Goal: Task Accomplishment & Management: Use online tool/utility

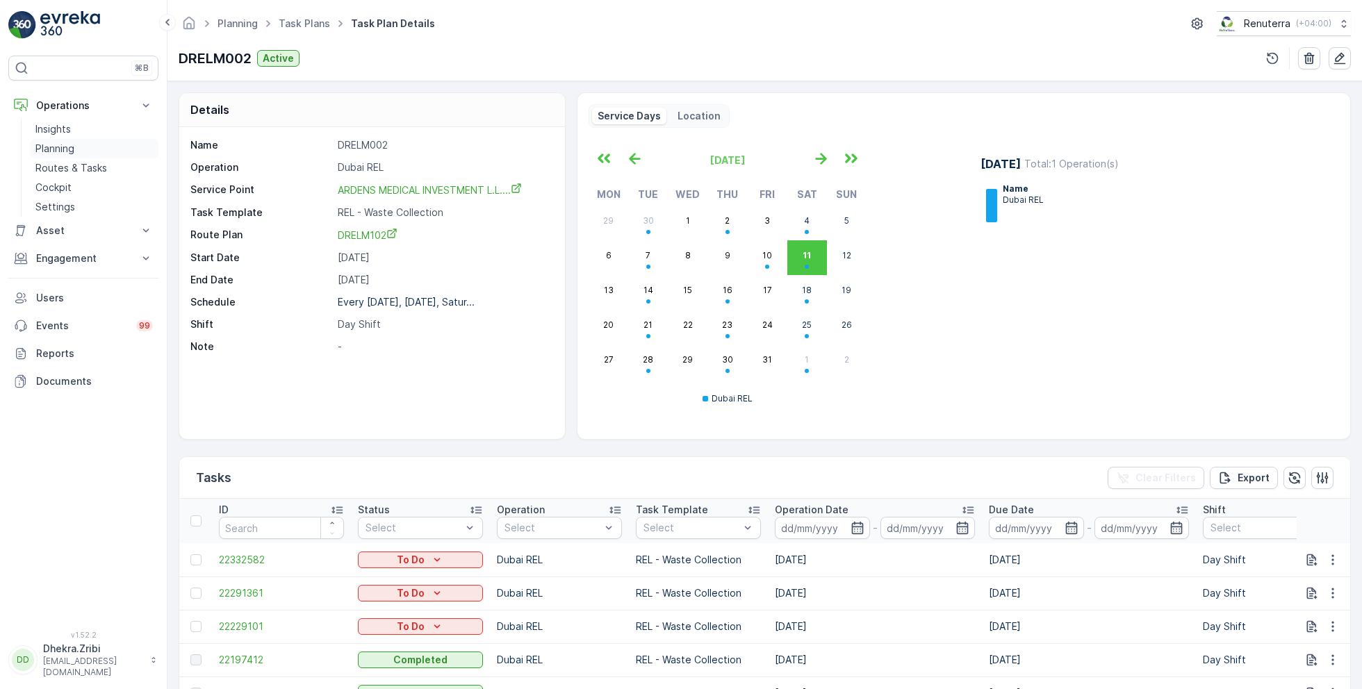
click at [59, 150] on p "Planning" at bounding box center [54, 149] width 39 height 14
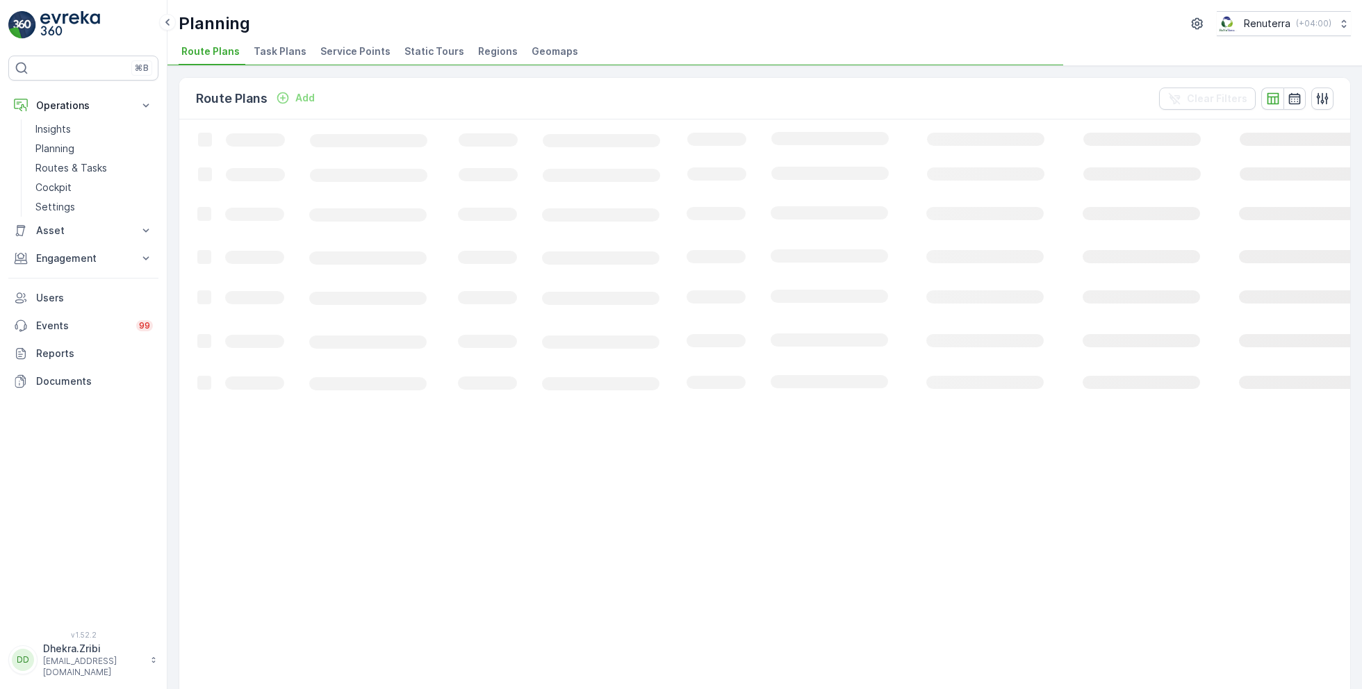
click at [342, 49] on span "Service Points" at bounding box center [355, 51] width 70 height 14
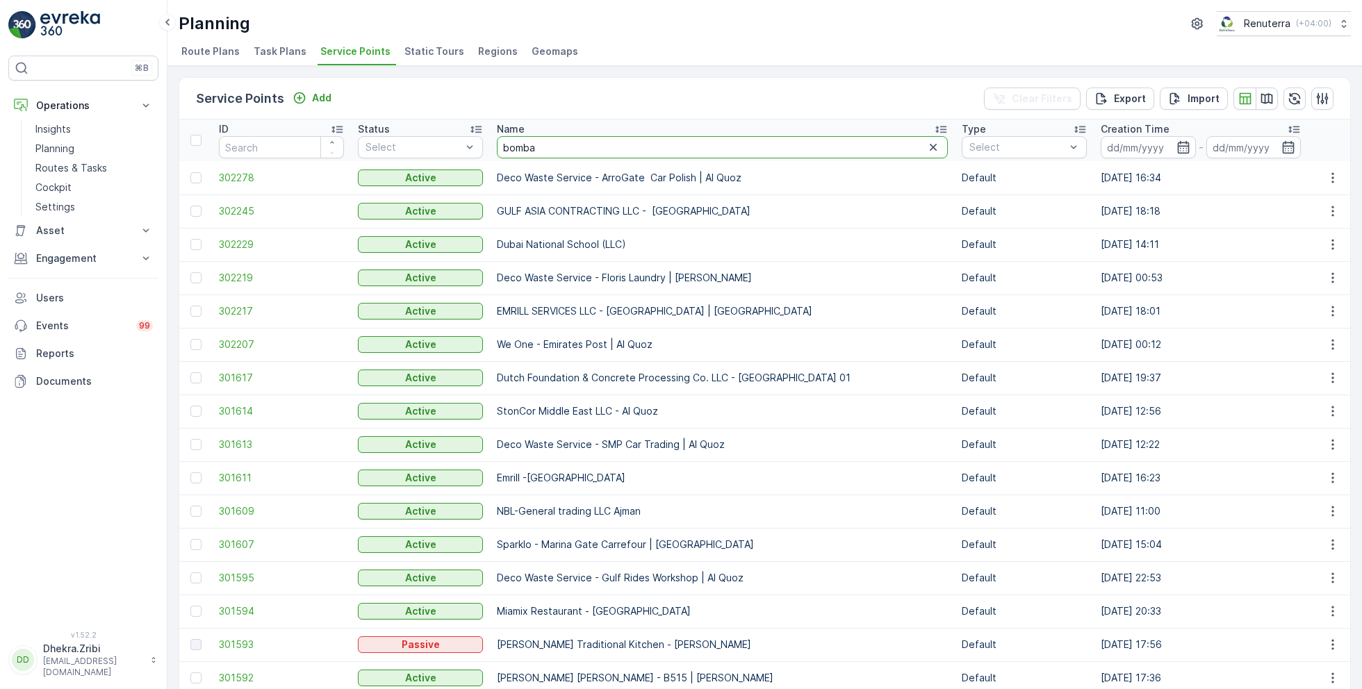
type input "[GEOGRAPHIC_DATA]"
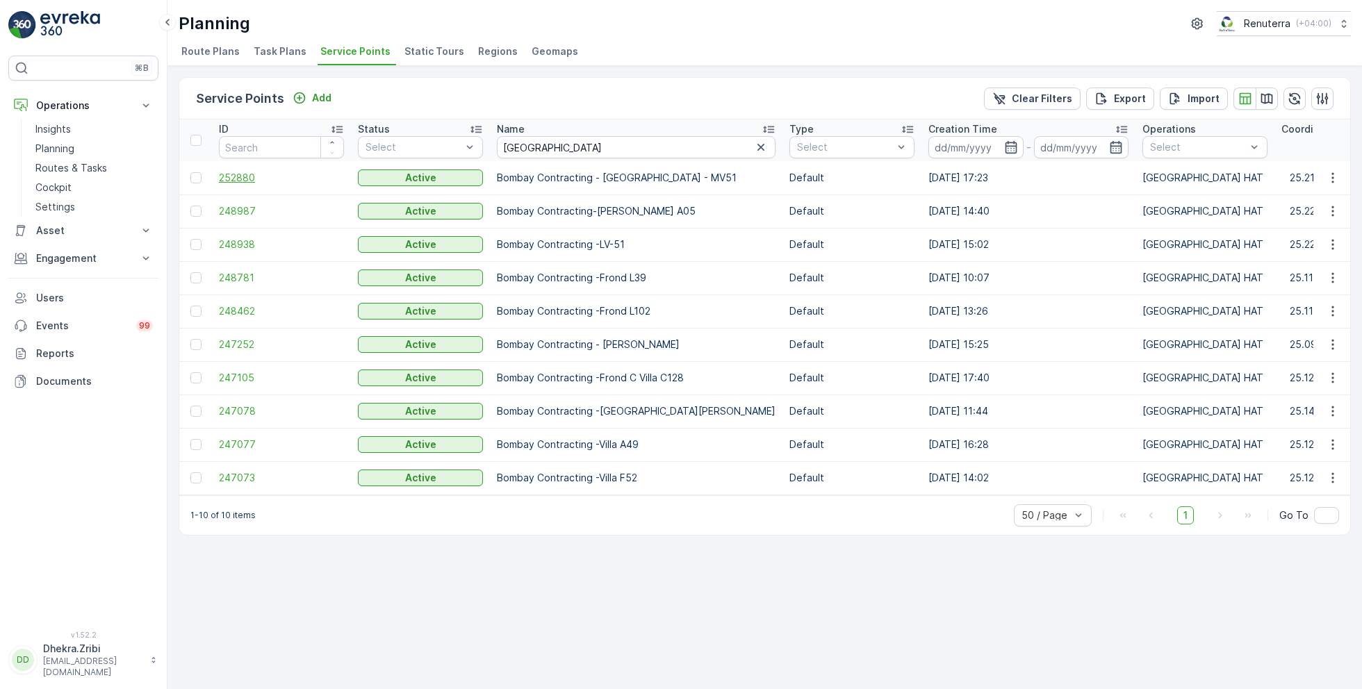
click at [243, 177] on span "252880" at bounding box center [281, 178] width 125 height 14
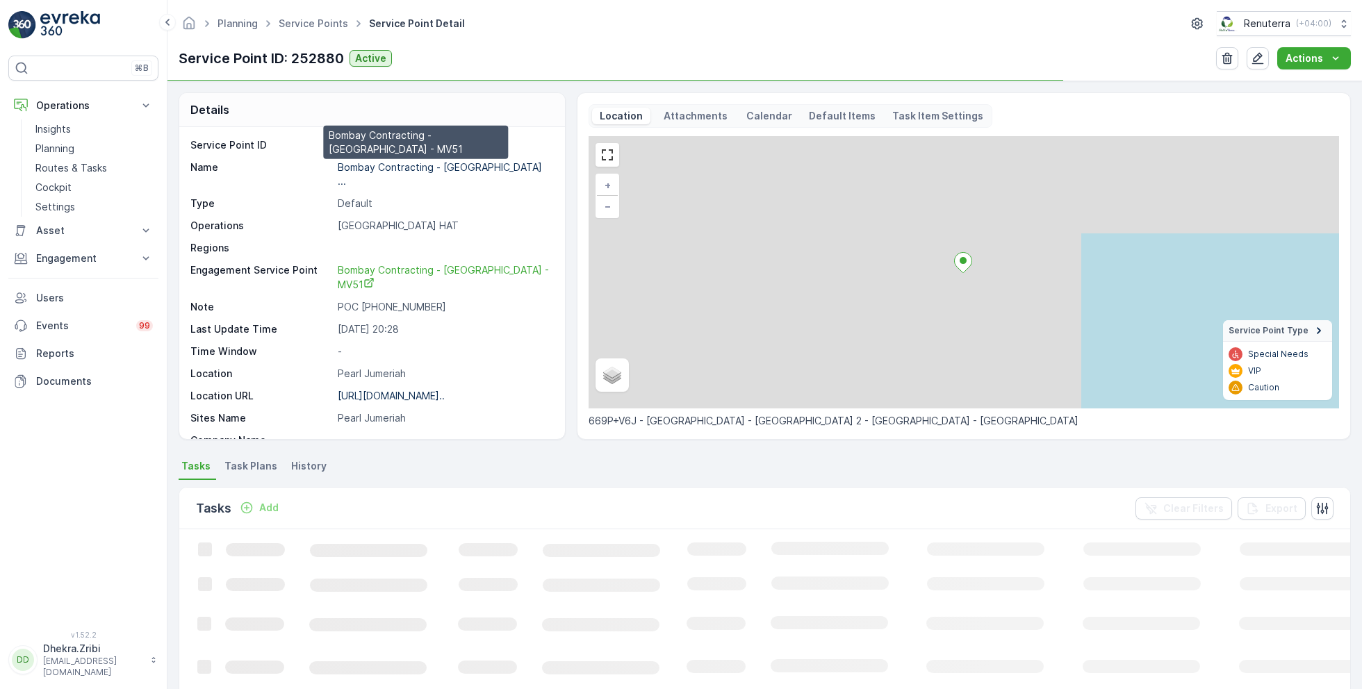
click at [438, 170] on p "Bombay Contracting - [GEOGRAPHIC_DATA] ..." at bounding box center [441, 174] width 207 height 26
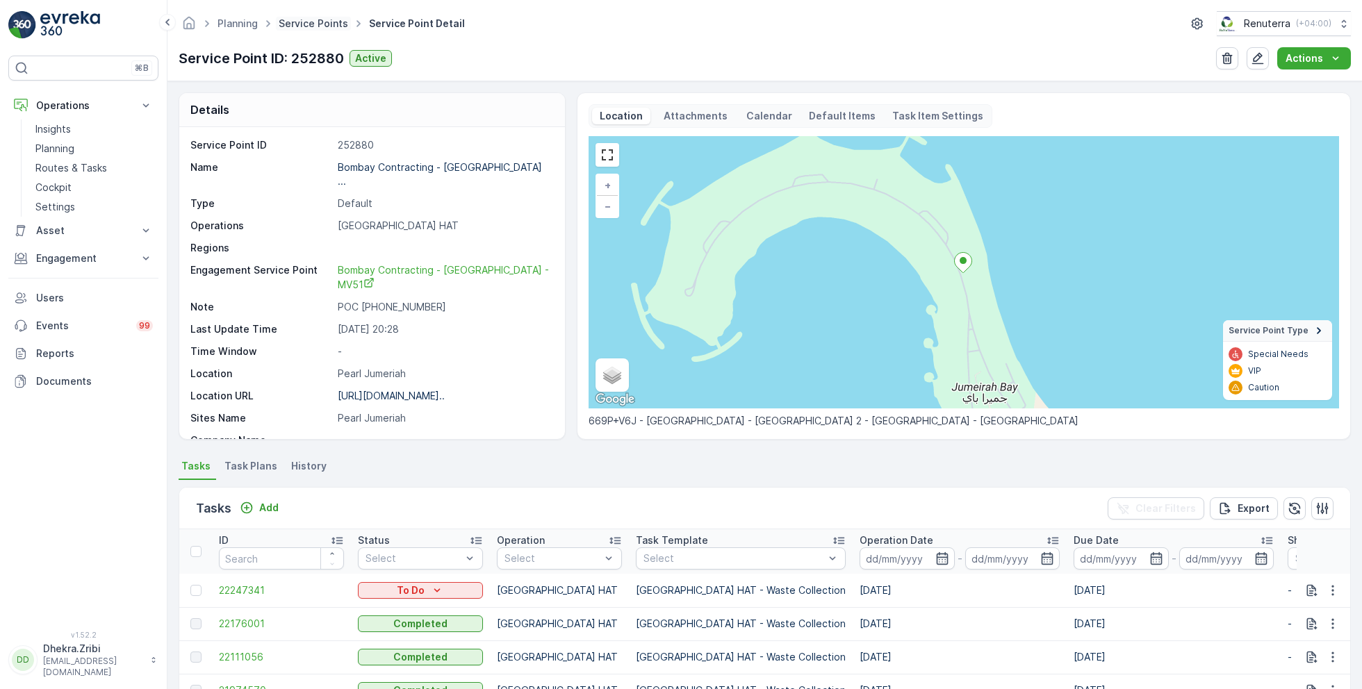
click at [310, 24] on link "Service Points" at bounding box center [313, 23] width 69 height 12
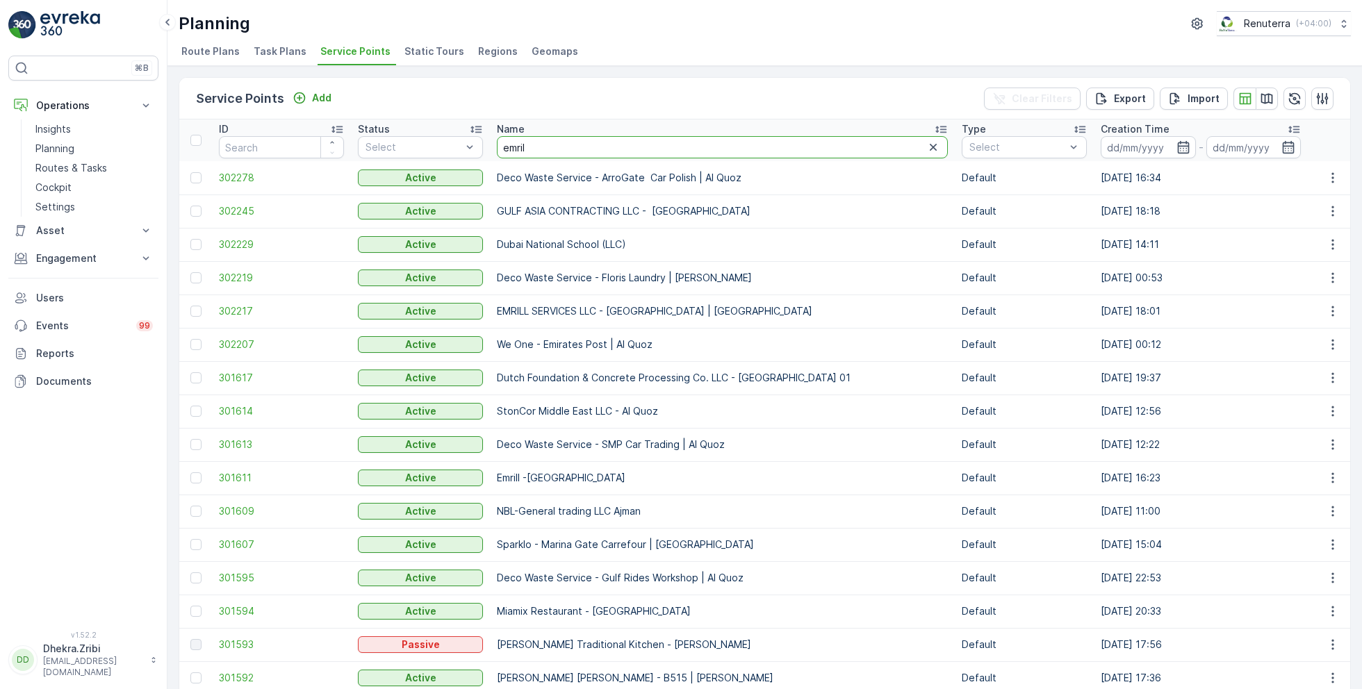
type input "emrill"
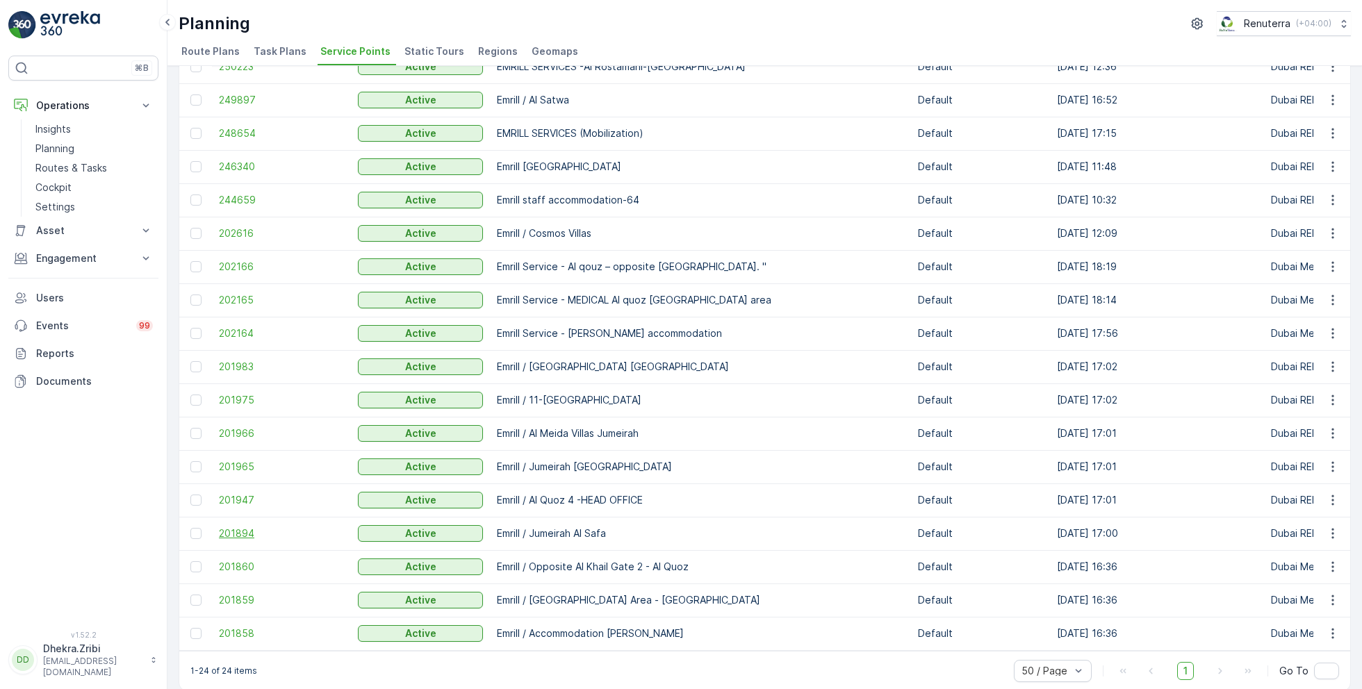
click at [254, 527] on span "201894" at bounding box center [281, 534] width 125 height 14
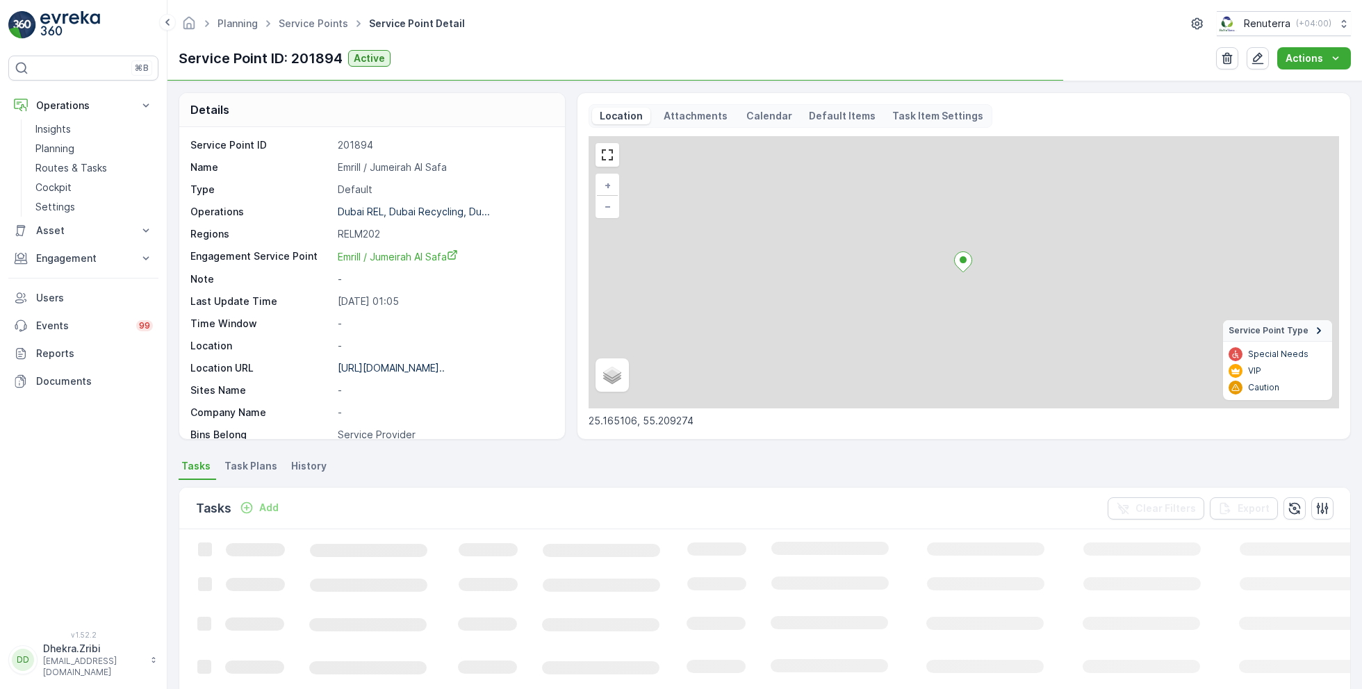
click at [377, 165] on p "Emrill / Jumeirah Al Safa" at bounding box center [444, 168] width 213 height 14
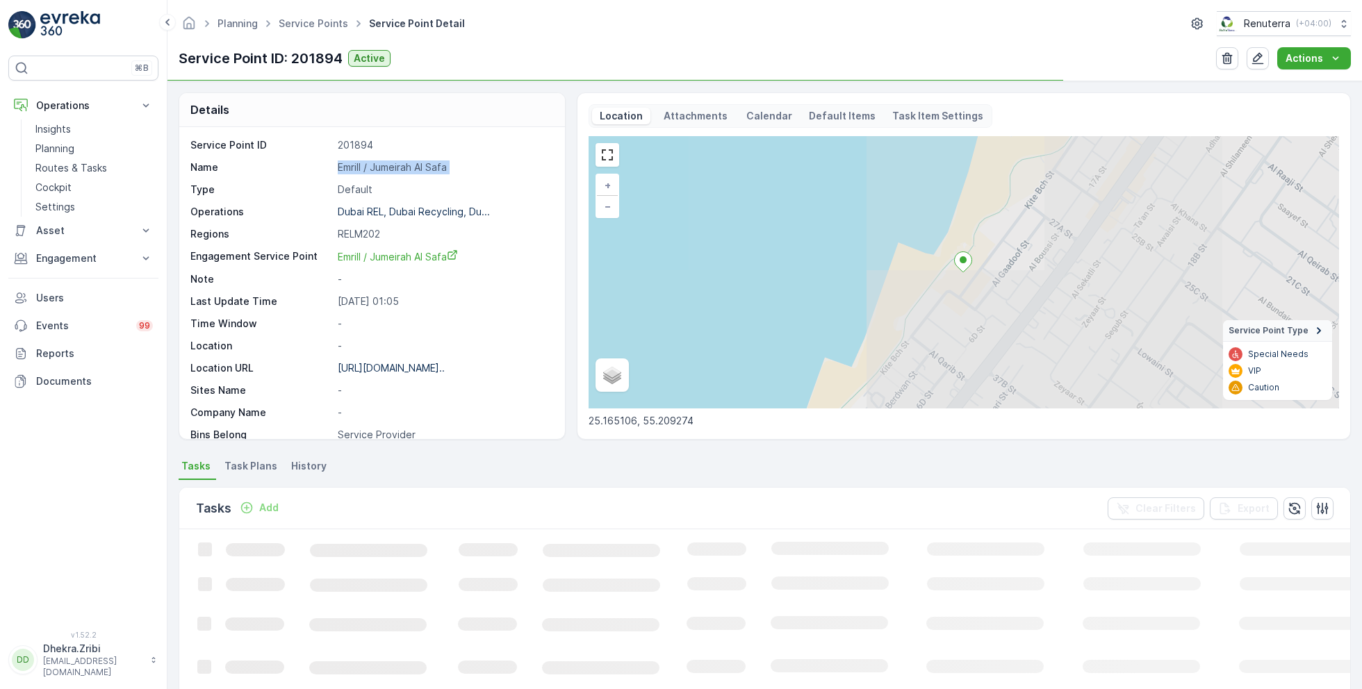
click at [377, 165] on p "Emrill / Jumeirah Al Safa" at bounding box center [444, 168] width 213 height 14
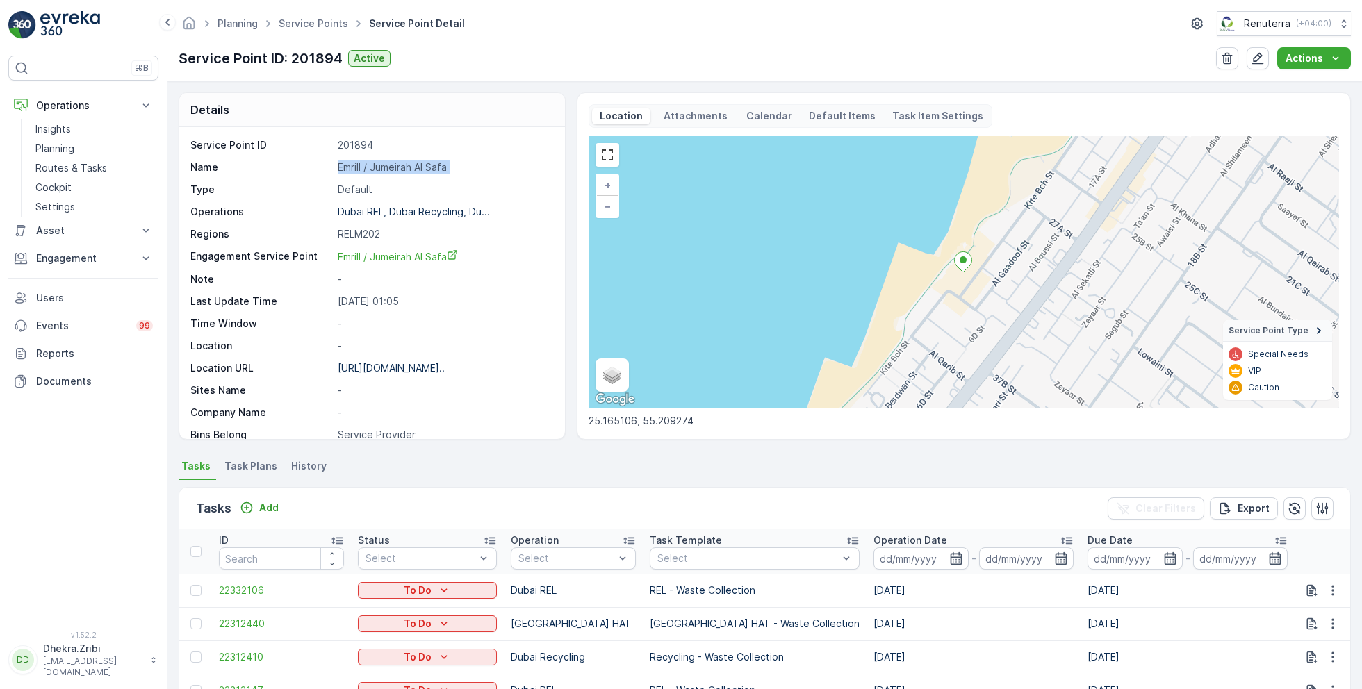
copy p "Emrill / Jumeirah Al Safa"
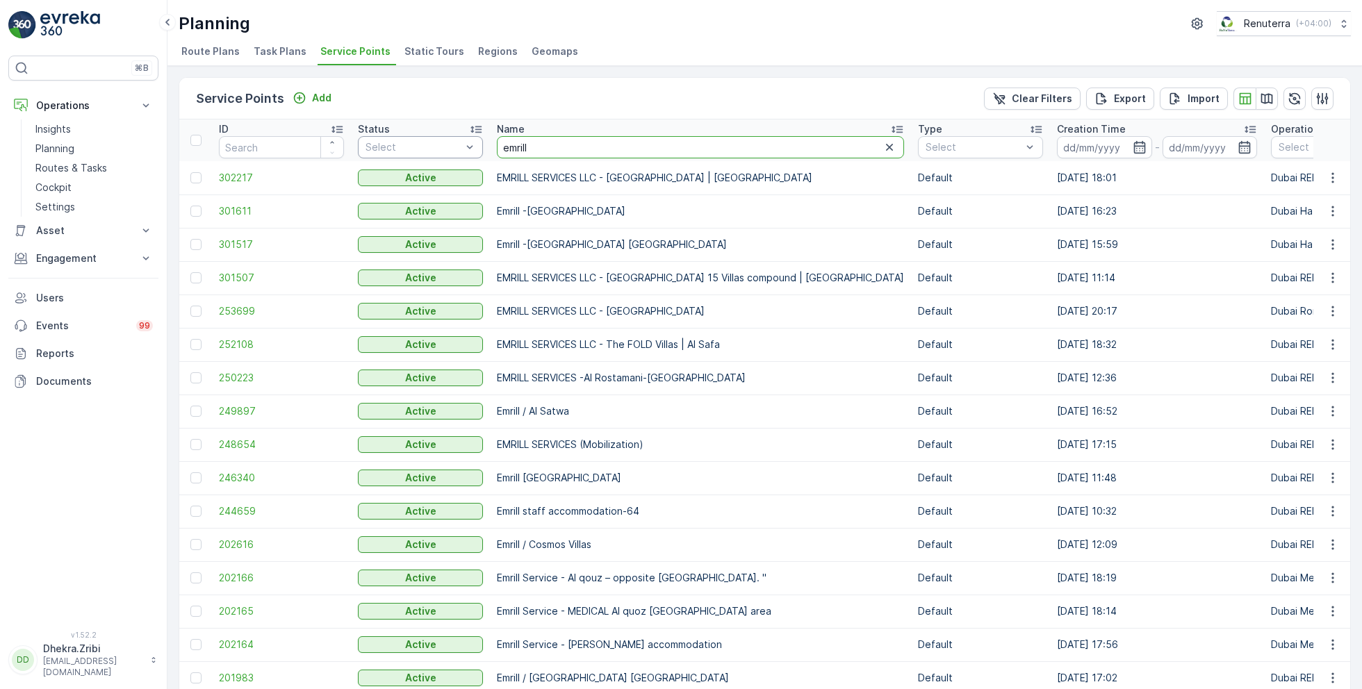
drag, startPoint x: 573, startPoint y: 145, endPoint x: 456, endPoint y: 143, distance: 116.8
type input "maqad"
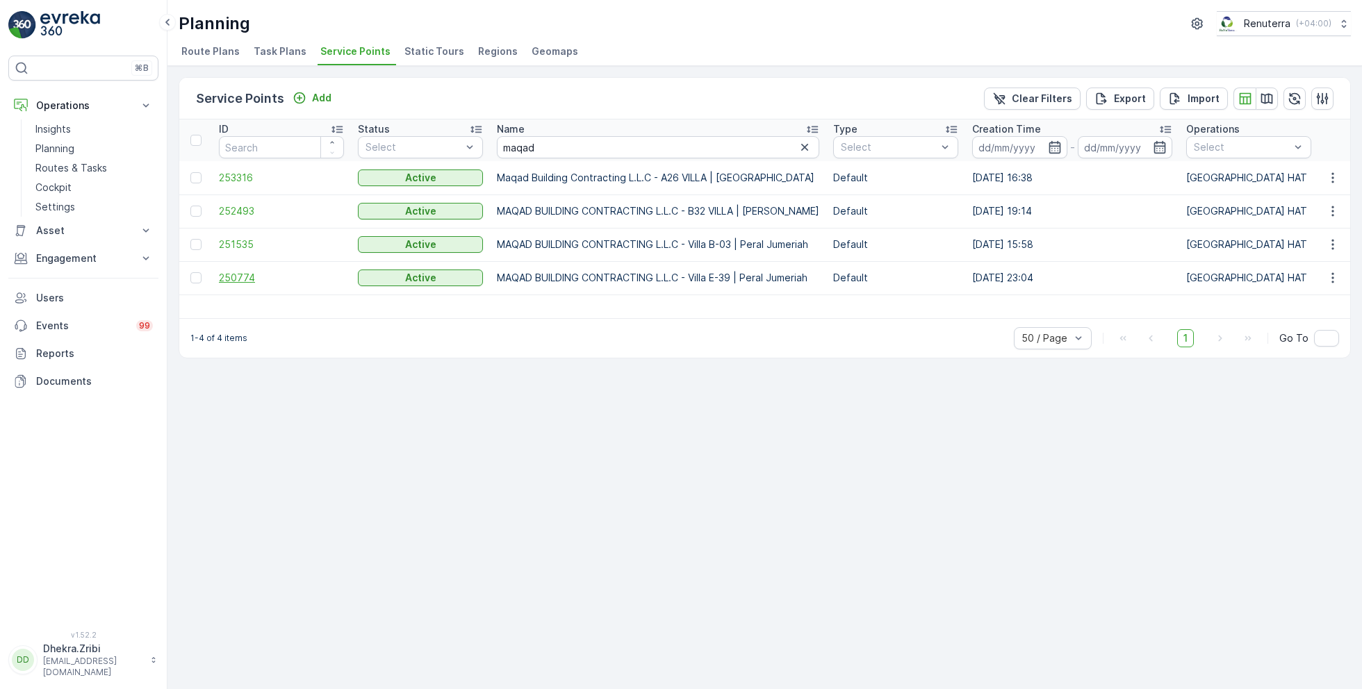
click at [234, 272] on span "250774" at bounding box center [281, 278] width 125 height 14
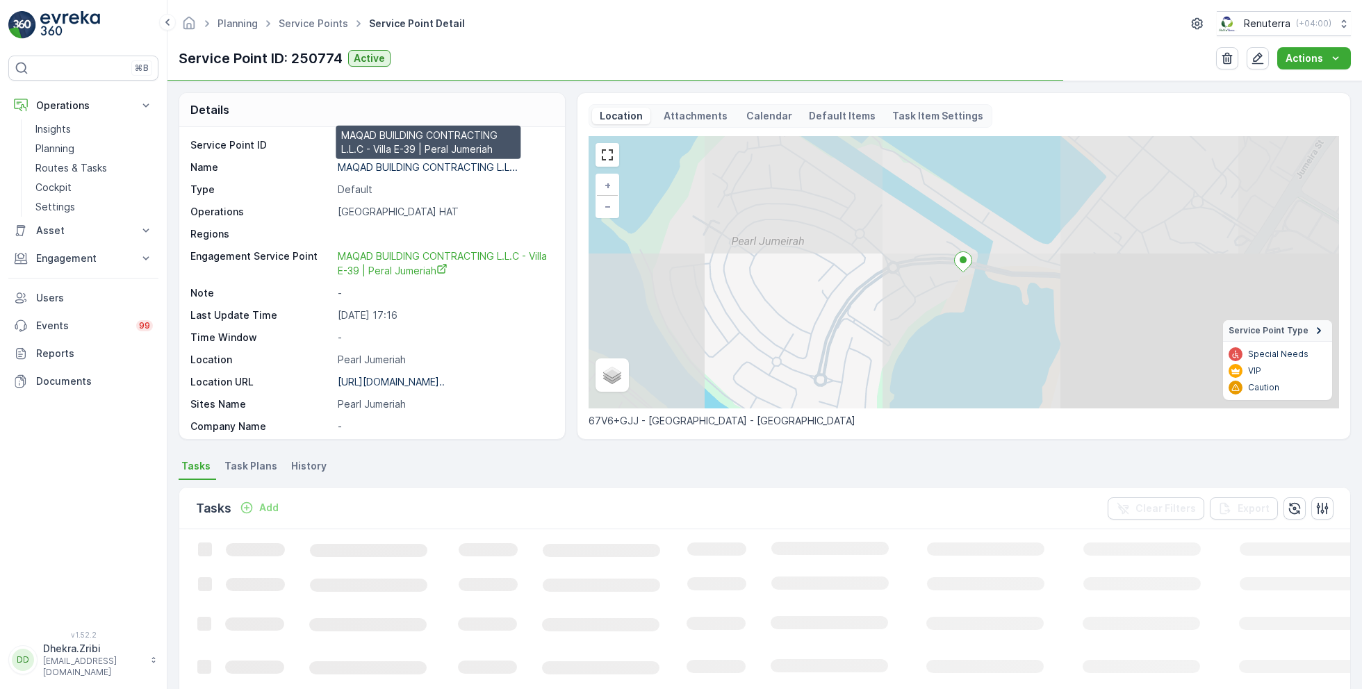
click at [382, 164] on p "MAQAD BUILDING CONTRACTING L.L..." at bounding box center [428, 167] width 180 height 12
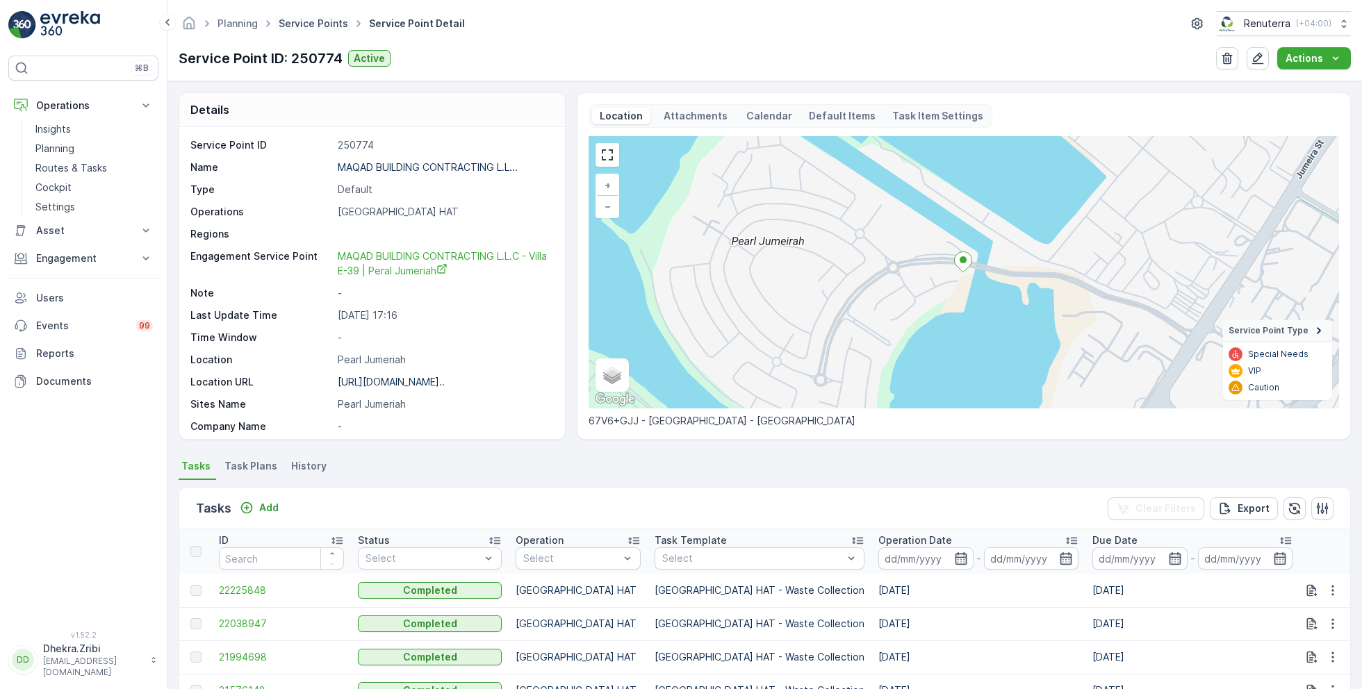
click at [320, 25] on link "Service Points" at bounding box center [313, 23] width 69 height 12
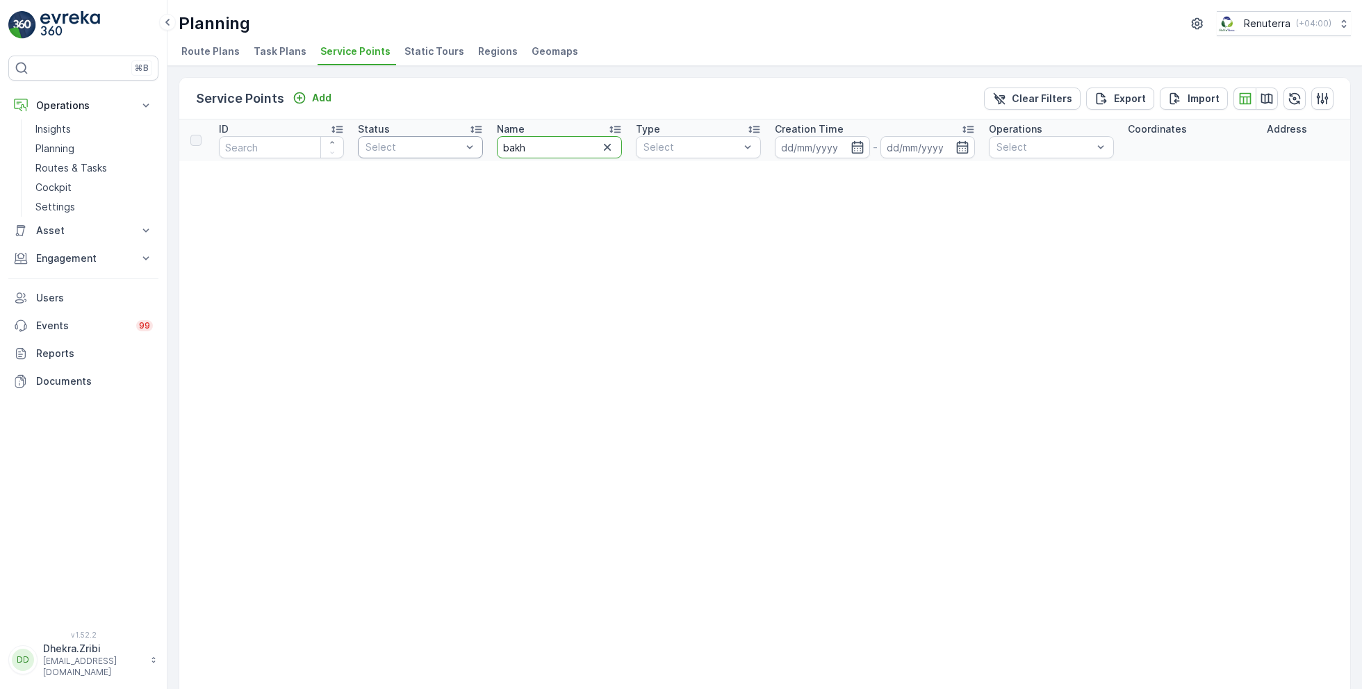
drag, startPoint x: 550, startPoint y: 140, endPoint x: 475, endPoint y: 140, distance: 75.1
type input "[PERSON_NAME]"
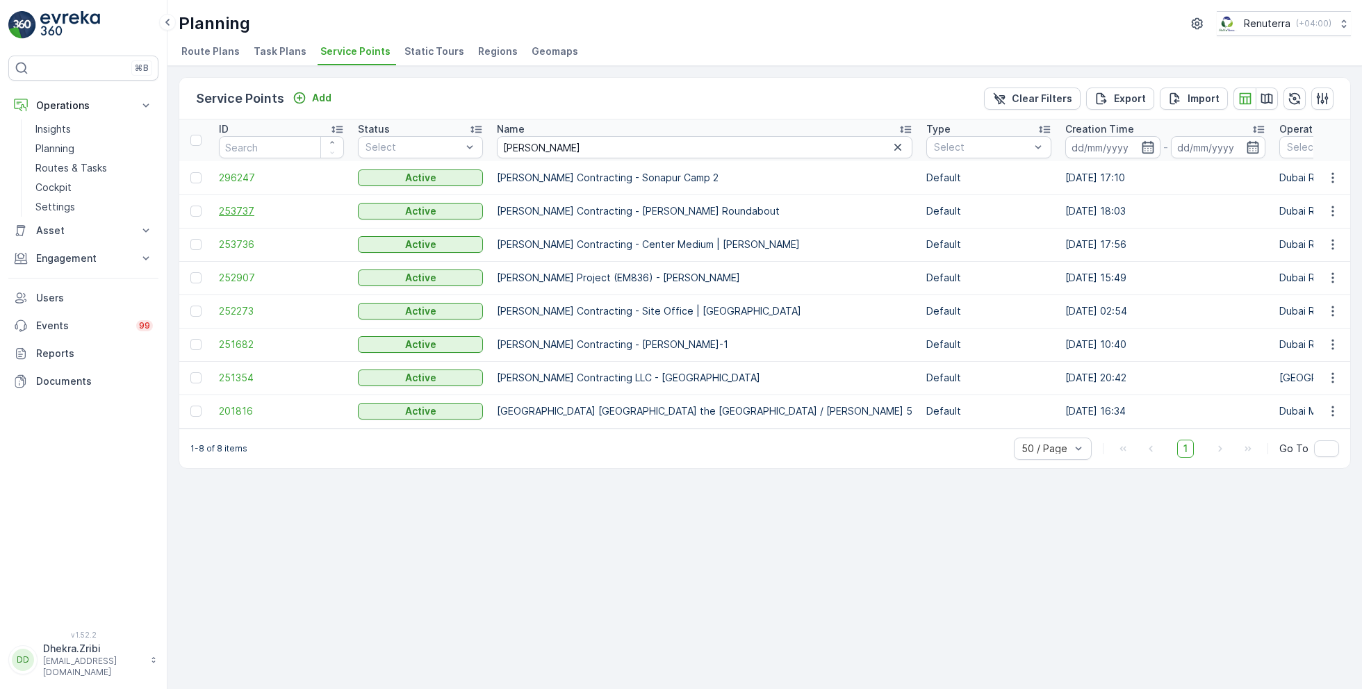
click at [241, 211] on span "253737" at bounding box center [281, 211] width 125 height 14
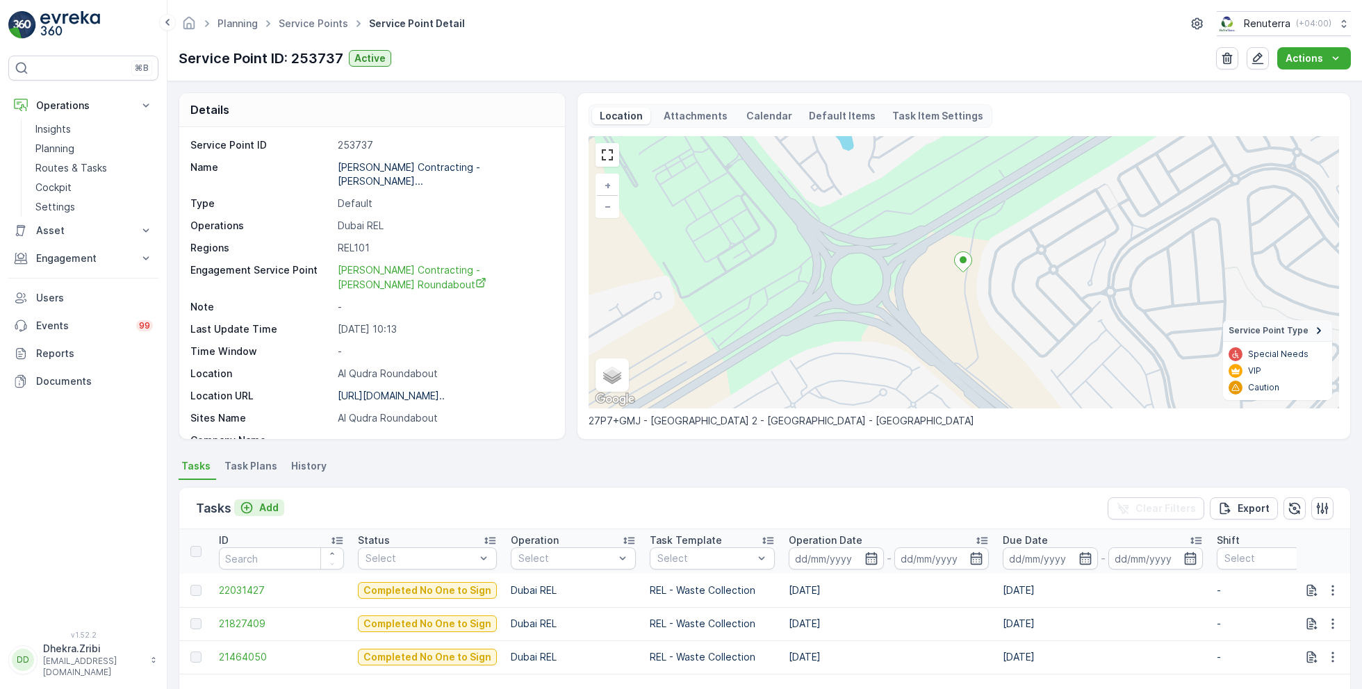
click at [259, 506] on p "Add" at bounding box center [268, 508] width 19 height 14
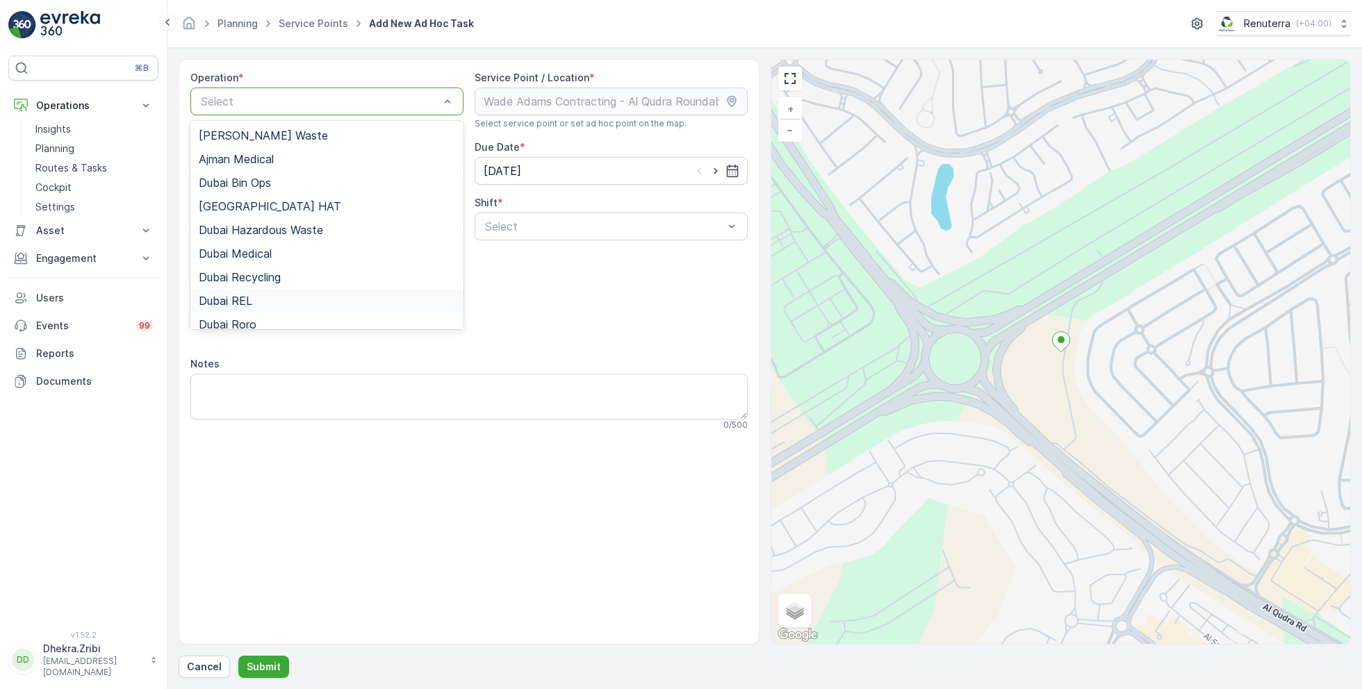
click at [249, 304] on span "Dubai REL" at bounding box center [226, 301] width 54 height 13
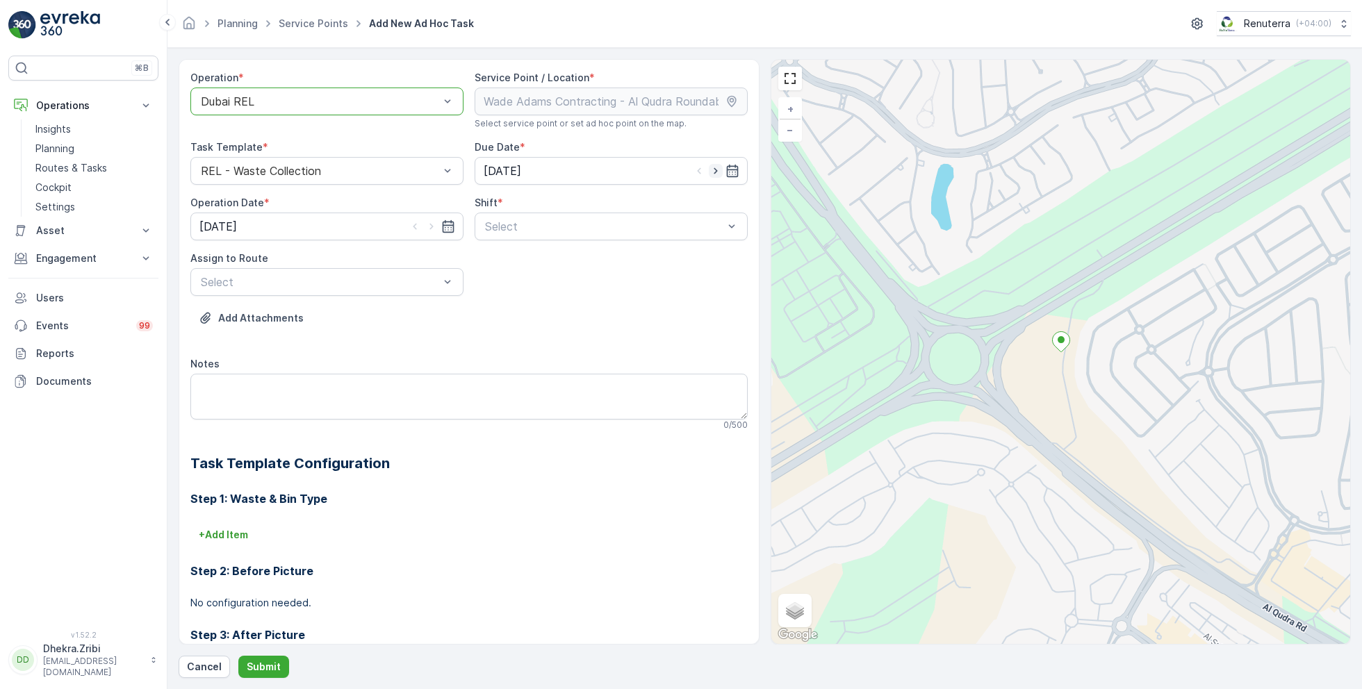
click at [715, 172] on icon "button" at bounding box center [716, 171] width 14 height 14
type input "[DATE]"
click at [430, 224] on icon "button" at bounding box center [430, 227] width 3 height 6
type input "[DATE]"
click at [505, 265] on span "Day Shift" at bounding box center [507, 260] width 49 height 13
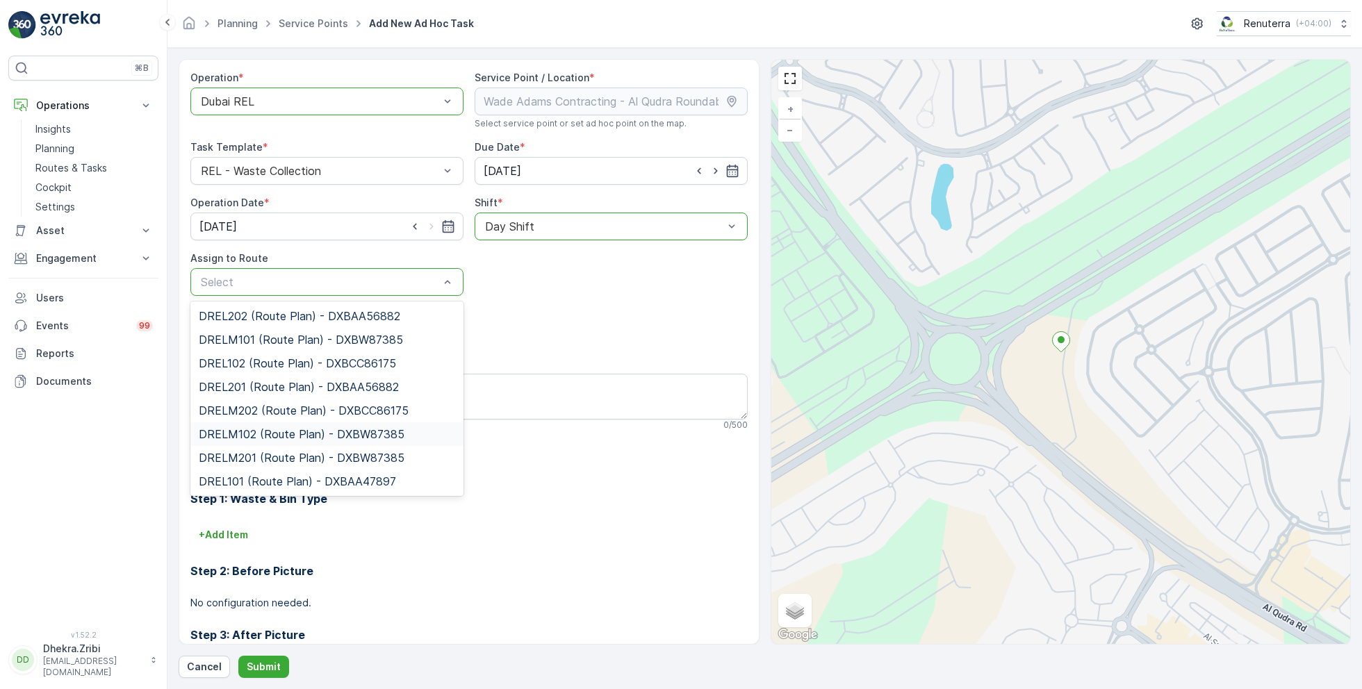
click at [278, 428] on span "DRELM102 (Route Plan) - DXBW87385" at bounding box center [302, 434] width 206 height 13
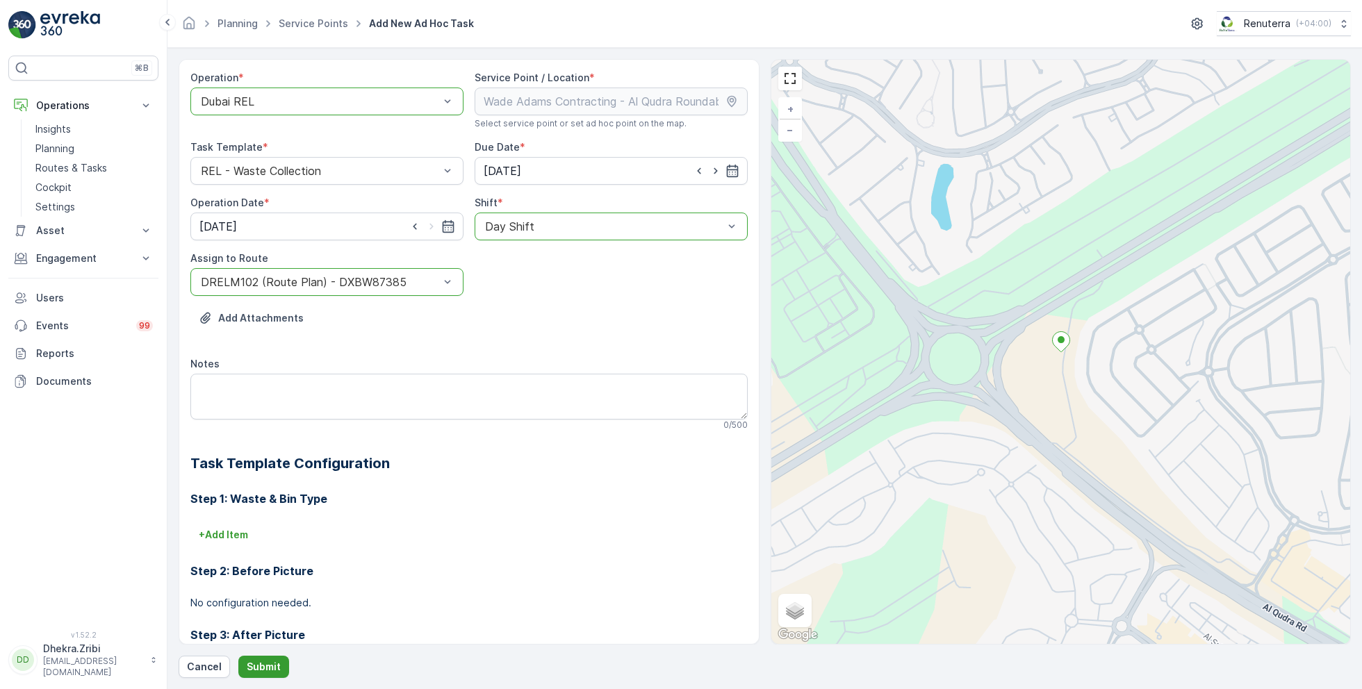
click at [256, 662] on p "Submit" at bounding box center [264, 667] width 34 height 14
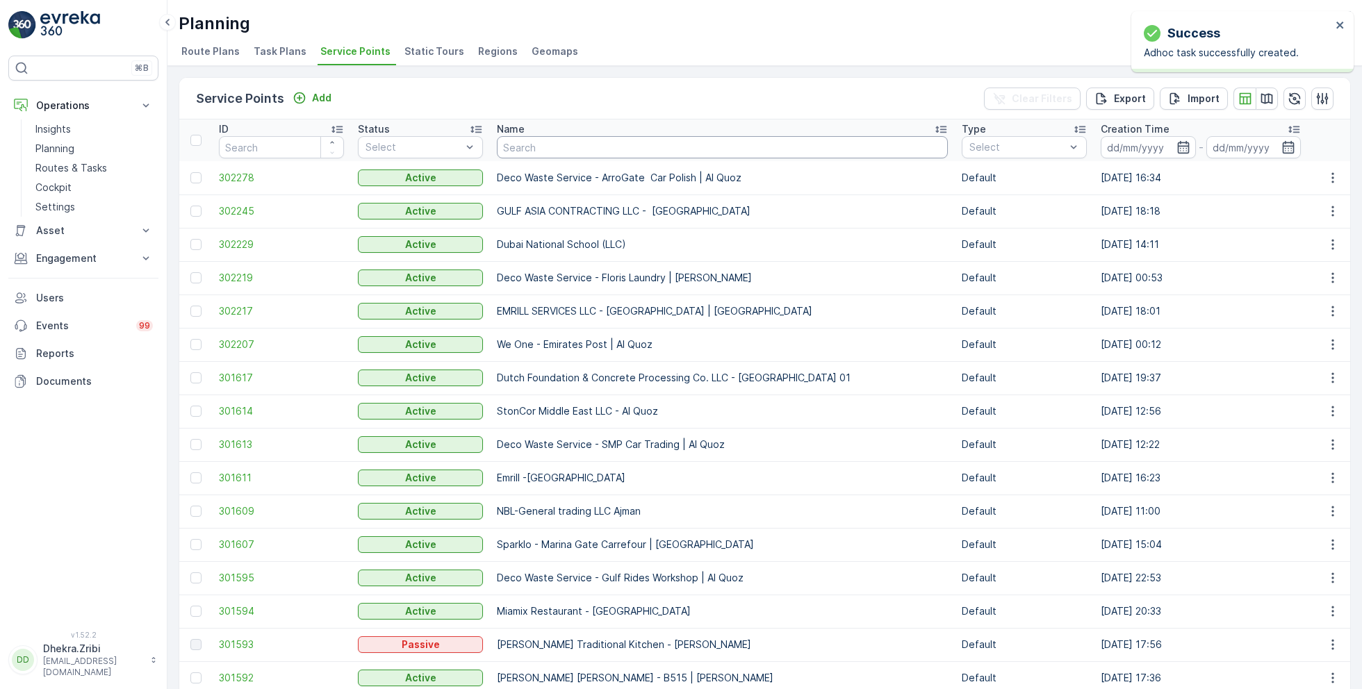
click at [558, 147] on input "text" at bounding box center [722, 147] width 451 height 22
type input "dutch"
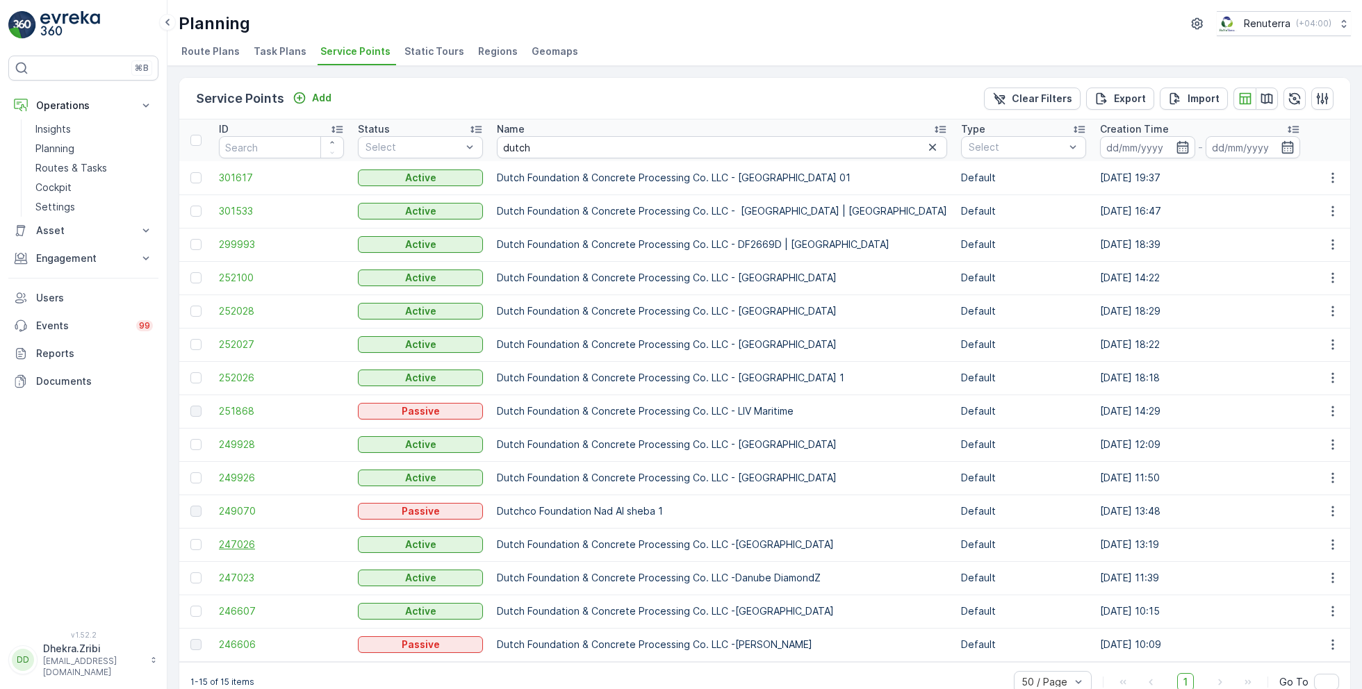
click at [245, 540] on span "247026" at bounding box center [281, 545] width 125 height 14
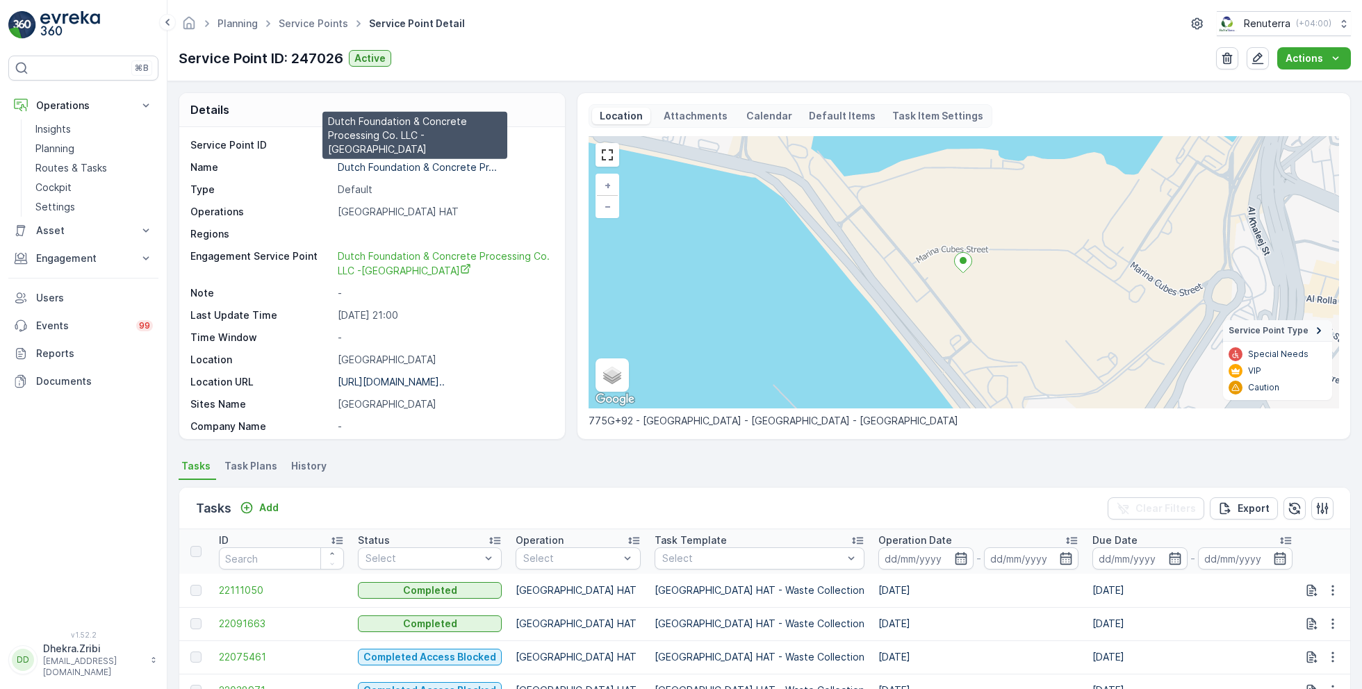
click at [415, 165] on p "Dutch Foundation & Concrete Pr..." at bounding box center [417, 167] width 159 height 12
click at [446, 166] on p "Dutch Foundation & Concrete Pr..." at bounding box center [417, 167] width 159 height 12
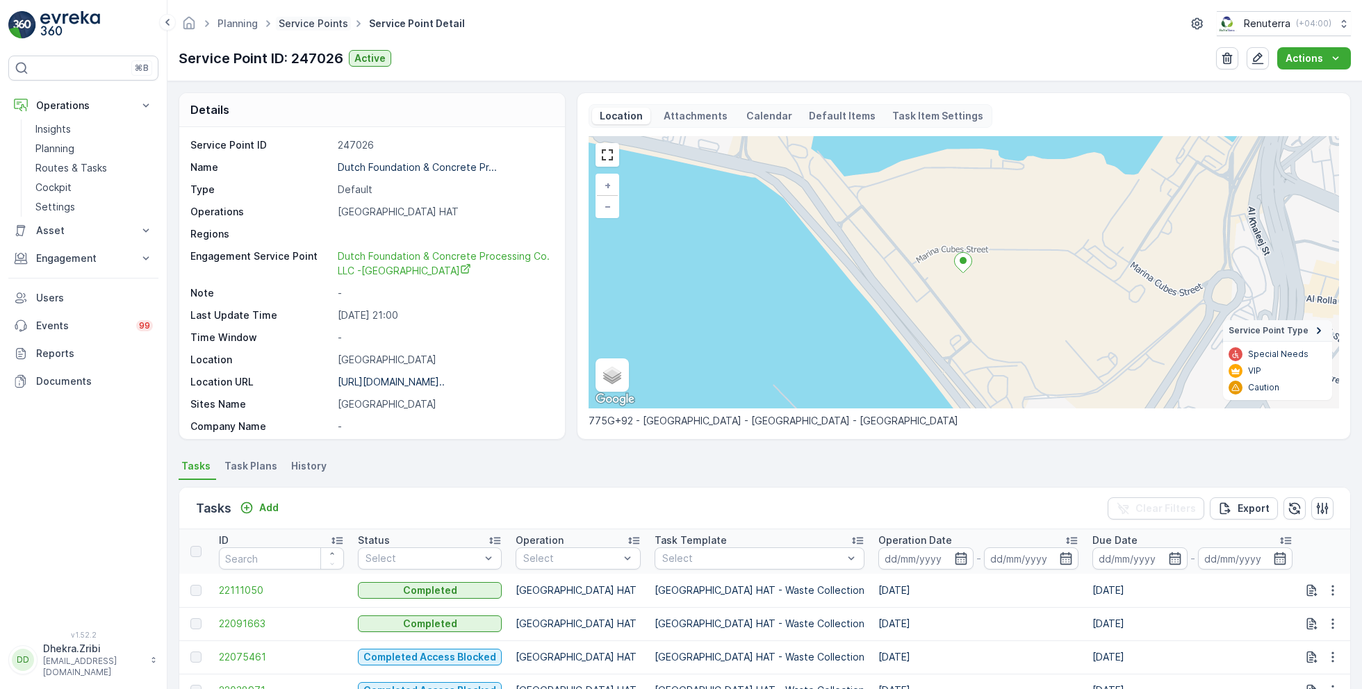
click at [313, 28] on link "Service Points" at bounding box center [313, 23] width 69 height 12
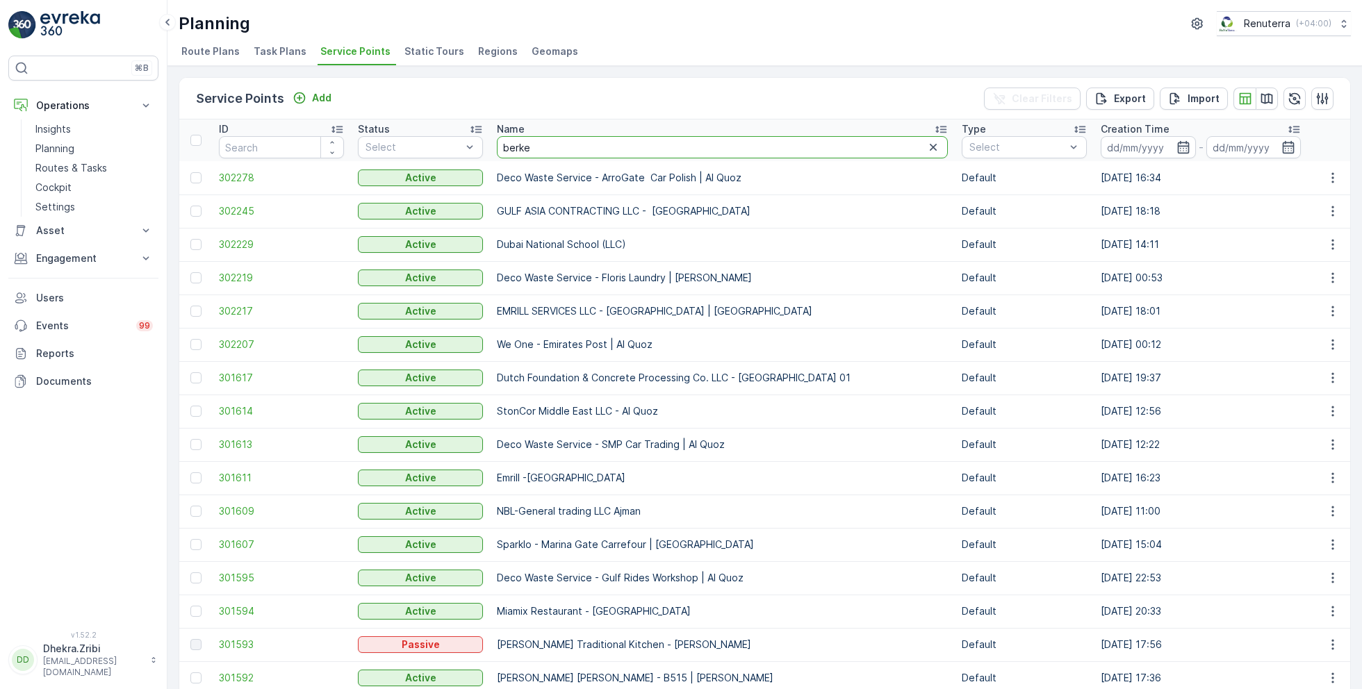
type input "berkel"
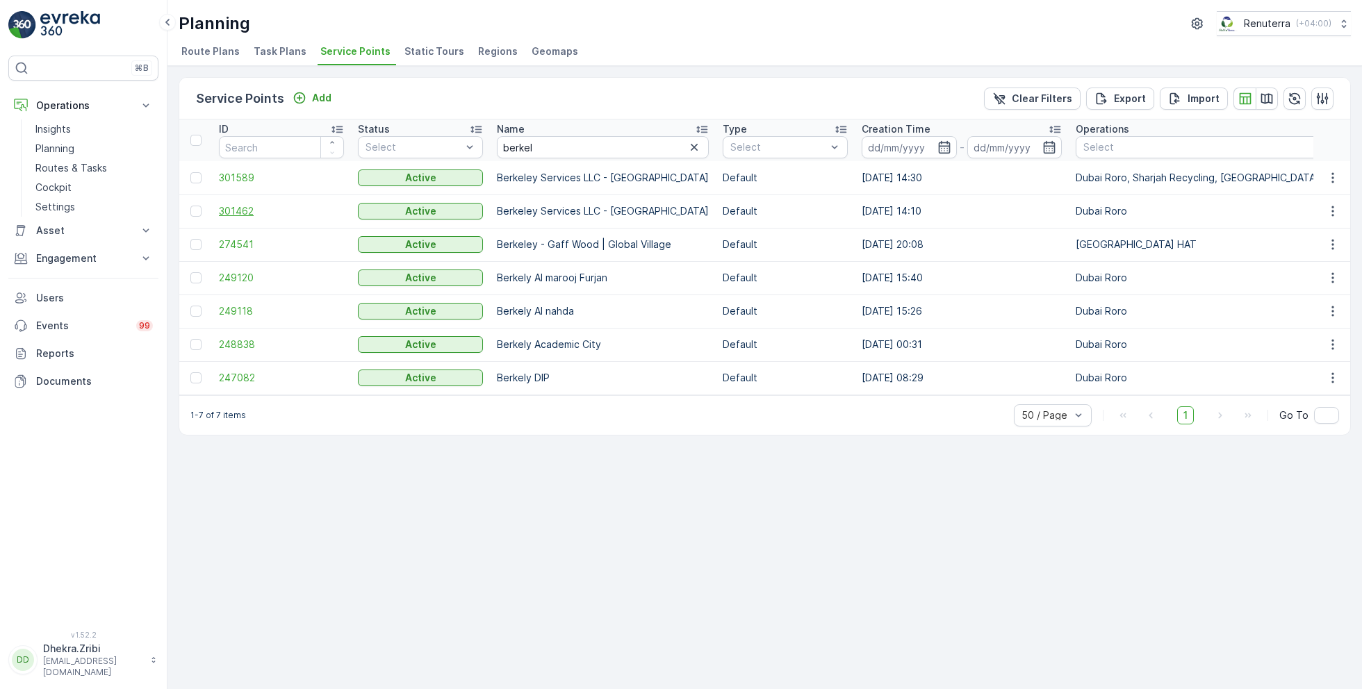
click at [229, 204] on span "301462" at bounding box center [281, 211] width 125 height 14
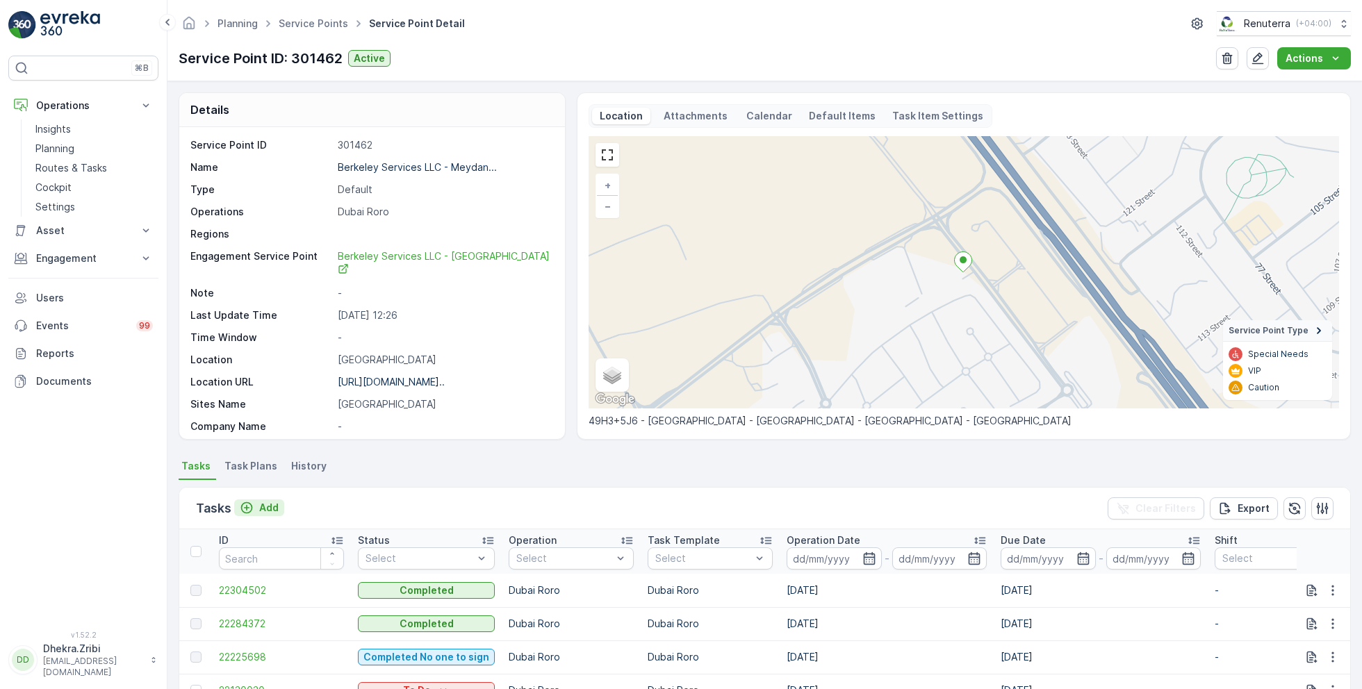
click at [265, 505] on p "Add" at bounding box center [268, 508] width 19 height 14
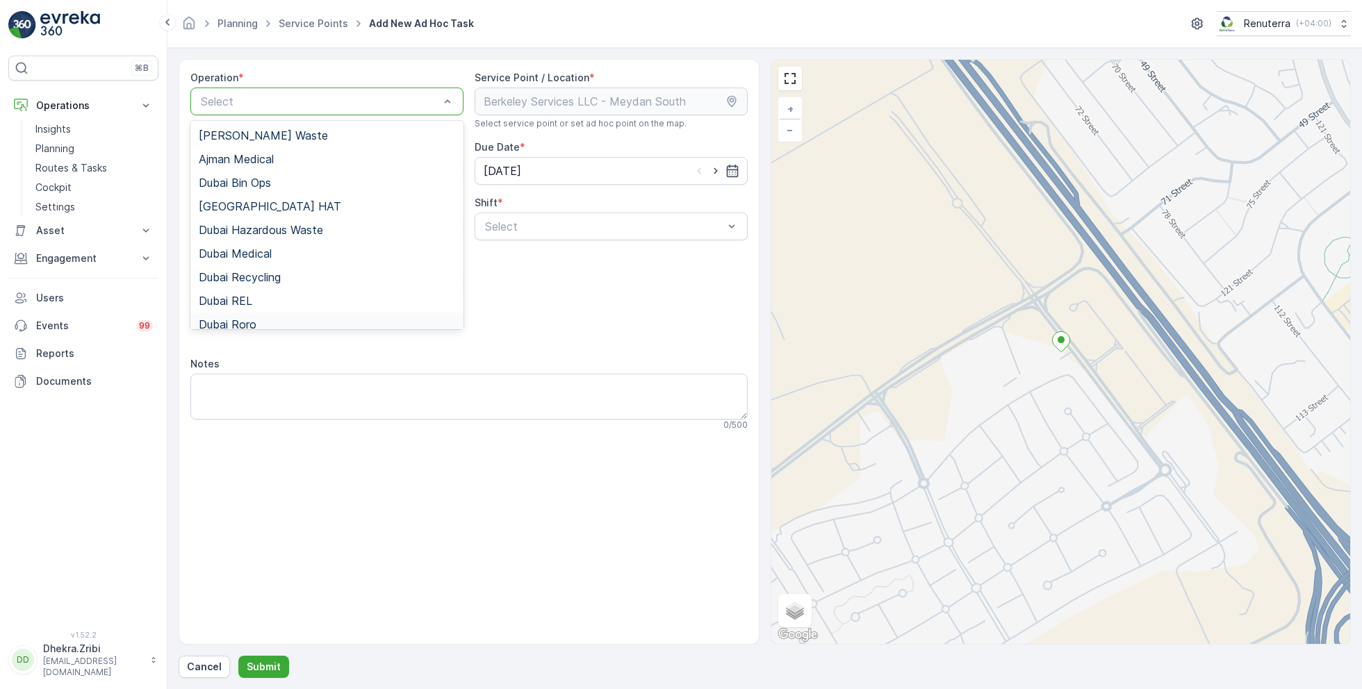
click at [245, 322] on span "Dubai Roro" at bounding box center [228, 324] width 58 height 13
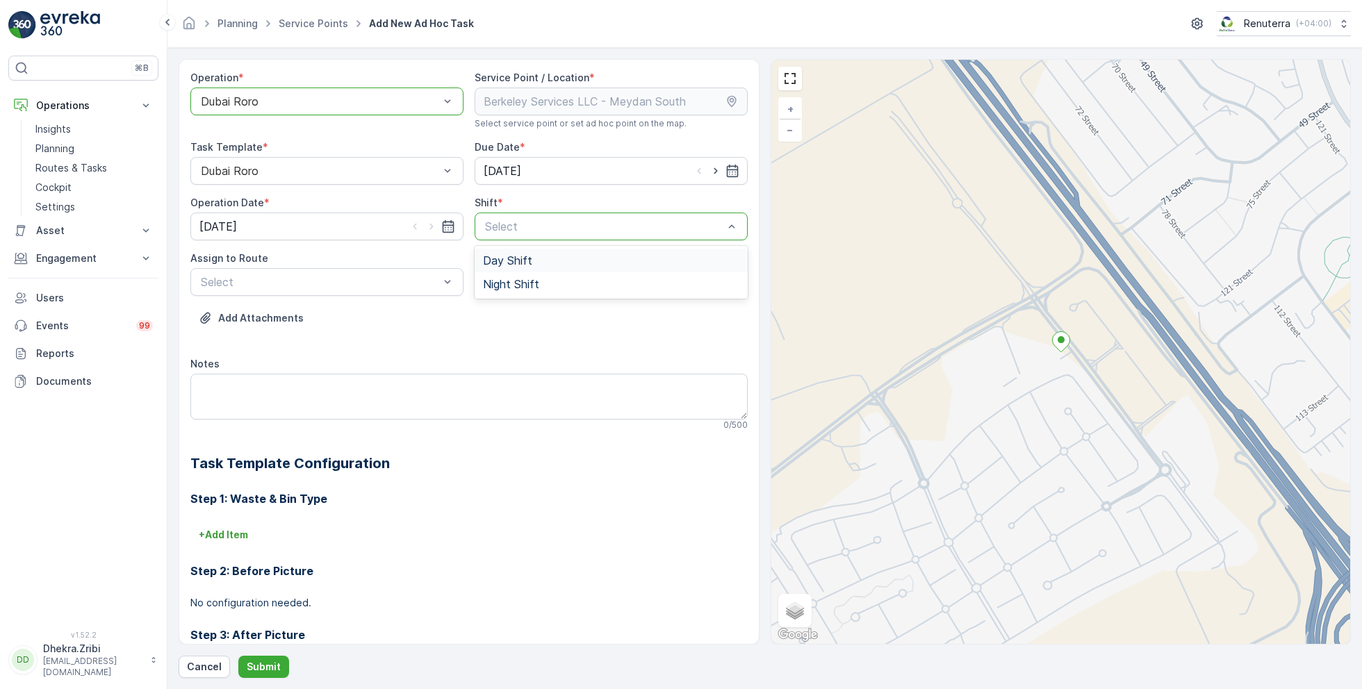
click at [500, 261] on span "Day Shift" at bounding box center [507, 260] width 49 height 13
click at [268, 337] on span "DRORO101 (Offline) - DXBCC95212" at bounding box center [291, 340] width 185 height 13
click at [252, 673] on p "Submit" at bounding box center [264, 667] width 34 height 14
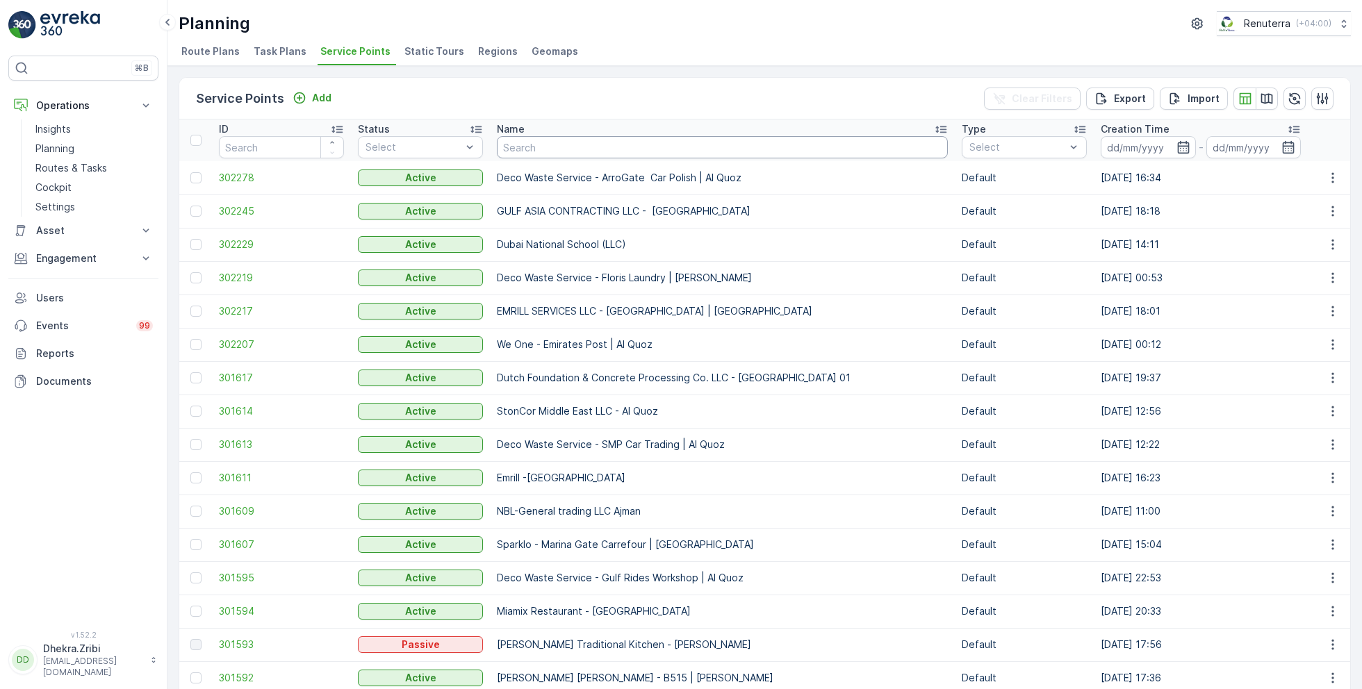
click at [565, 153] on input "text" at bounding box center [722, 147] width 451 height 22
type input "besix"
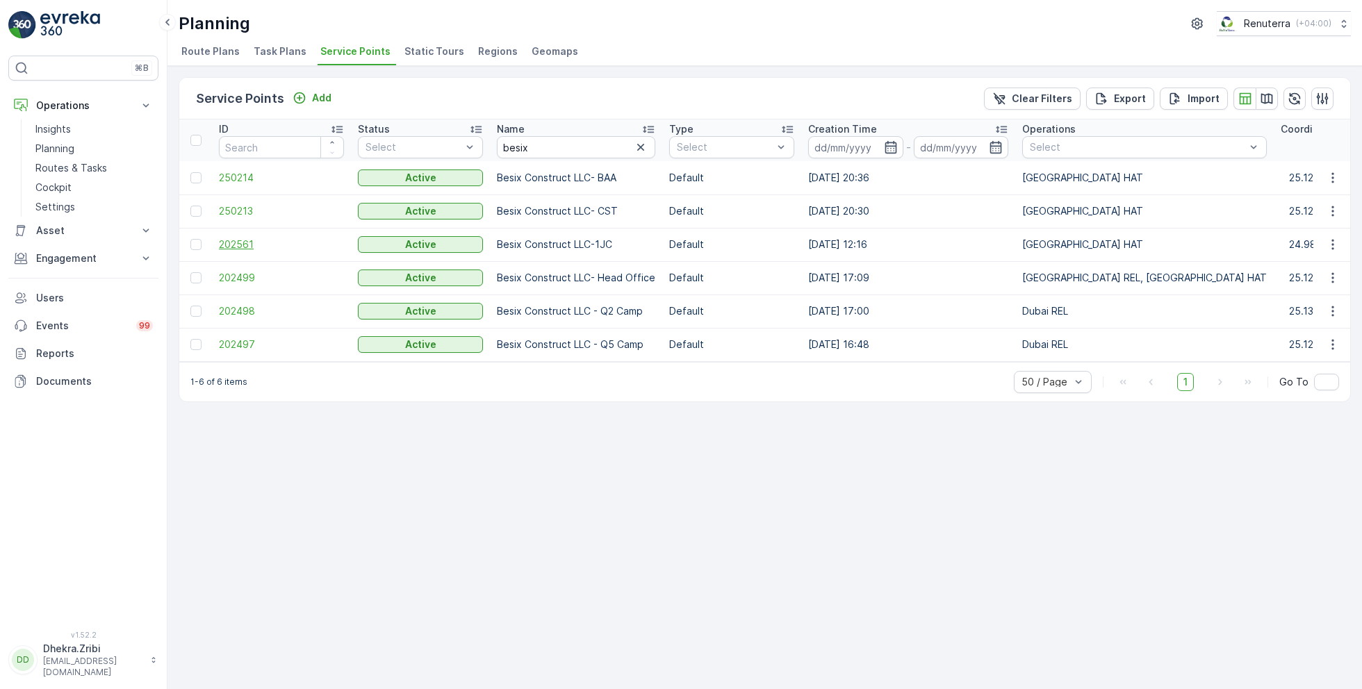
click at [229, 247] on span "202561" at bounding box center [281, 245] width 125 height 14
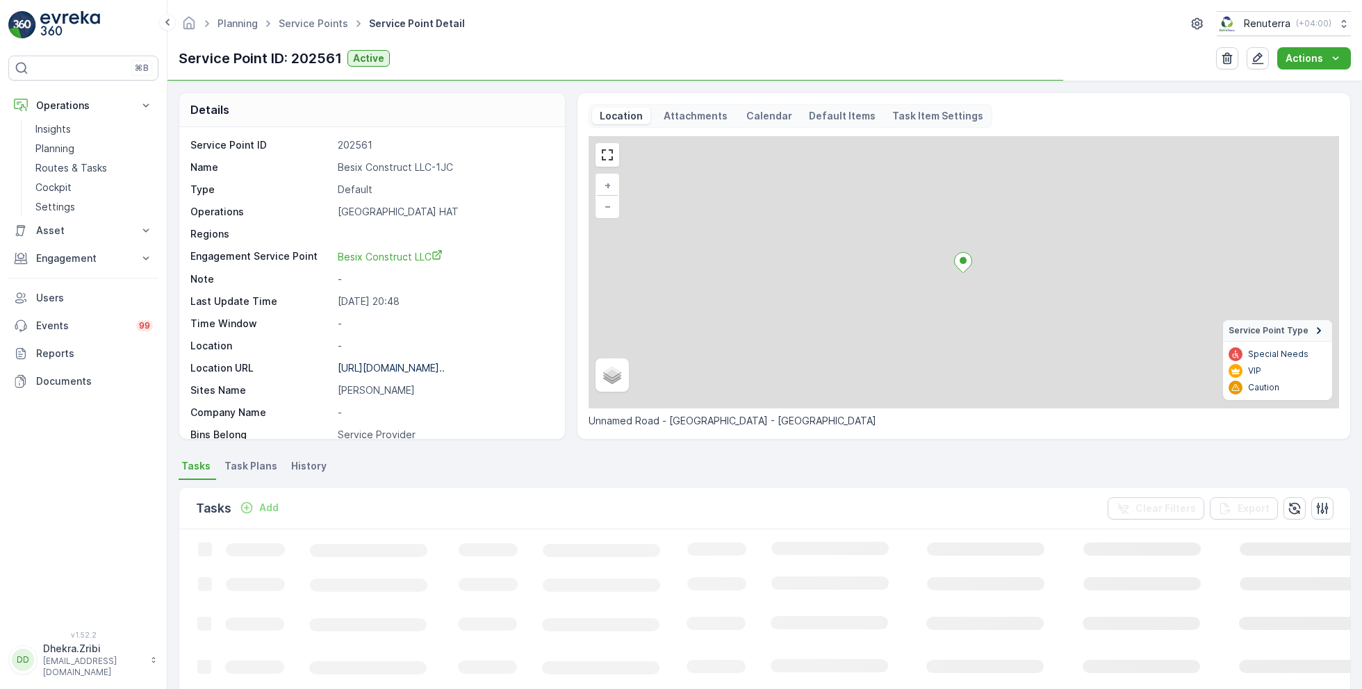
click at [388, 170] on p "Besix Construct LLC-1JC" at bounding box center [444, 168] width 213 height 14
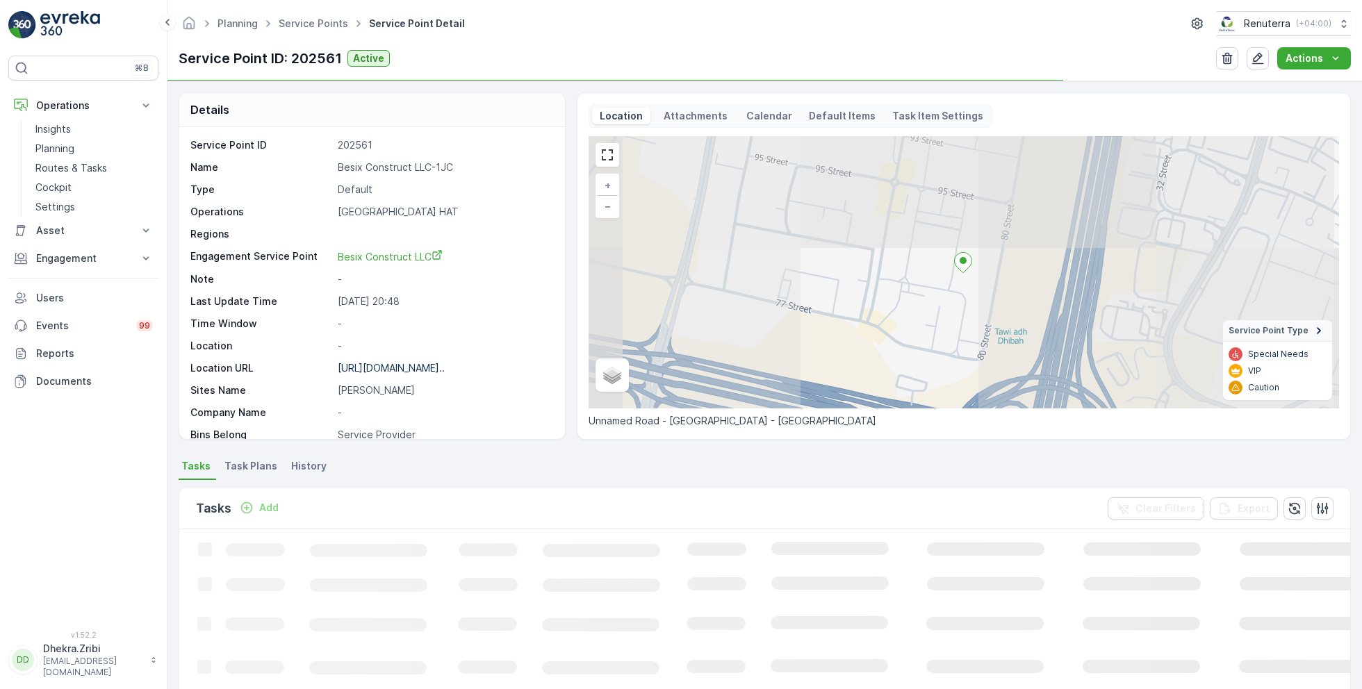
click at [388, 170] on p "Besix Construct LLC-1JC" at bounding box center [444, 168] width 213 height 14
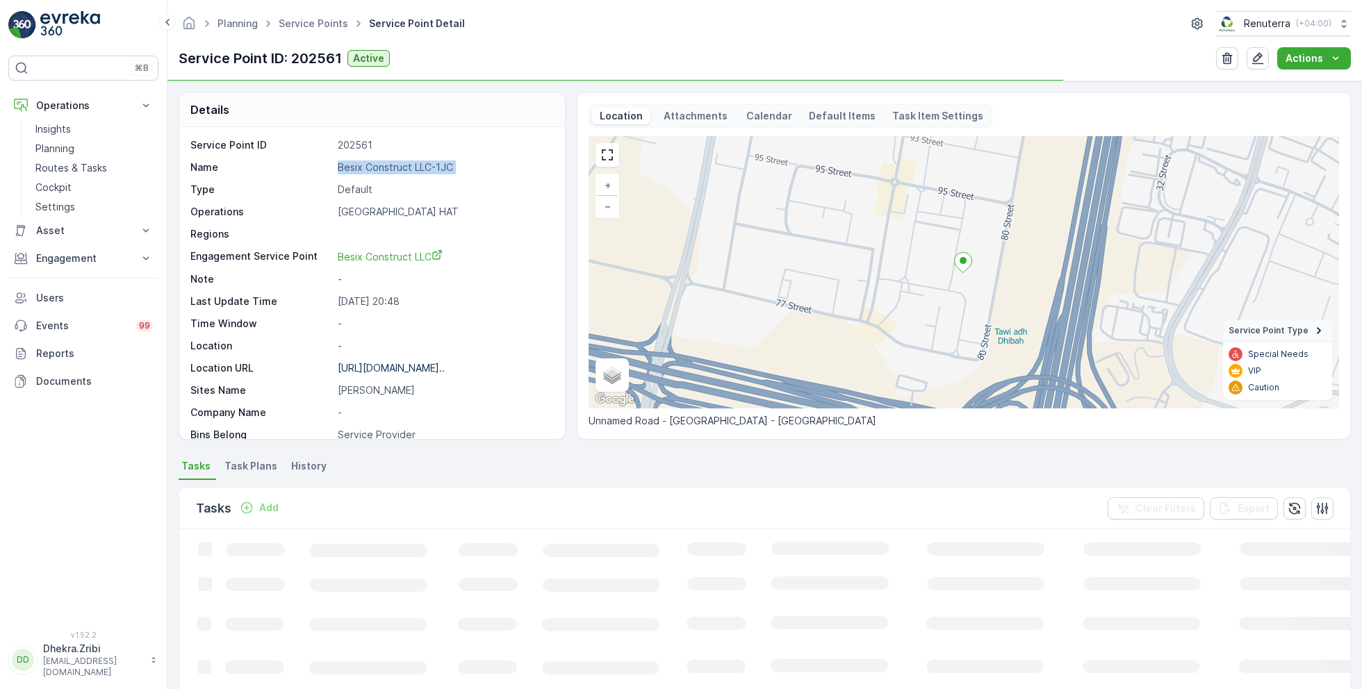
click at [388, 170] on p "Besix Construct LLC-1JC" at bounding box center [444, 168] width 213 height 14
copy p "Besix Construct LLC-1JC"
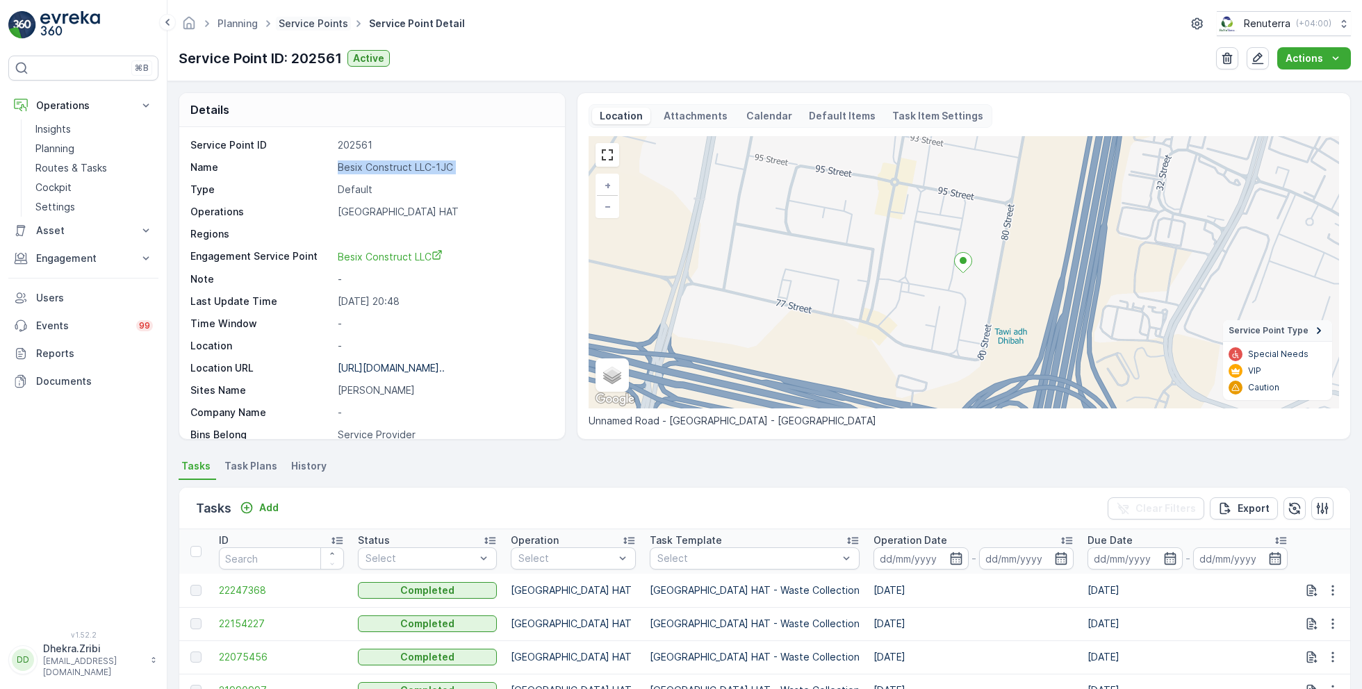
click at [316, 25] on link "Service Points" at bounding box center [313, 23] width 69 height 12
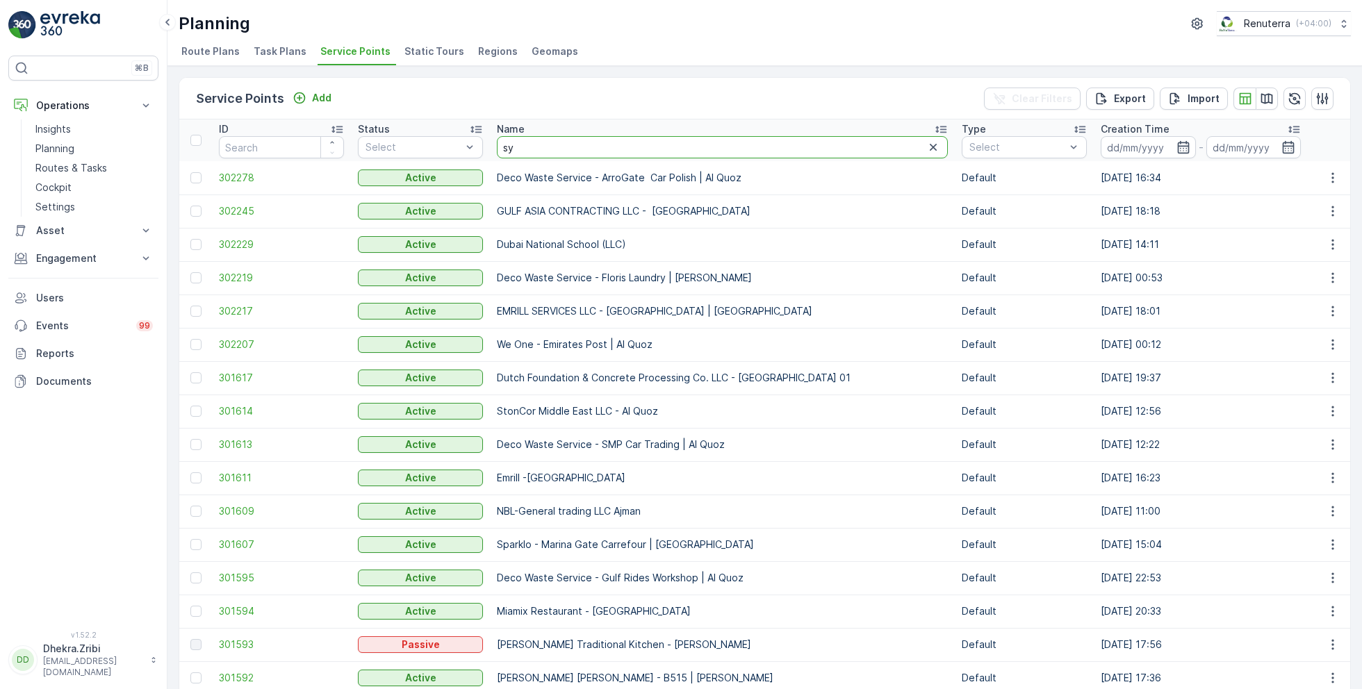
type input "sym"
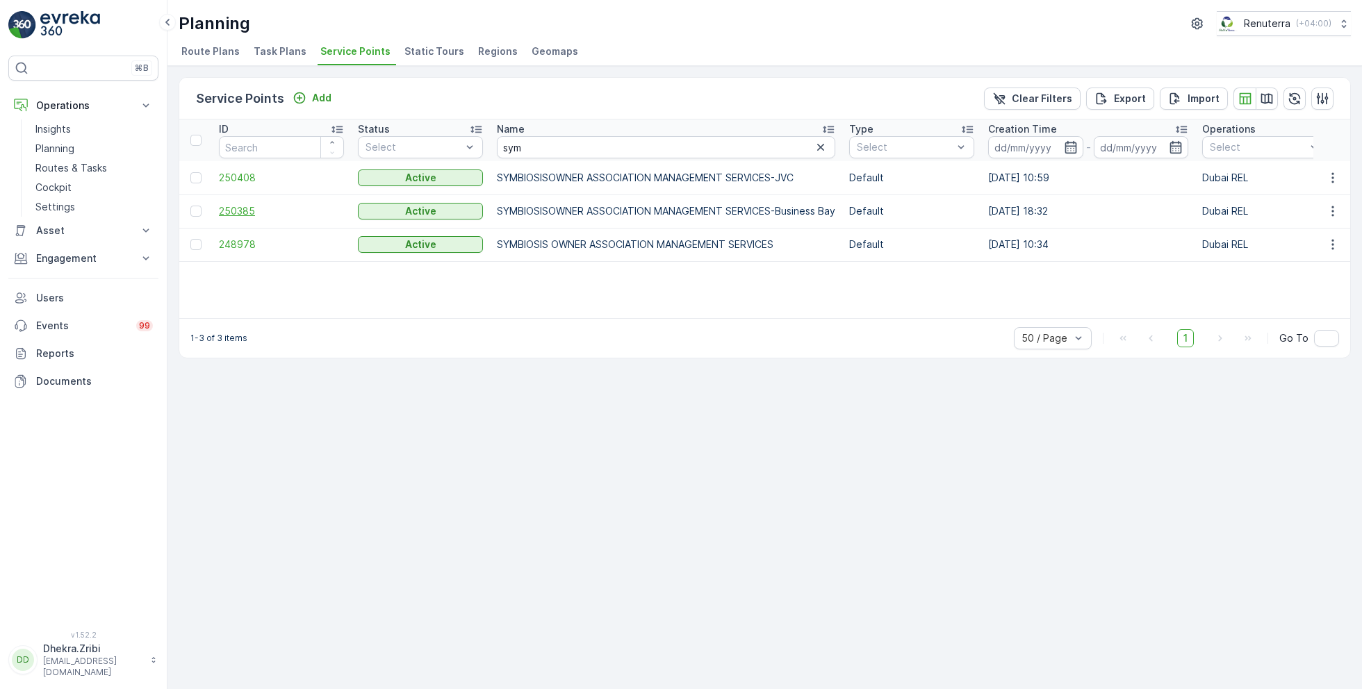
click at [239, 216] on span "250385" at bounding box center [281, 211] width 125 height 14
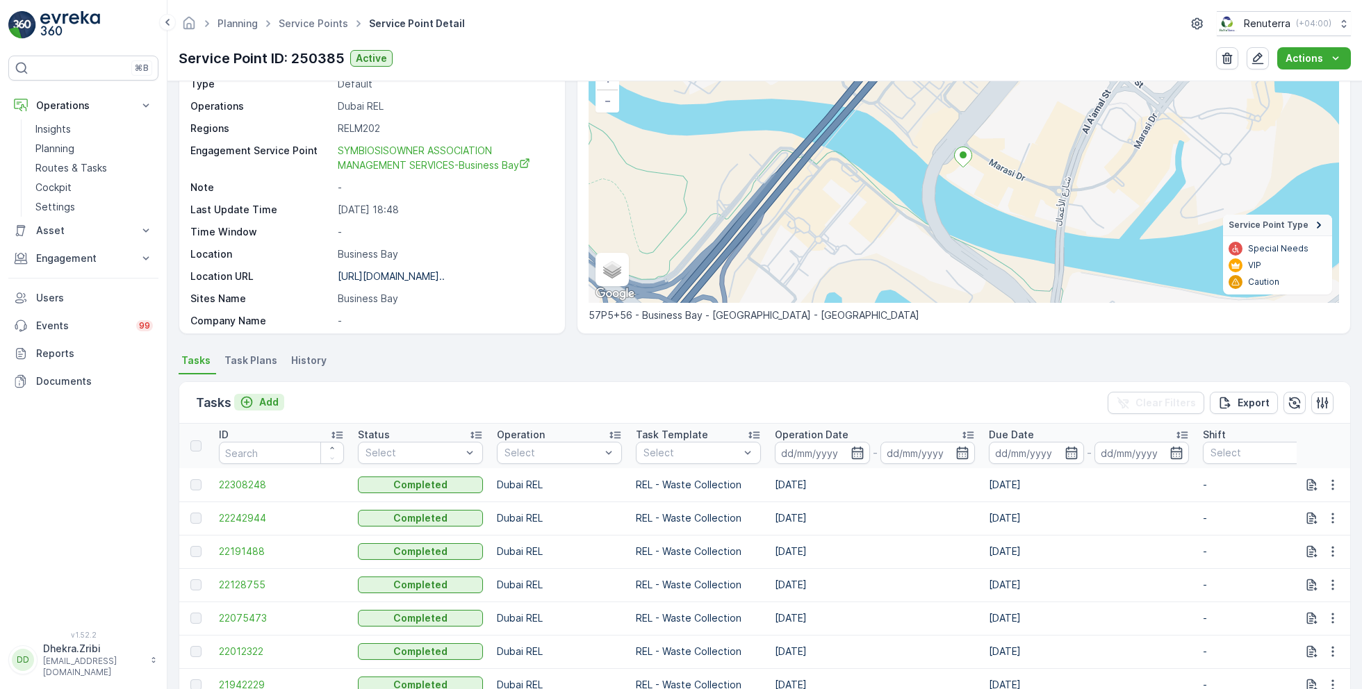
scroll to position [118, 0]
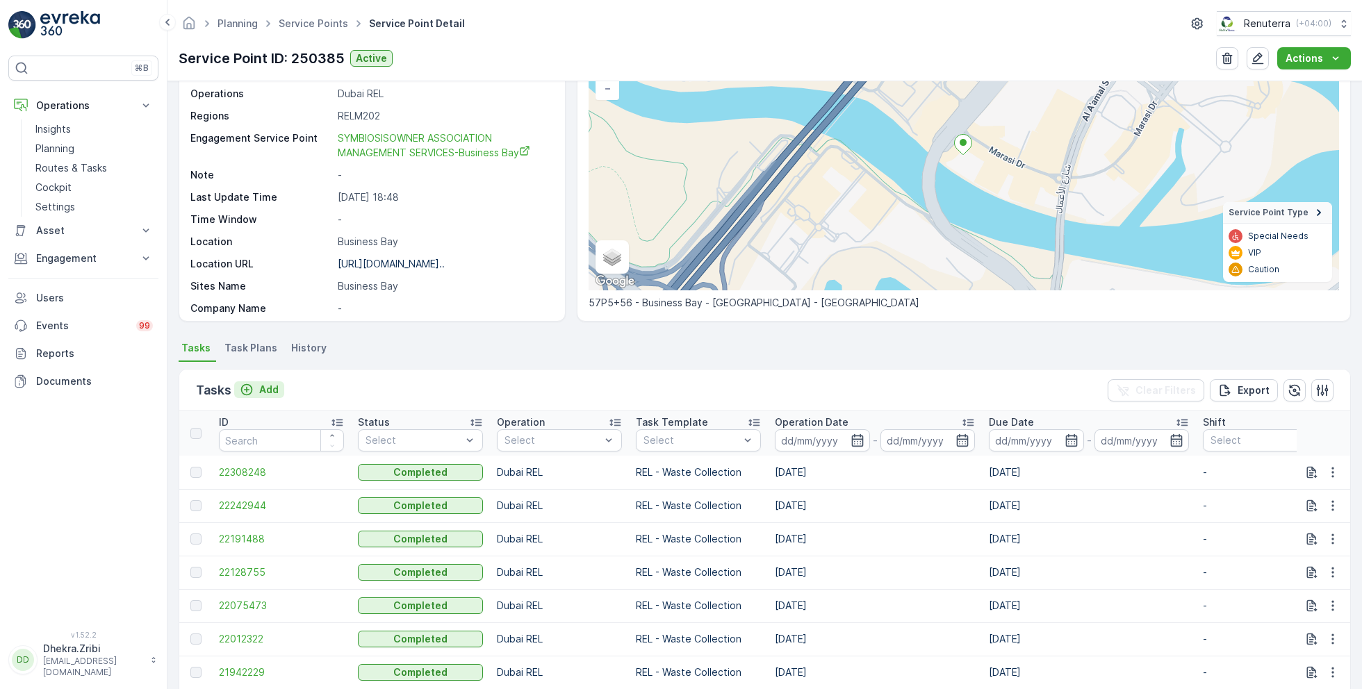
click at [263, 383] on p "Add" at bounding box center [268, 390] width 19 height 14
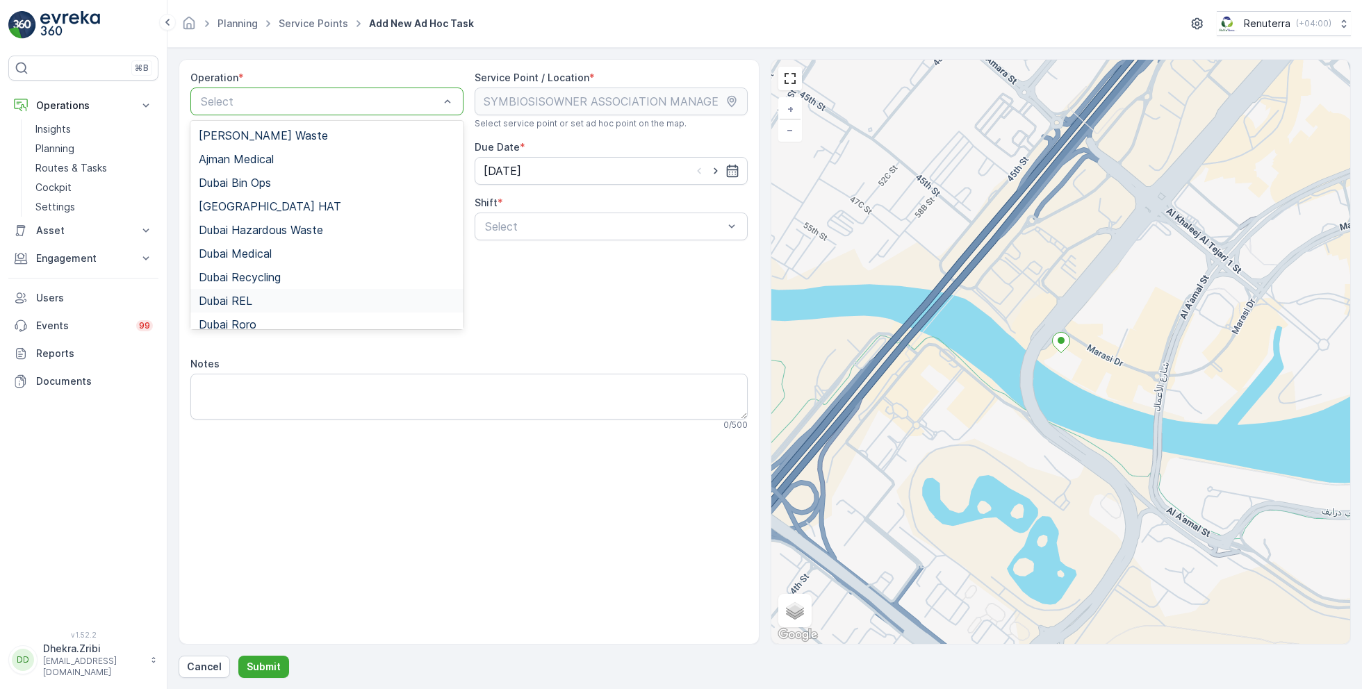
click at [252, 297] on div "Dubai REL" at bounding box center [327, 301] width 256 height 13
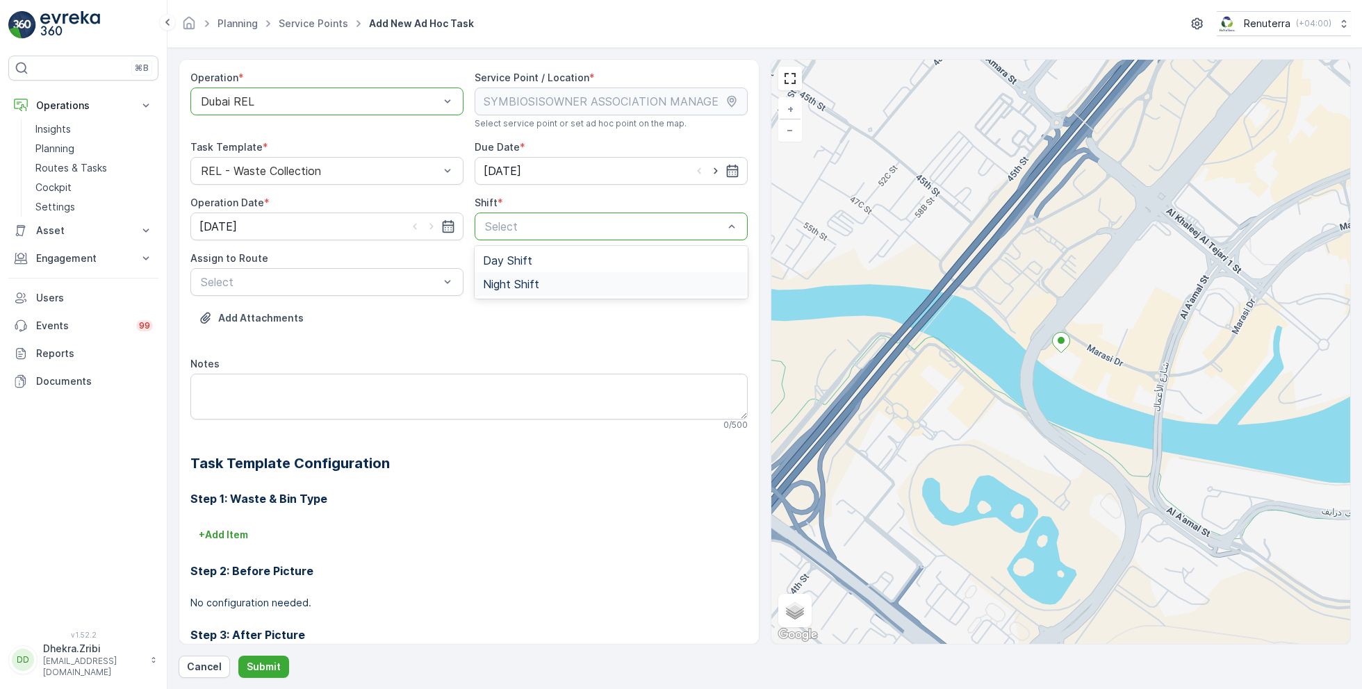
click at [496, 282] on span "Night Shift" at bounding box center [511, 284] width 56 height 13
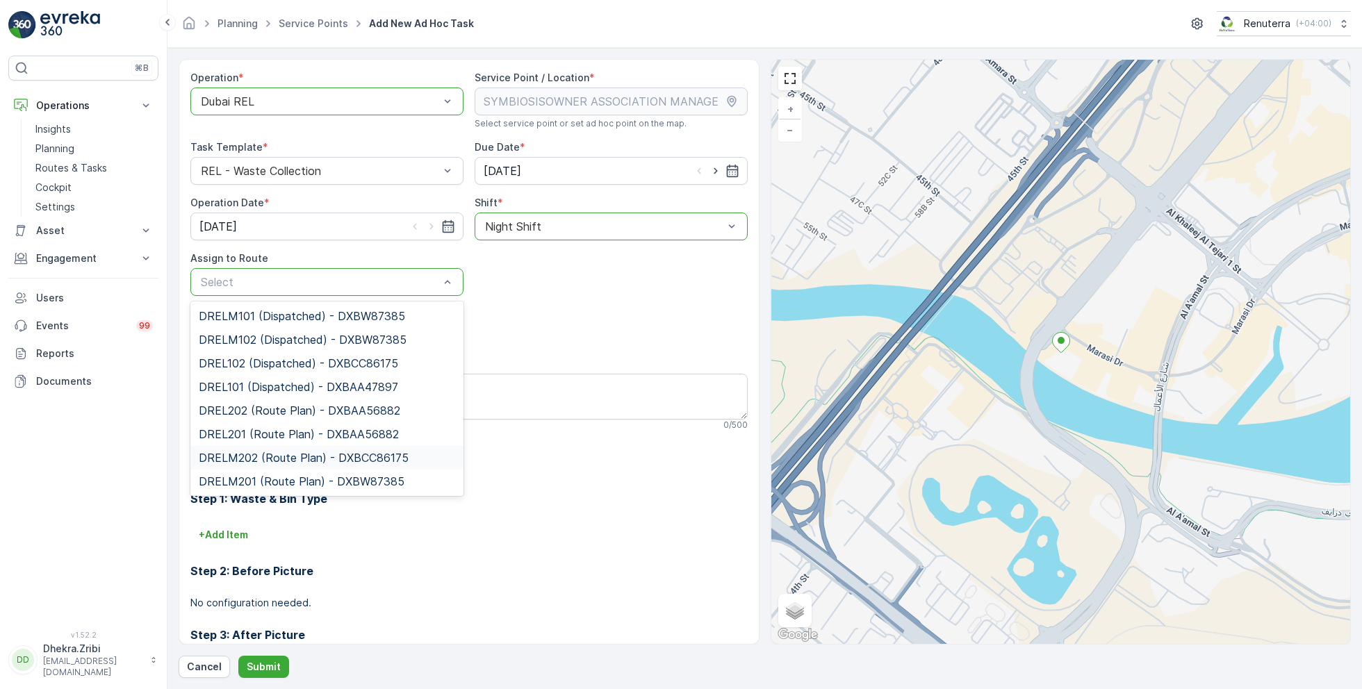
click at [273, 455] on span "DRELM202 (Route Plan) - DXBCC86175" at bounding box center [304, 458] width 210 height 13
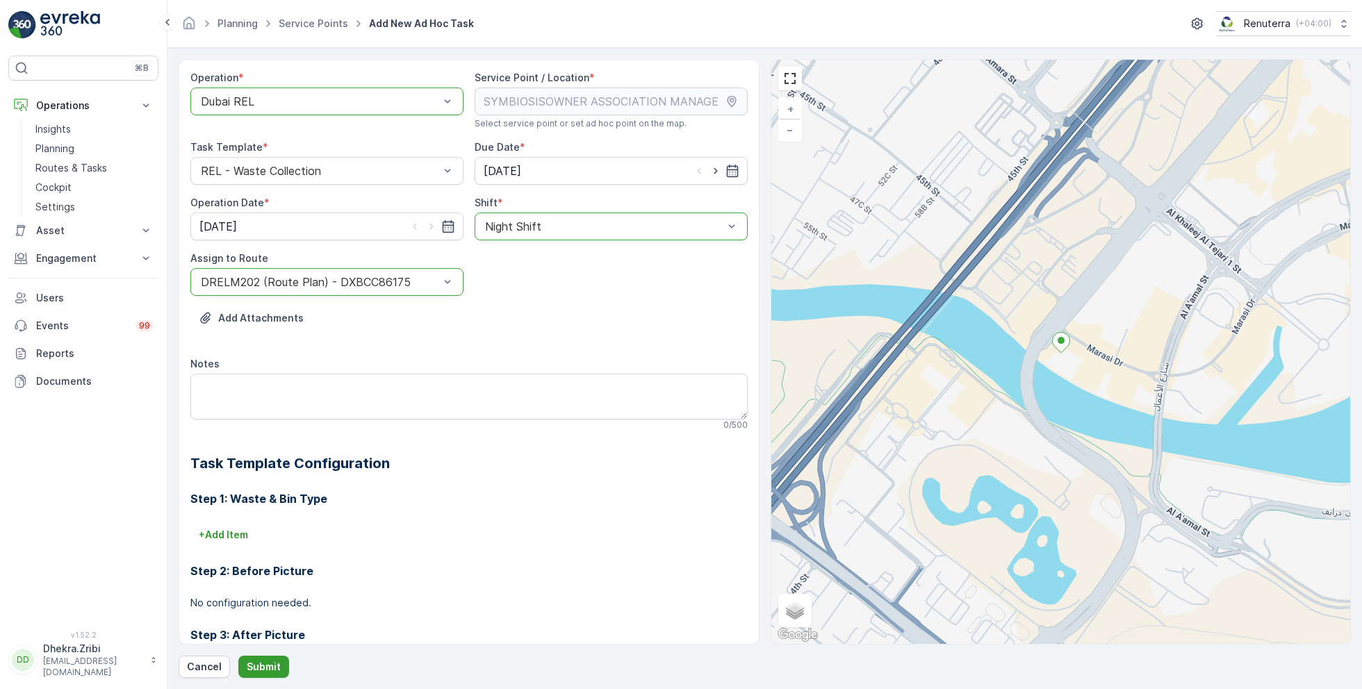
click at [261, 664] on p "Submit" at bounding box center [264, 667] width 34 height 14
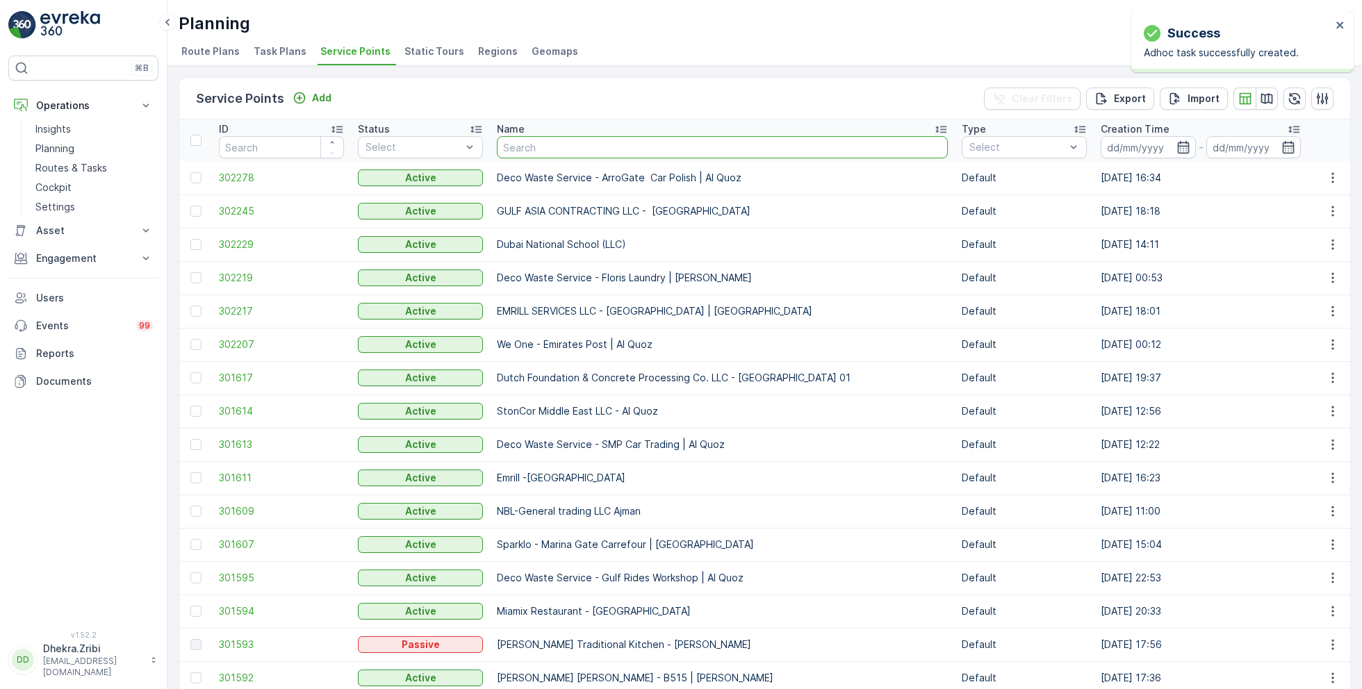
click at [541, 140] on input "text" at bounding box center [722, 147] width 451 height 22
type input "tor"
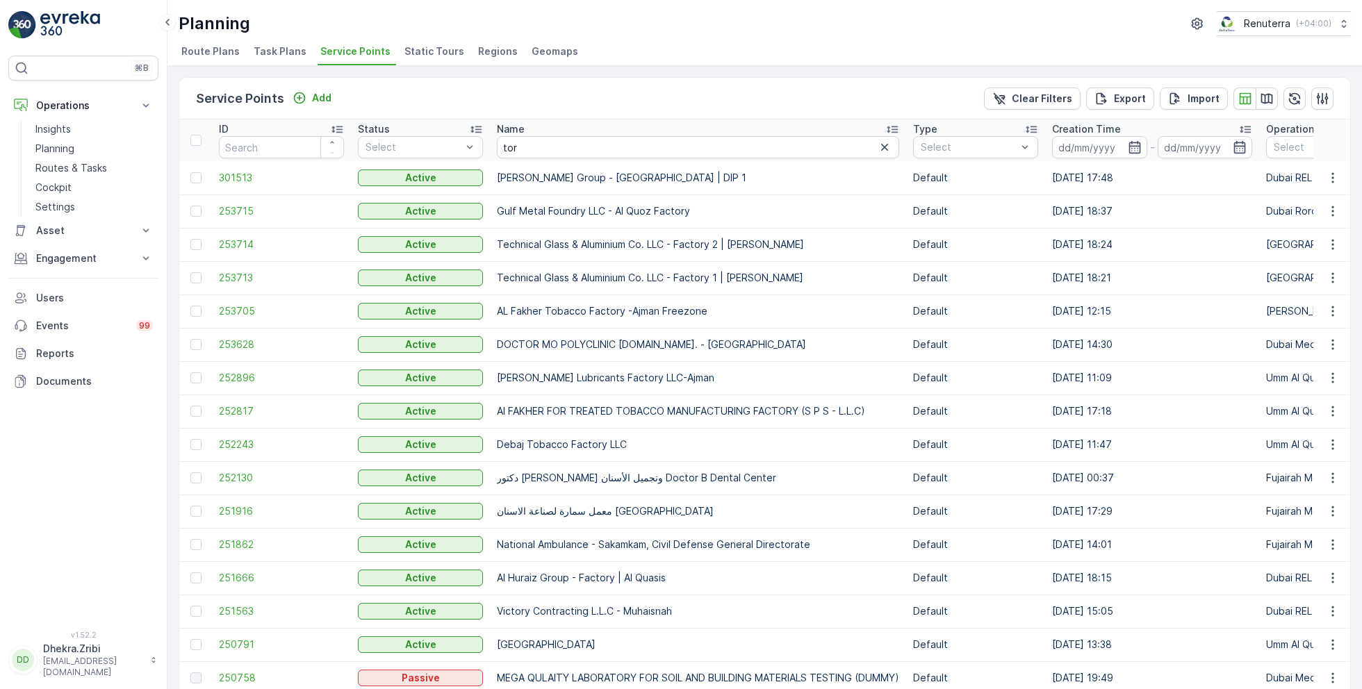
scroll to position [596, 0]
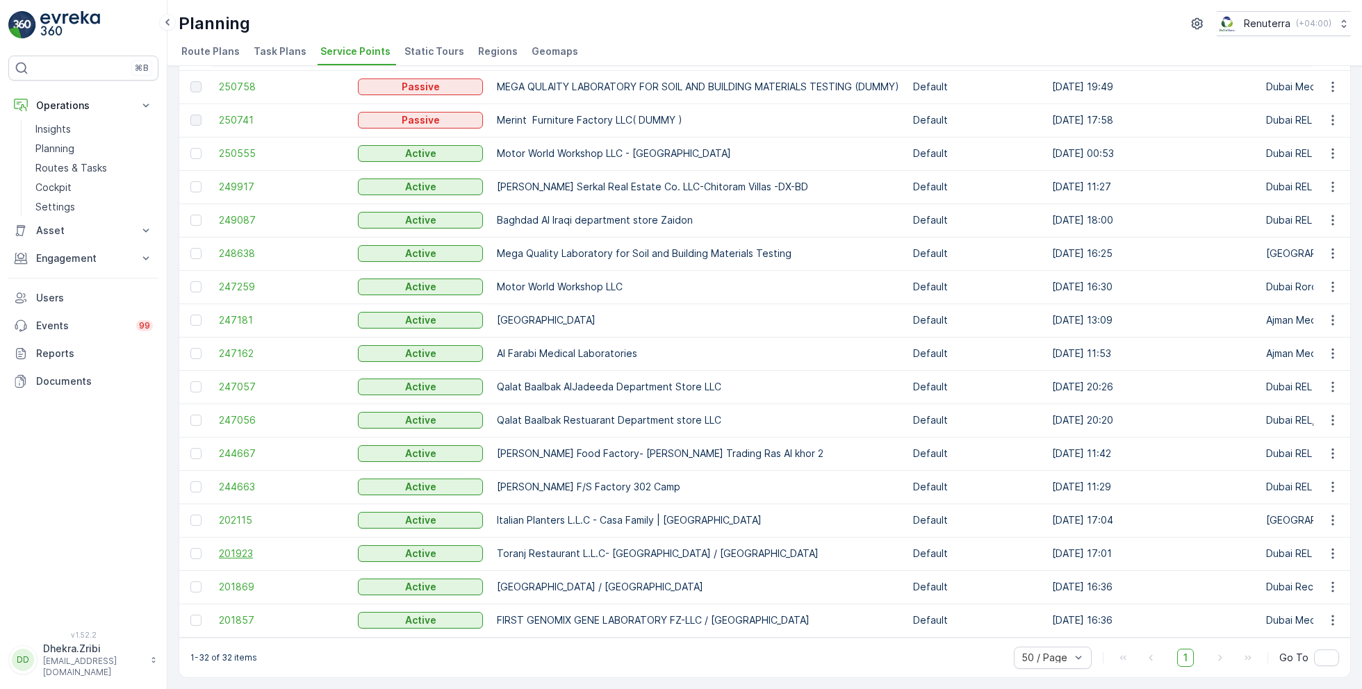
click at [231, 547] on span "201923" at bounding box center [281, 554] width 125 height 14
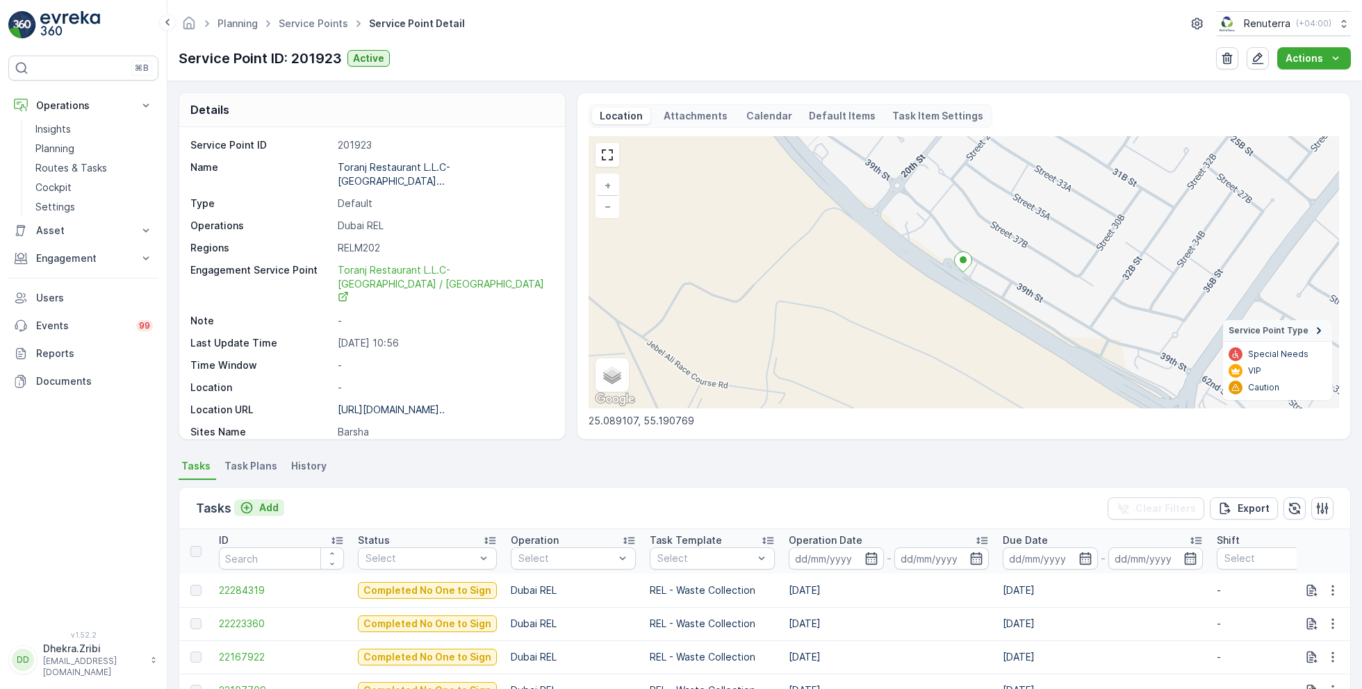
click at [256, 509] on div "Add" at bounding box center [259, 508] width 39 height 14
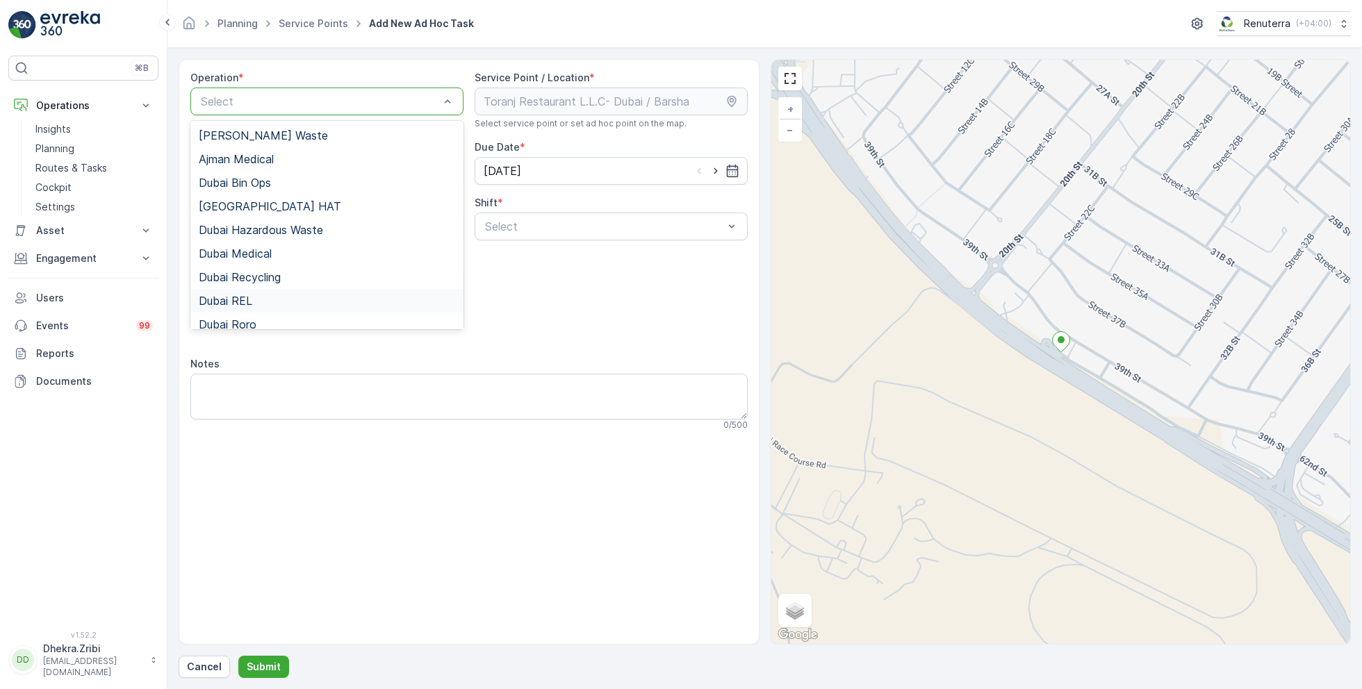
click at [250, 297] on span "Dubai REL" at bounding box center [226, 301] width 54 height 13
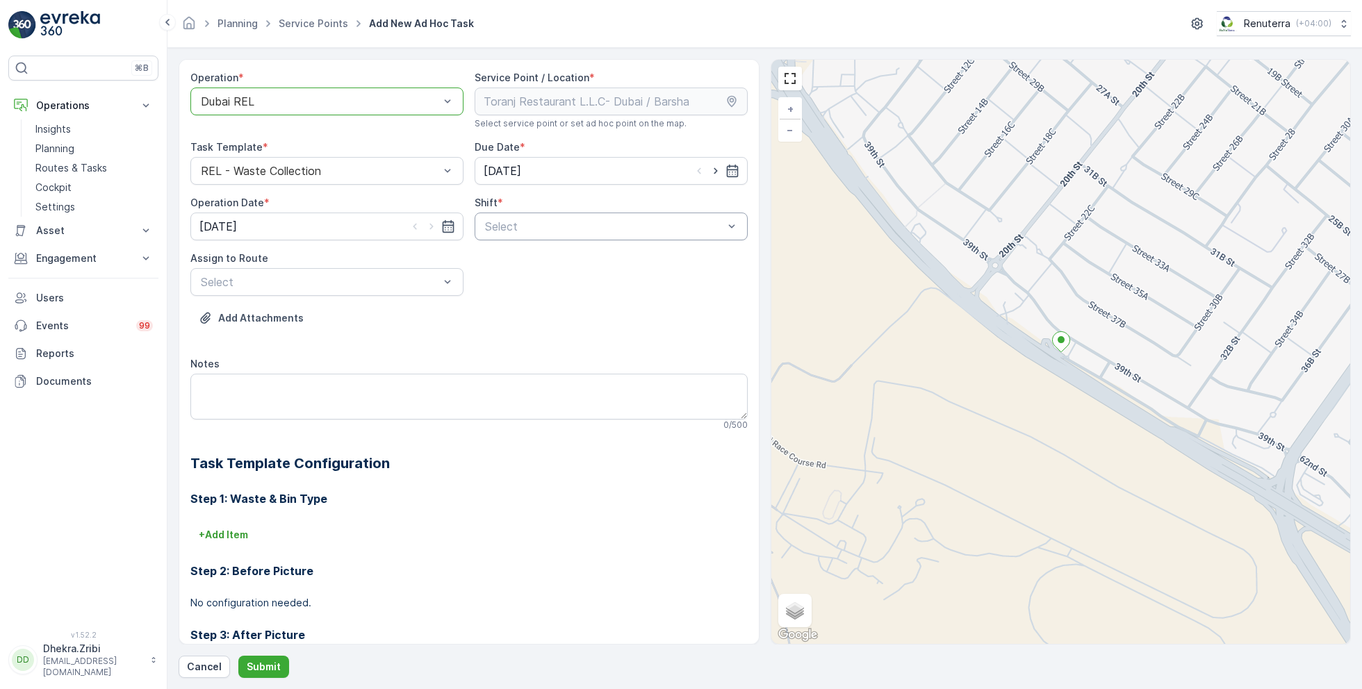
click at [651, 215] on div "Select" at bounding box center [611, 227] width 273 height 28
click at [555, 259] on div "Day Shift" at bounding box center [611, 260] width 256 height 13
click at [520, 218] on div "Day Shift" at bounding box center [611, 227] width 273 height 28
click at [497, 288] on span "Night Shift" at bounding box center [511, 284] width 56 height 13
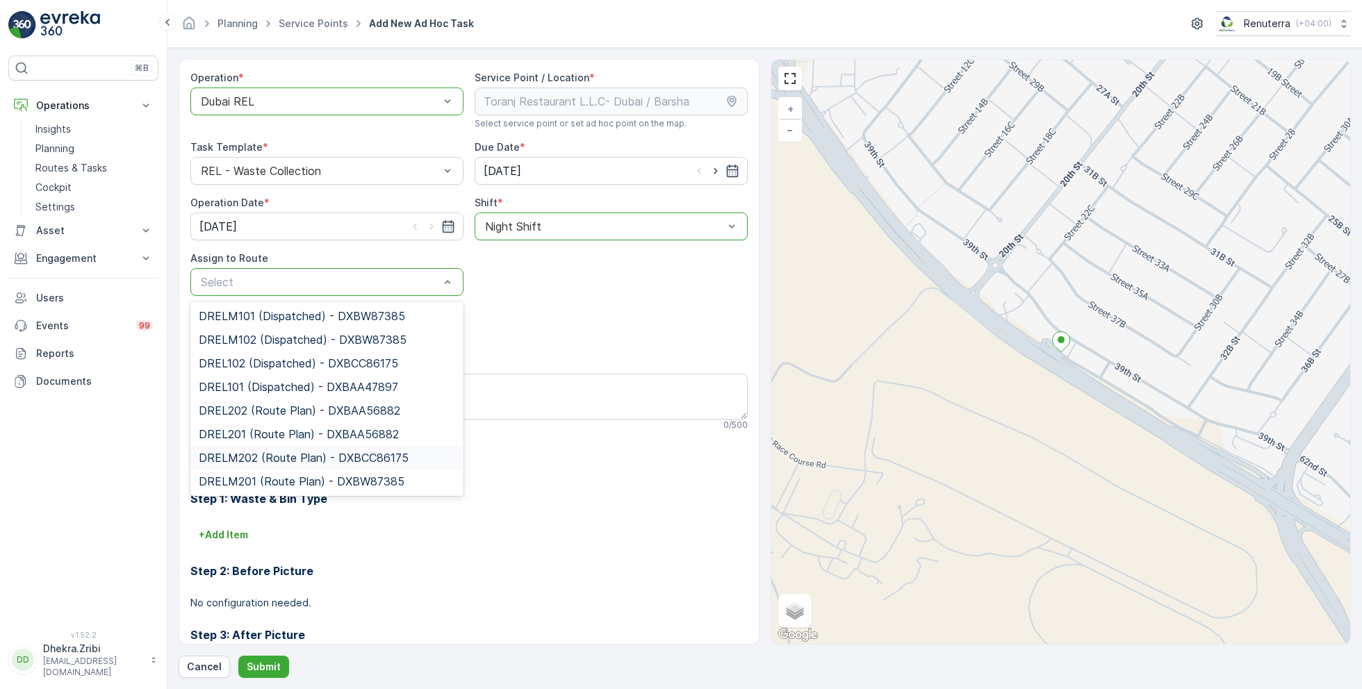
click at [252, 454] on span "DRELM202 (Route Plan) - DXBCC86175" at bounding box center [304, 458] width 210 height 13
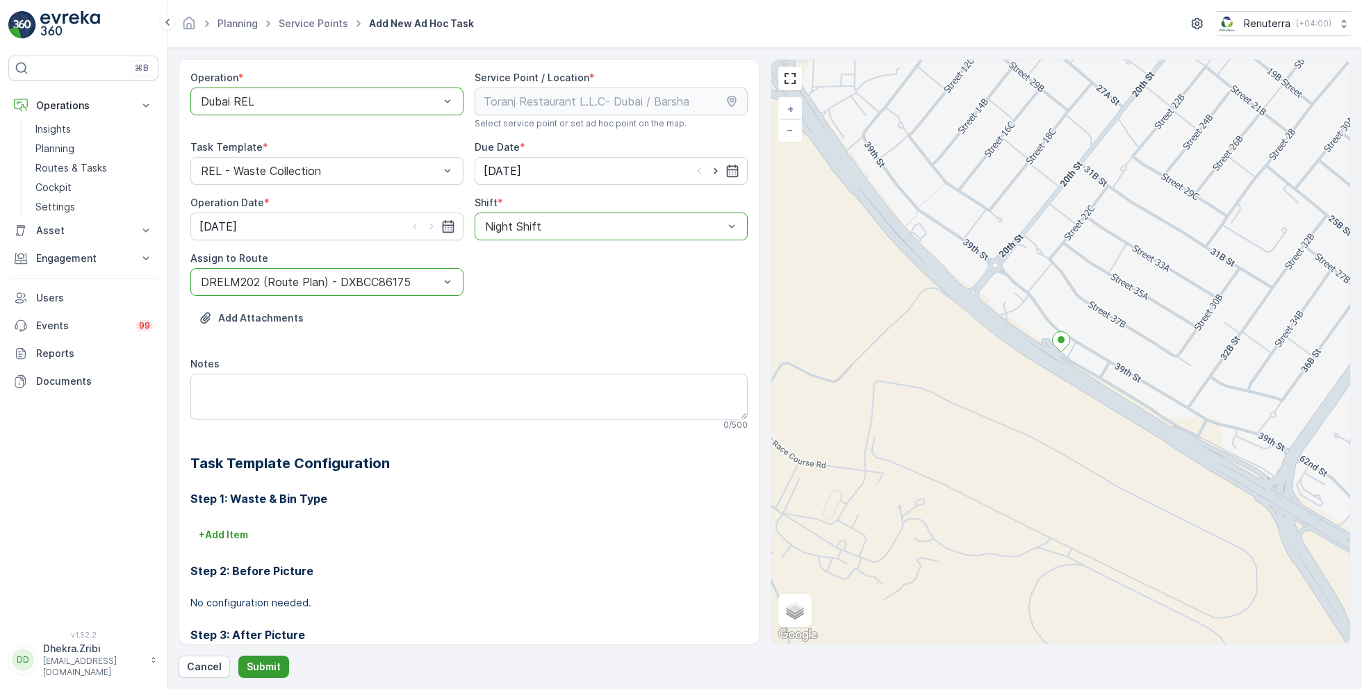
click at [265, 660] on p "Submit" at bounding box center [264, 667] width 34 height 14
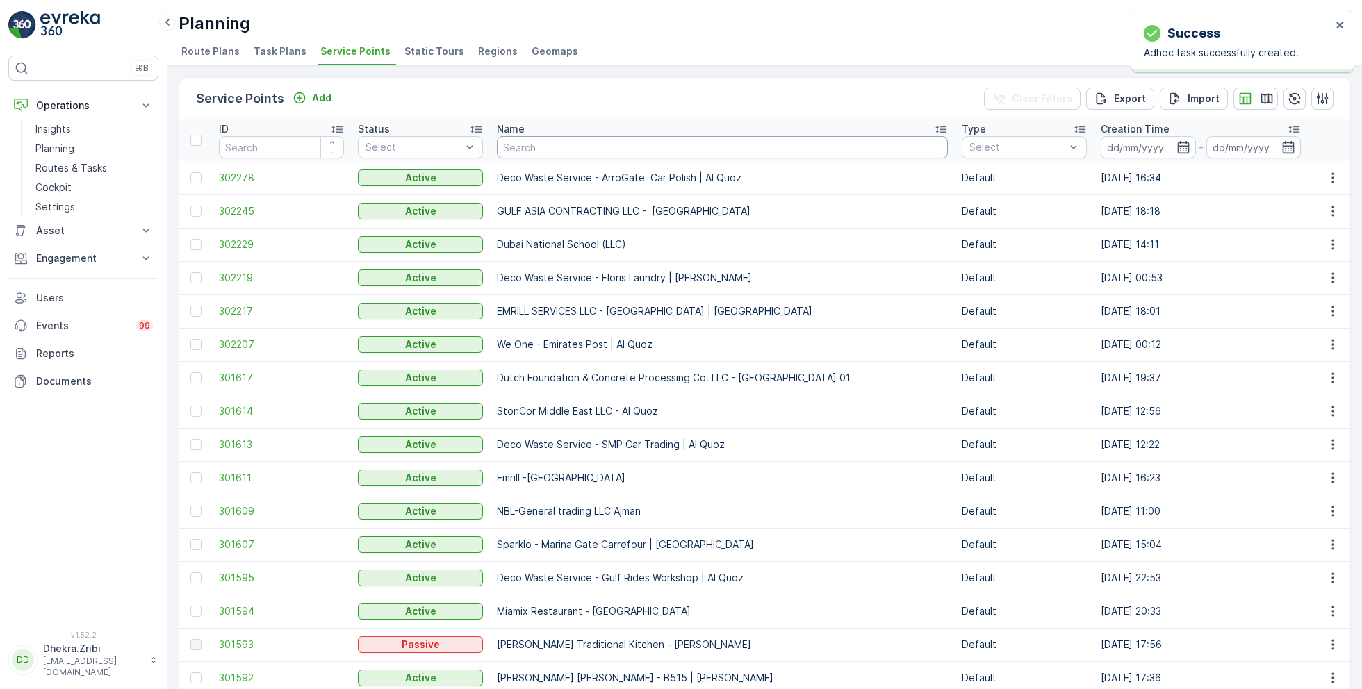
click at [538, 147] on input "text" at bounding box center [722, 147] width 451 height 22
type input "[PERSON_NAME]"
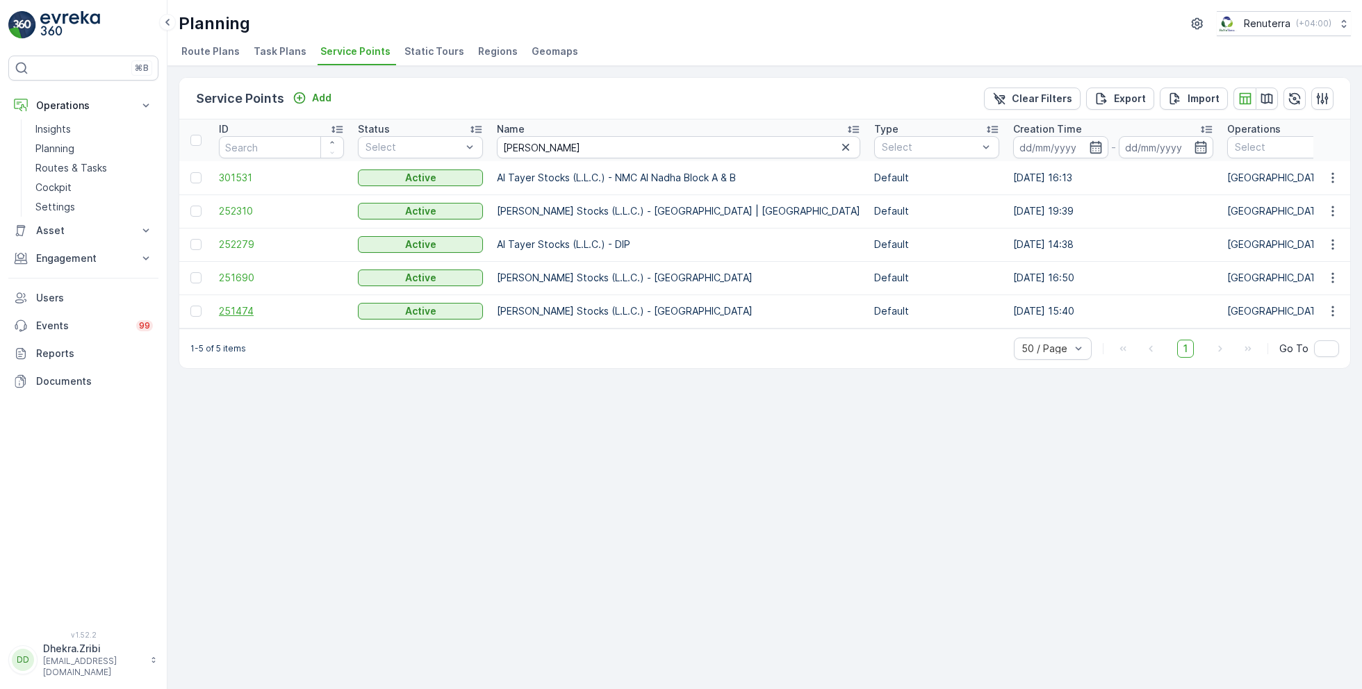
click at [240, 309] on span "251474" at bounding box center [281, 311] width 125 height 14
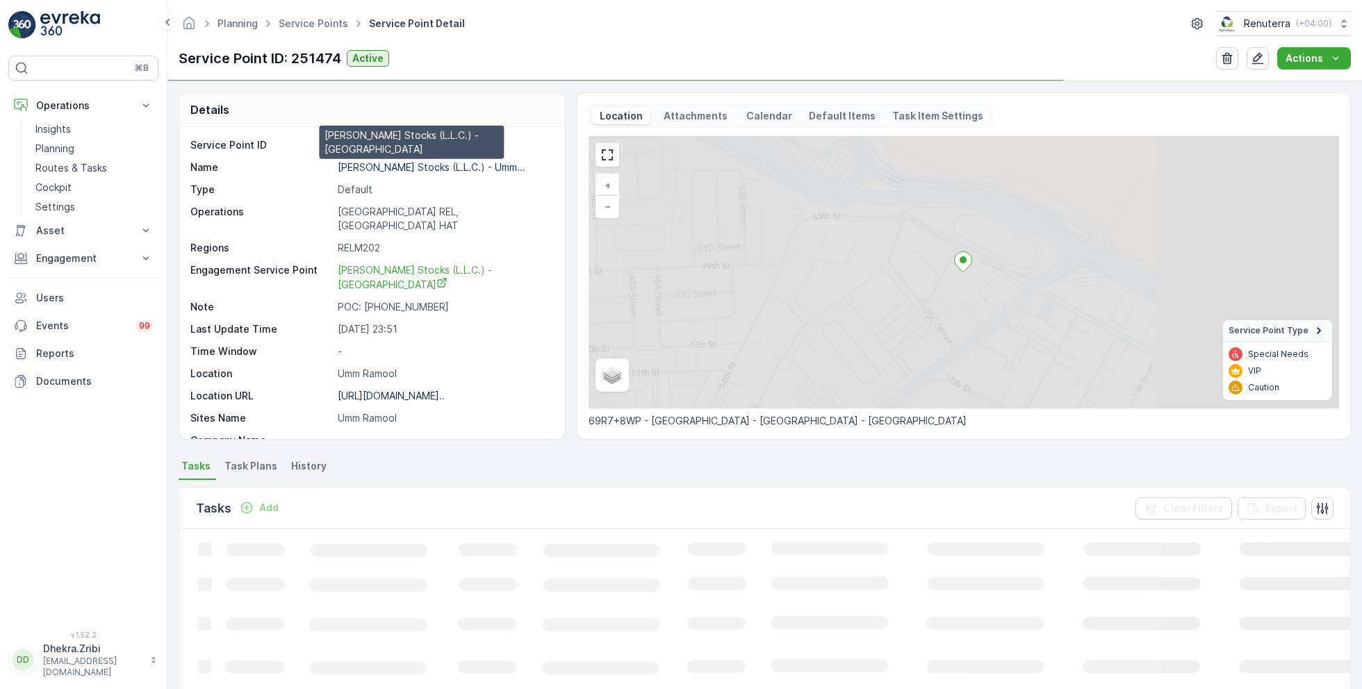
click at [390, 168] on p "[PERSON_NAME] Stocks (L.L.C.) - Umm..." at bounding box center [432, 167] width 188 height 12
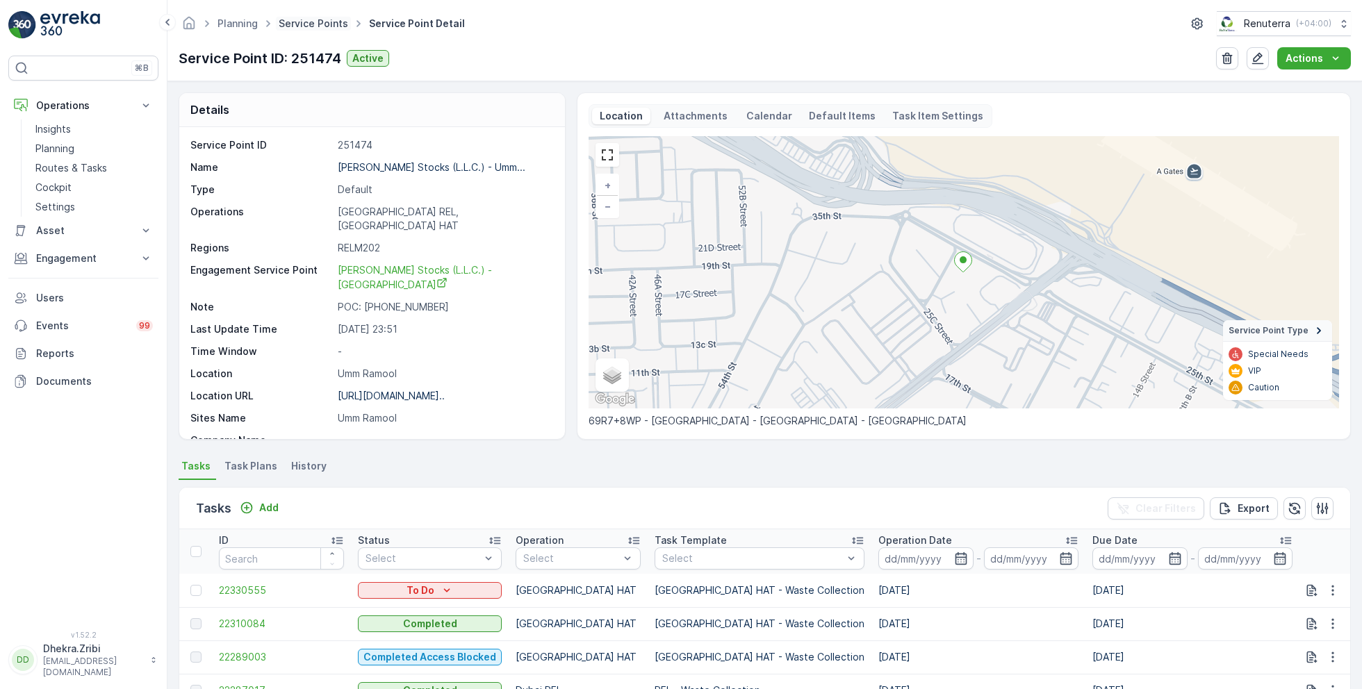
click at [310, 27] on link "Service Points" at bounding box center [313, 23] width 69 height 12
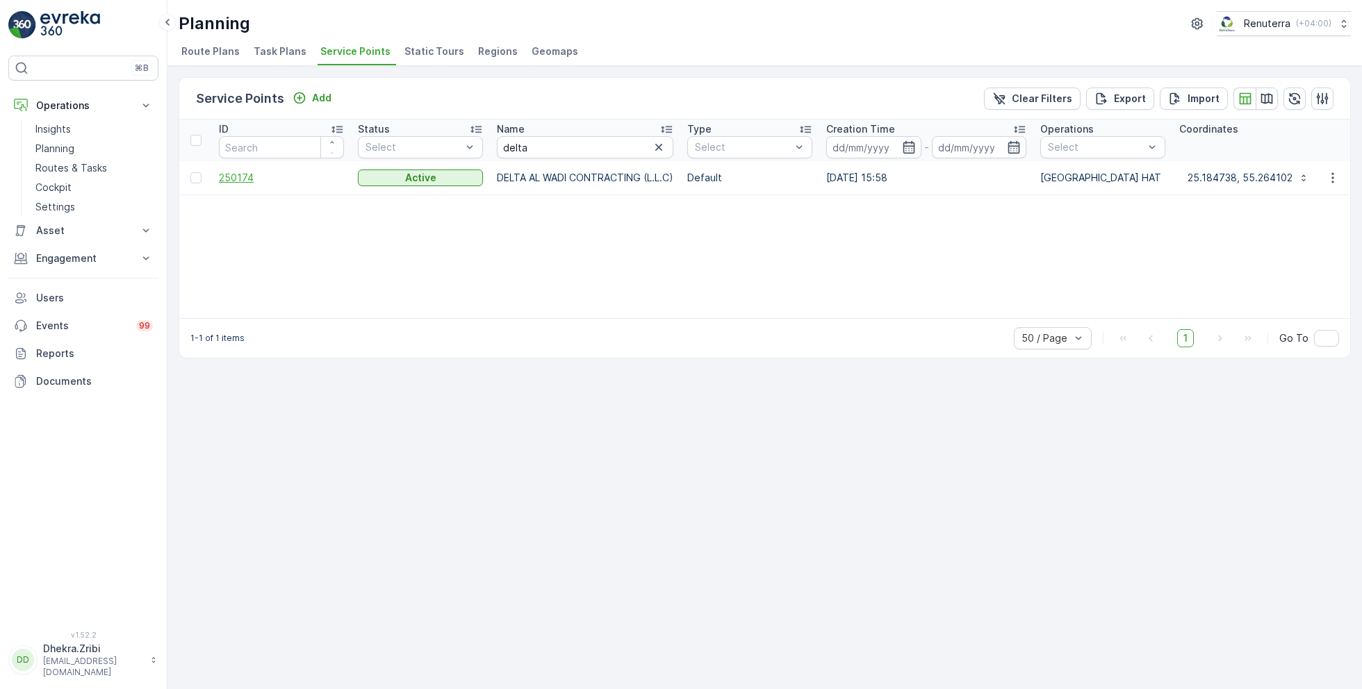
click at [240, 172] on span "250174" at bounding box center [281, 178] width 125 height 14
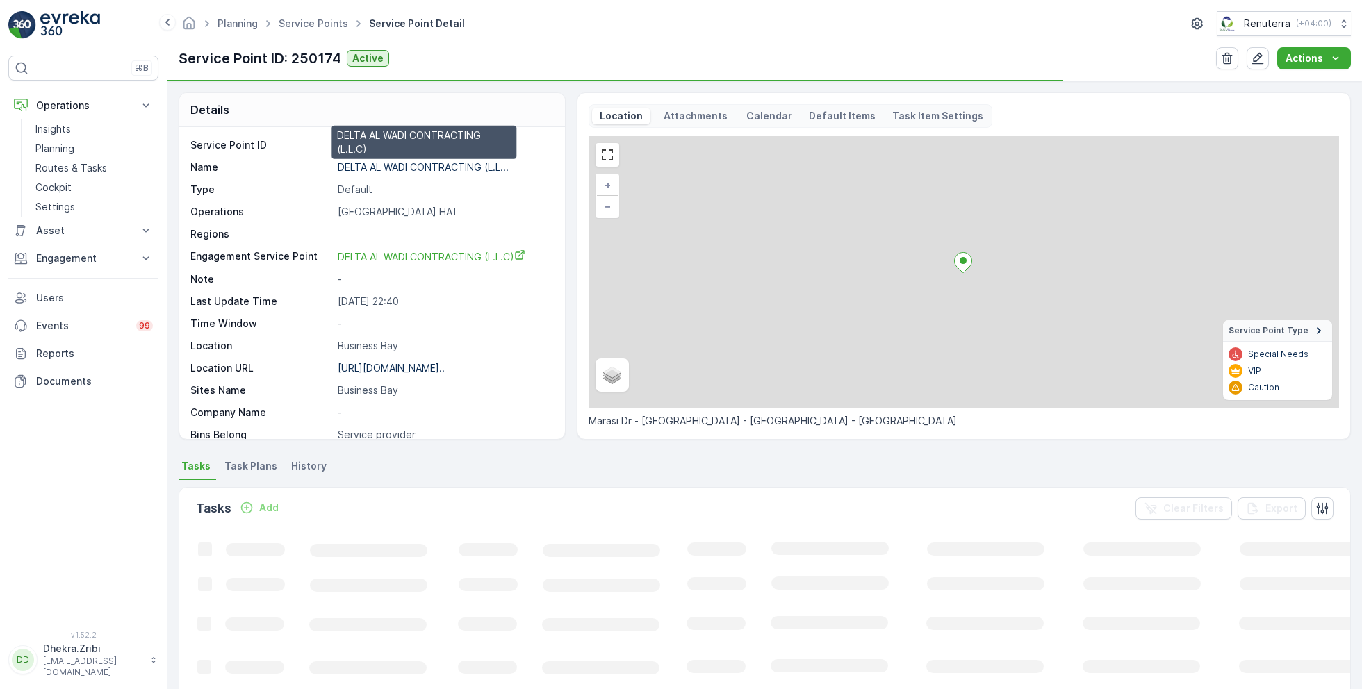
click at [388, 165] on p "DELTA AL WADI CONTRACTING (L.L..." at bounding box center [423, 167] width 171 height 12
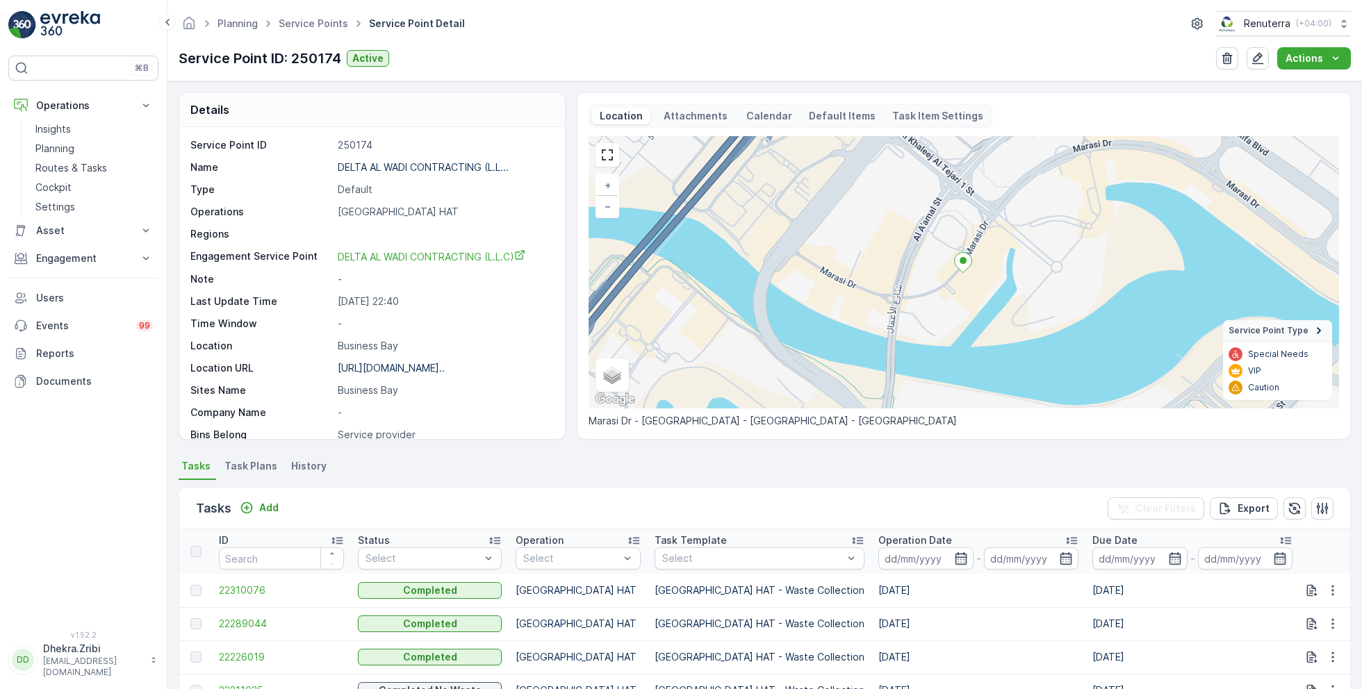
click at [311, 14] on ul "Service Points" at bounding box center [321, 24] width 90 height 20
click at [315, 28] on link "Service Points" at bounding box center [313, 23] width 69 height 12
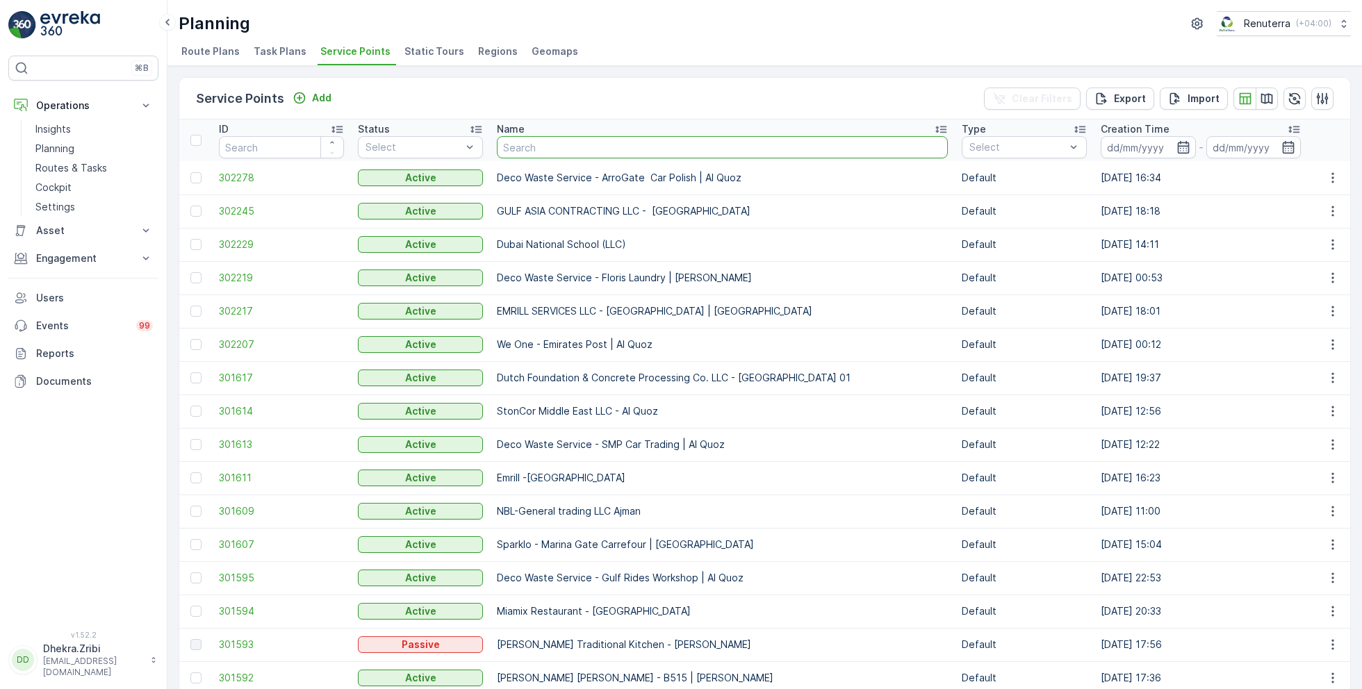
click at [557, 149] on input "text" at bounding box center [722, 147] width 451 height 22
type input "mus"
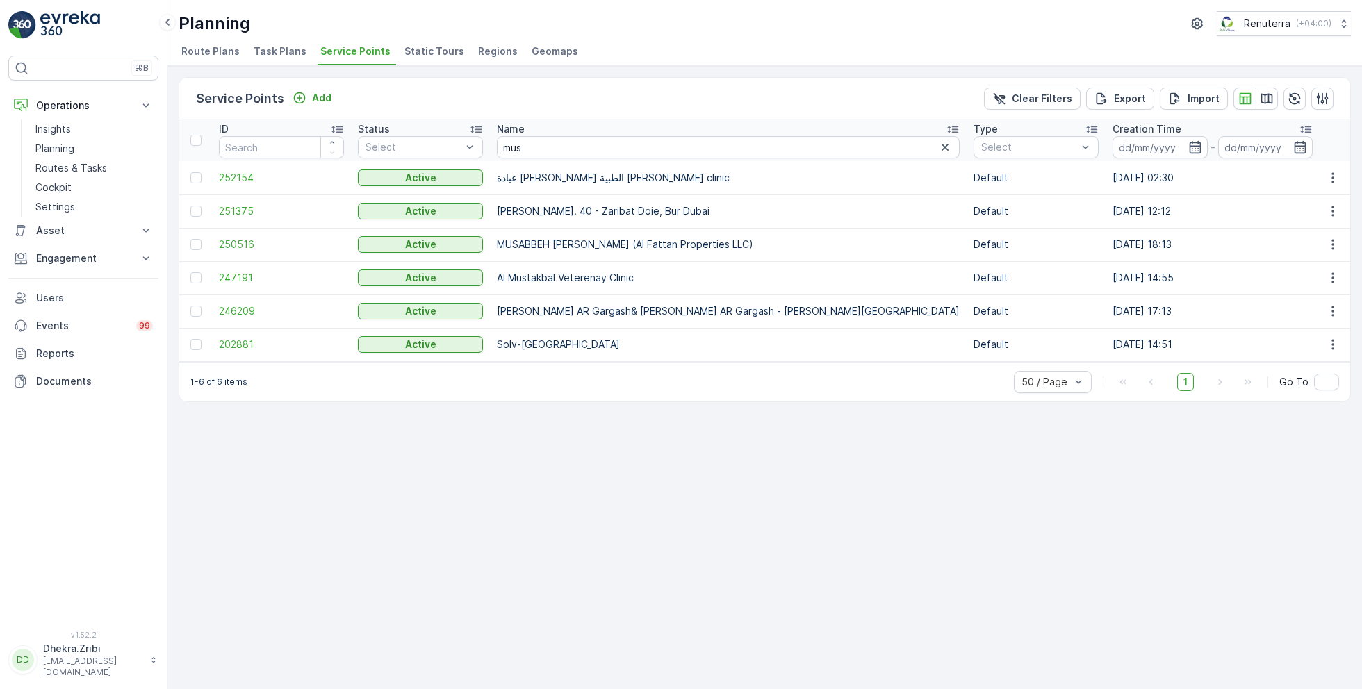
click at [240, 240] on span "250516" at bounding box center [281, 245] width 125 height 14
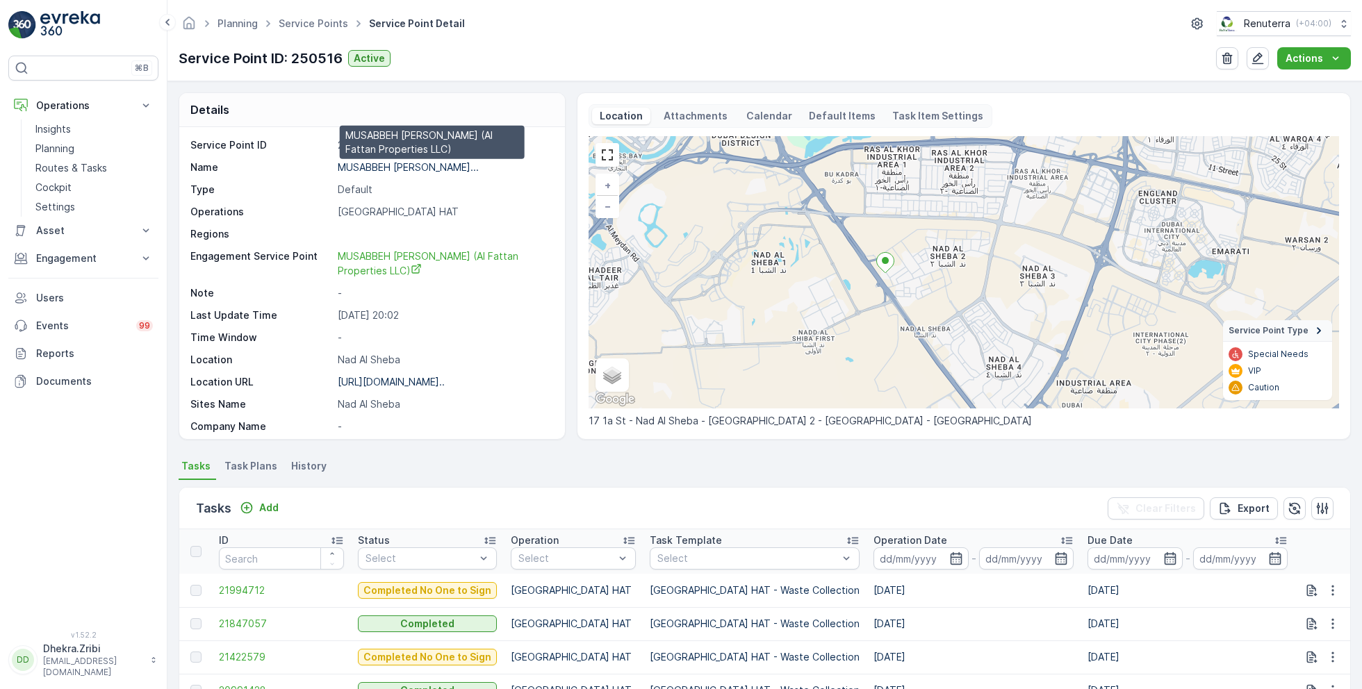
click at [459, 163] on p "MUSABBEH [PERSON_NAME]..." at bounding box center [408, 167] width 141 height 12
click at [333, 19] on link "Service Points" at bounding box center [313, 23] width 69 height 12
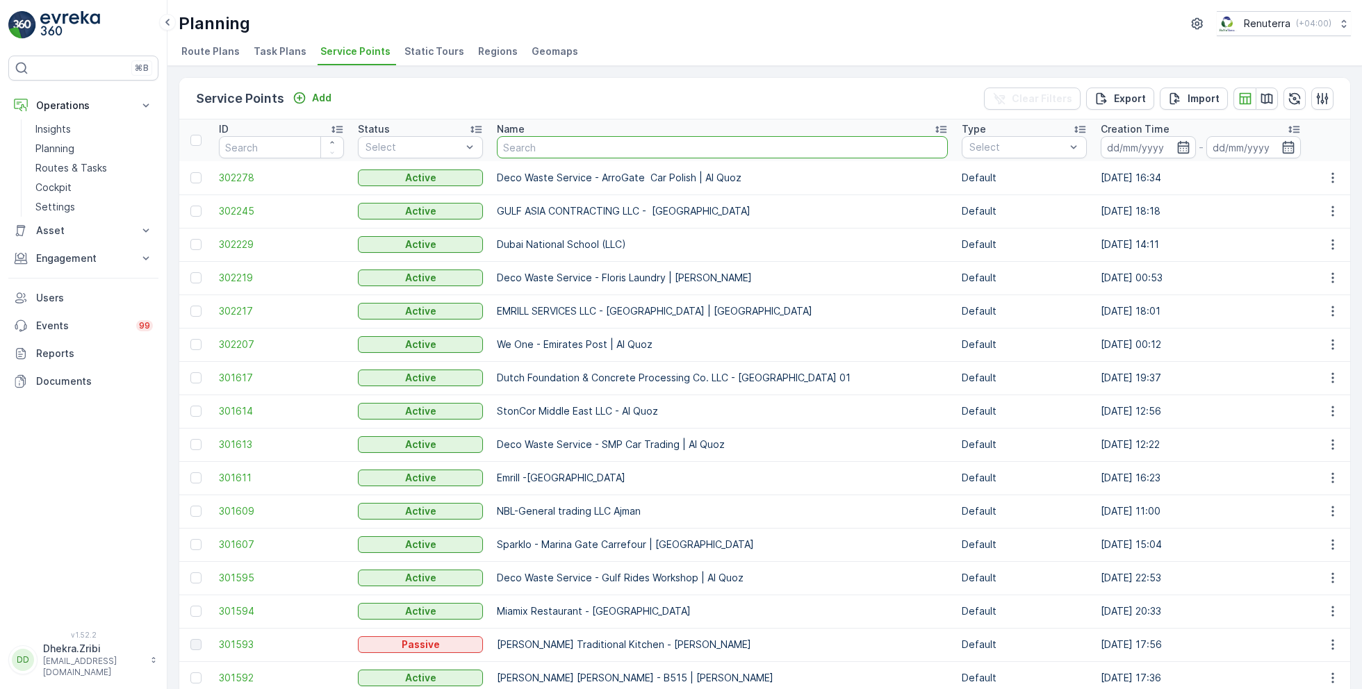
type input "Bombay Contracting - [GEOGRAPHIC_DATA] - MV51"
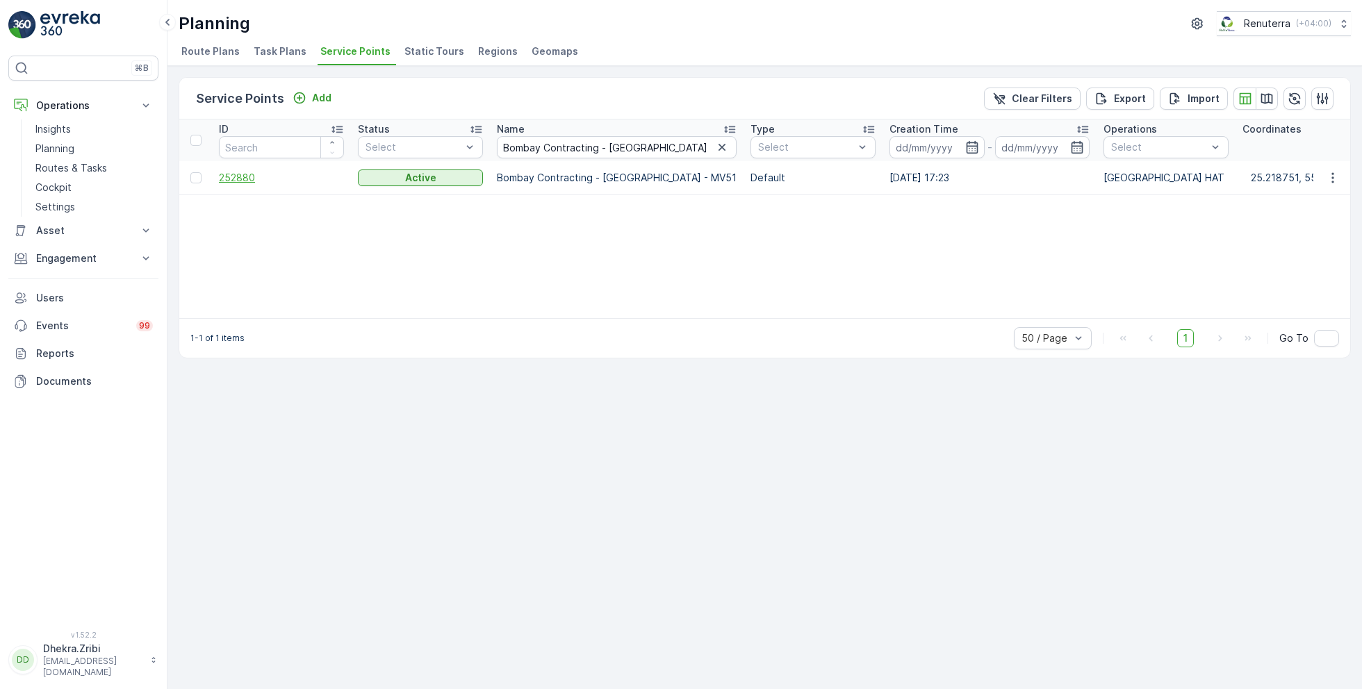
click at [259, 181] on span "252880" at bounding box center [281, 178] width 125 height 14
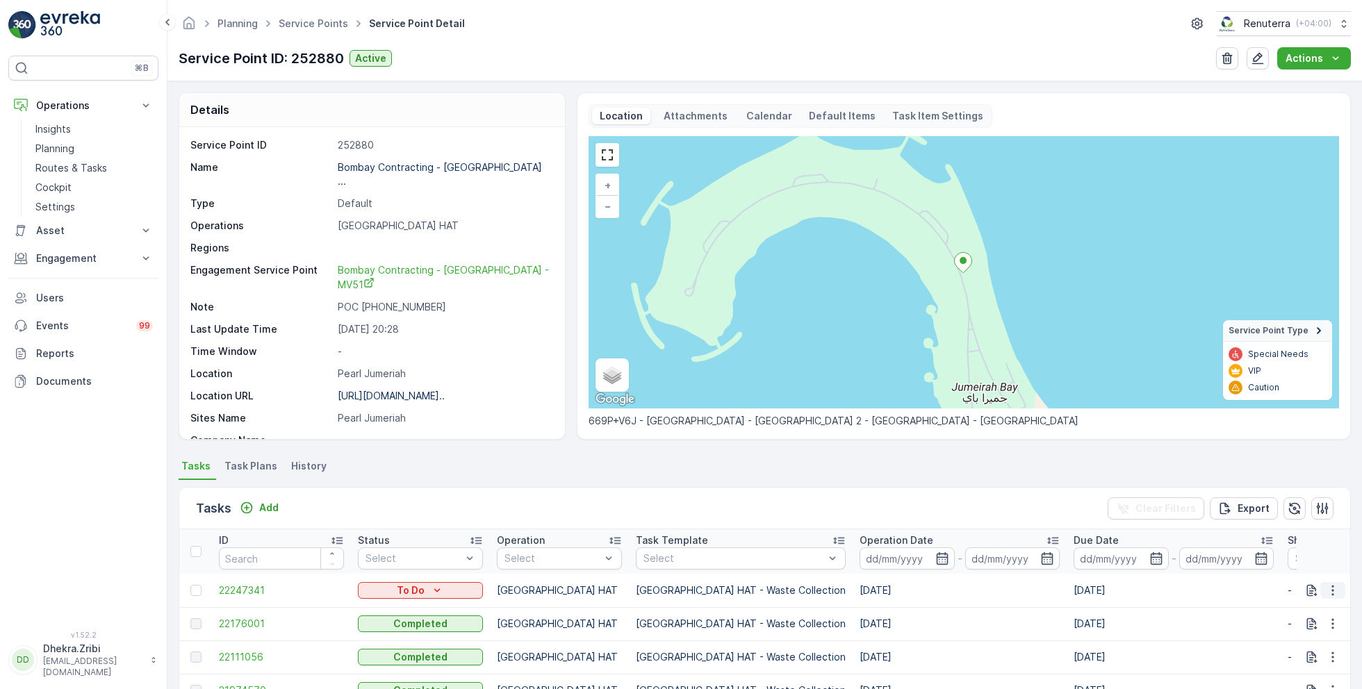
click at [1336, 594] on icon "button" at bounding box center [1333, 591] width 14 height 14
click at [1279, 526] on span "Change Route" at bounding box center [1296, 524] width 67 height 14
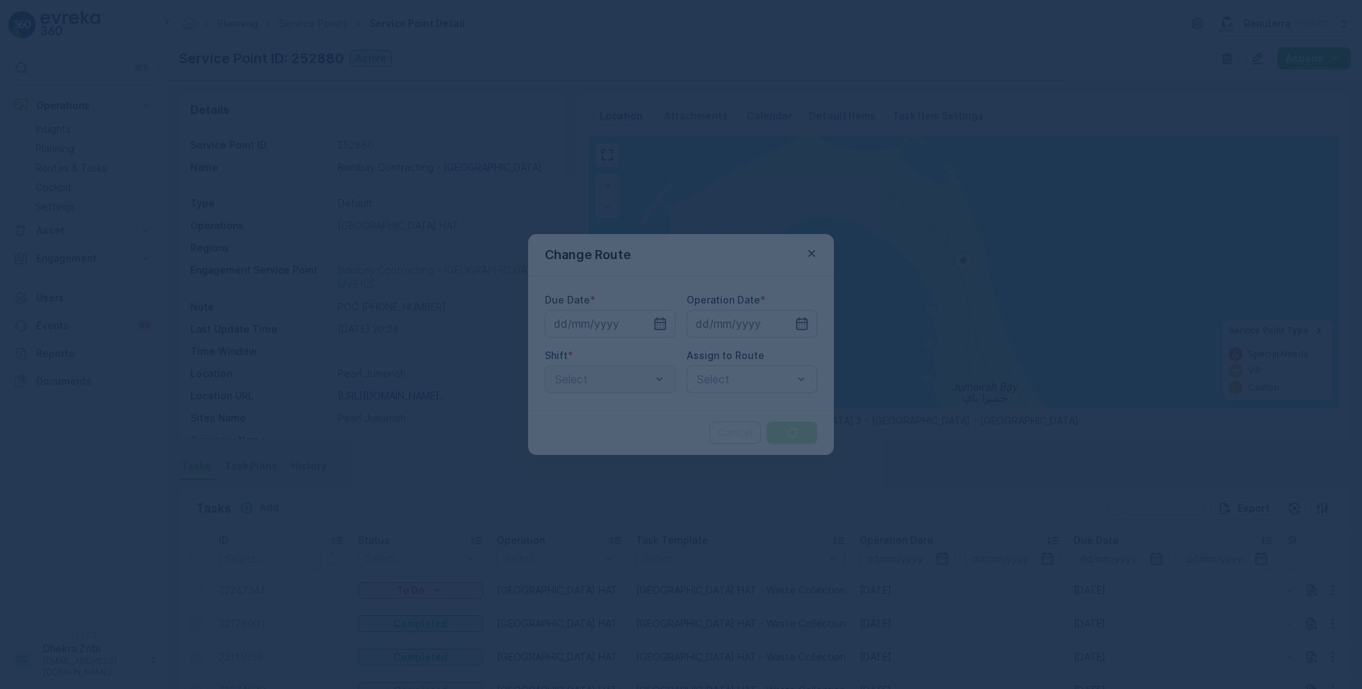
type input "[DATE]"
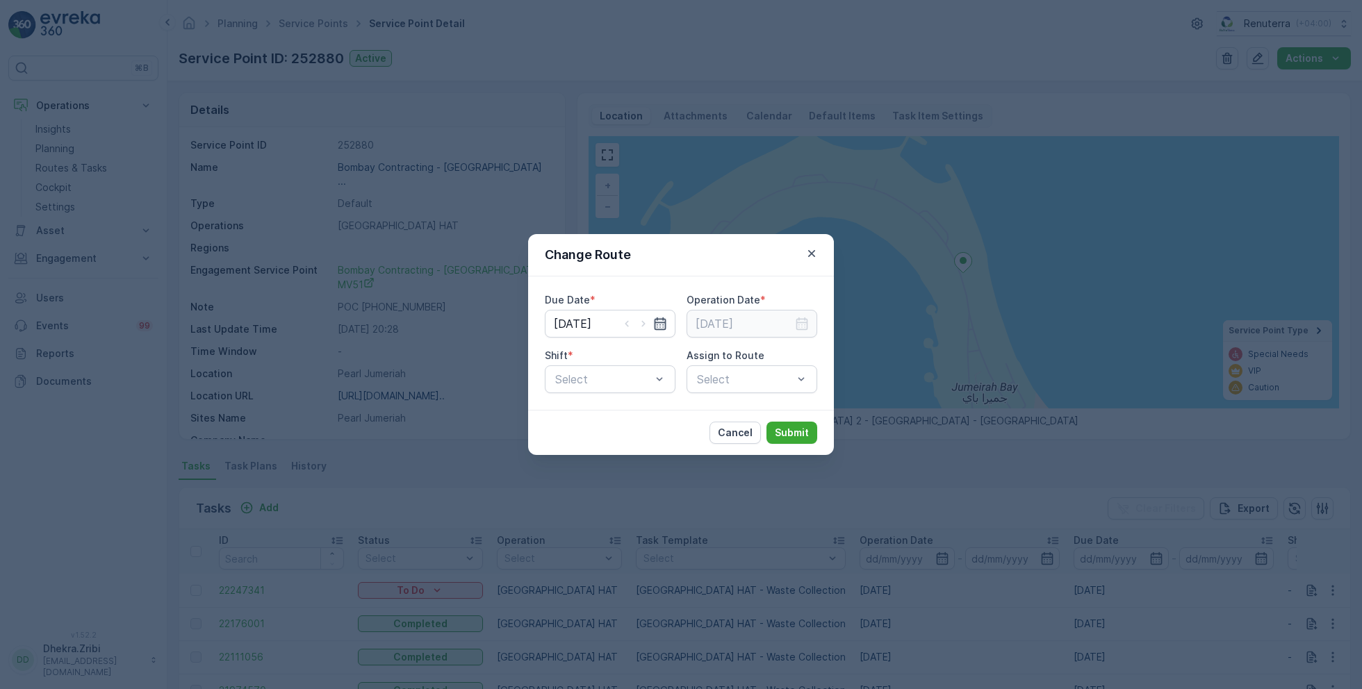
click at [663, 325] on icon "button" at bounding box center [661, 324] width 12 height 13
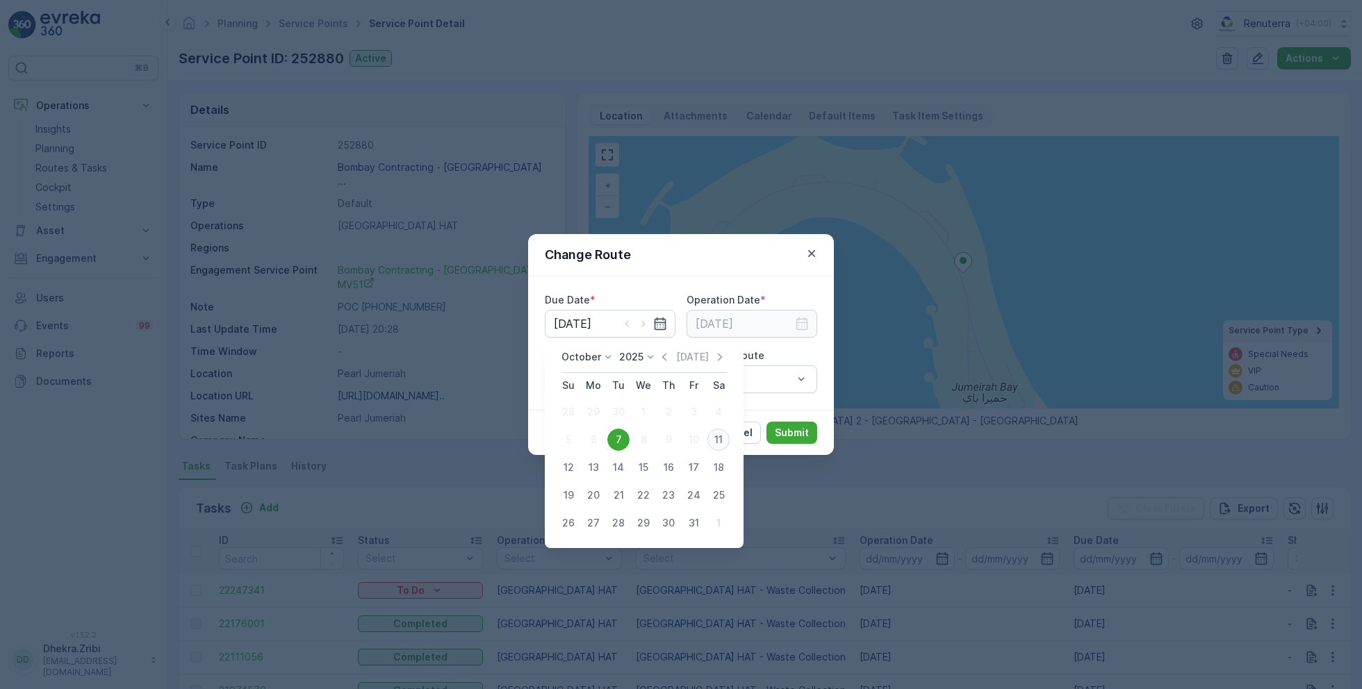
click at [725, 443] on div "11" at bounding box center [718, 440] width 22 height 22
type input "[DATE]"
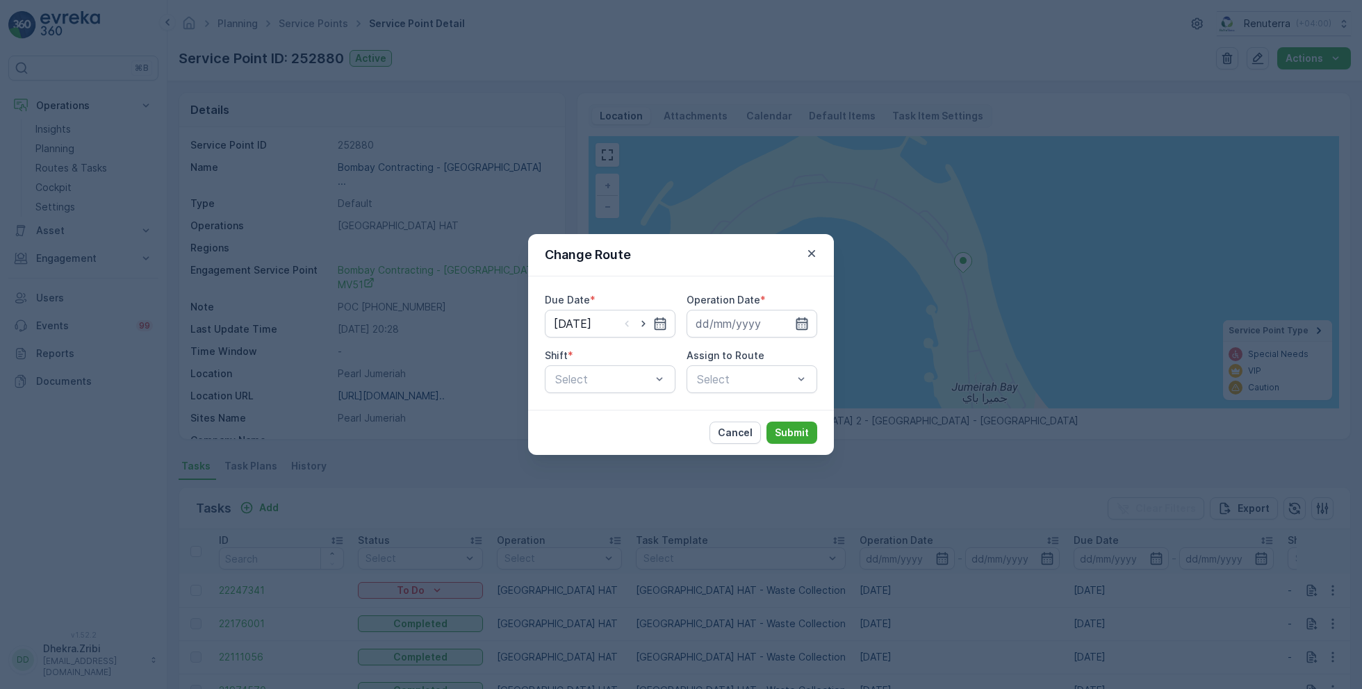
click at [805, 318] on icon "button" at bounding box center [802, 324] width 12 height 13
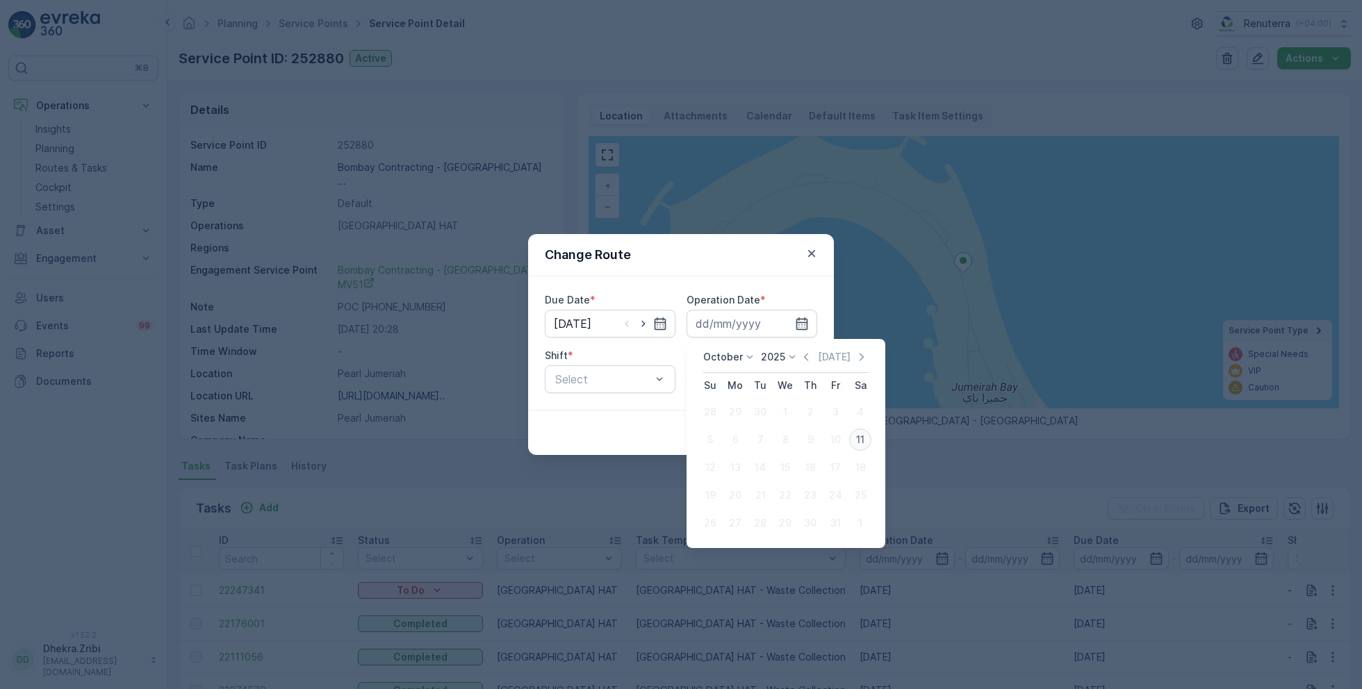
click at [859, 436] on div "11" at bounding box center [860, 440] width 22 height 22
type input "[DATE]"
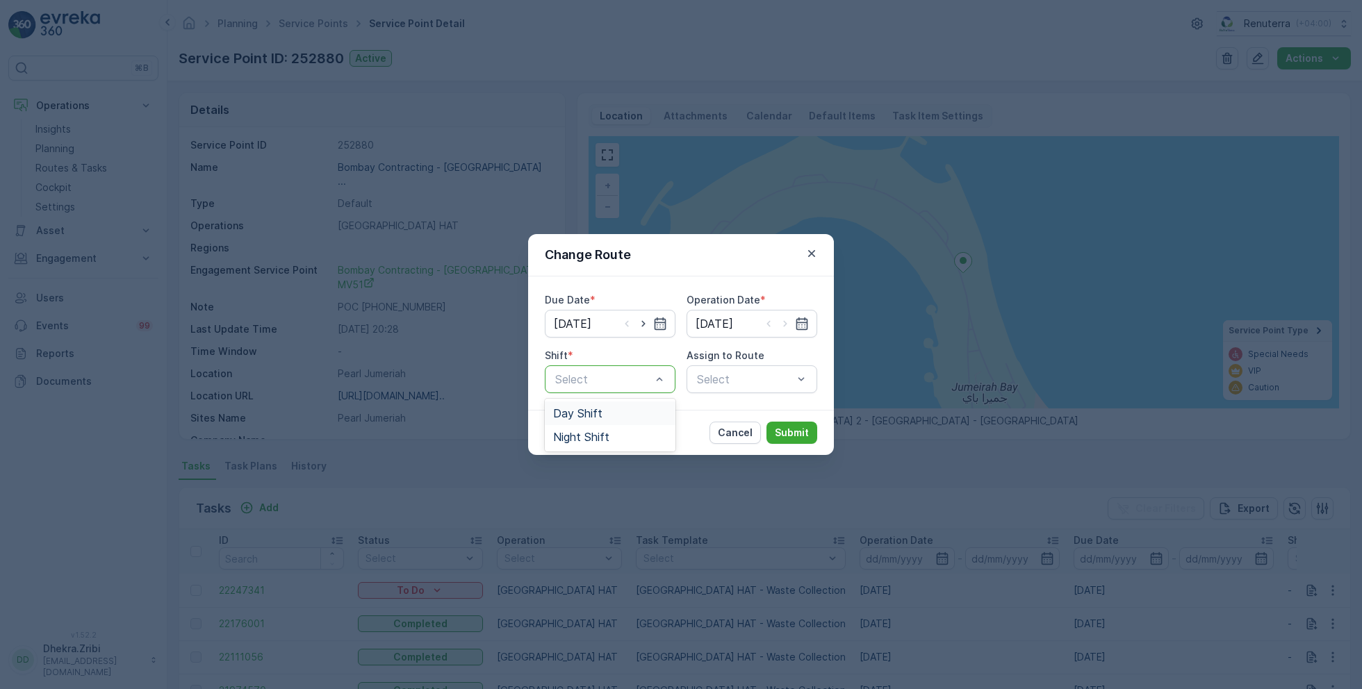
click at [578, 417] on span "Day Shift" at bounding box center [577, 413] width 49 height 13
click at [736, 384] on div "Select" at bounding box center [752, 380] width 131 height 28
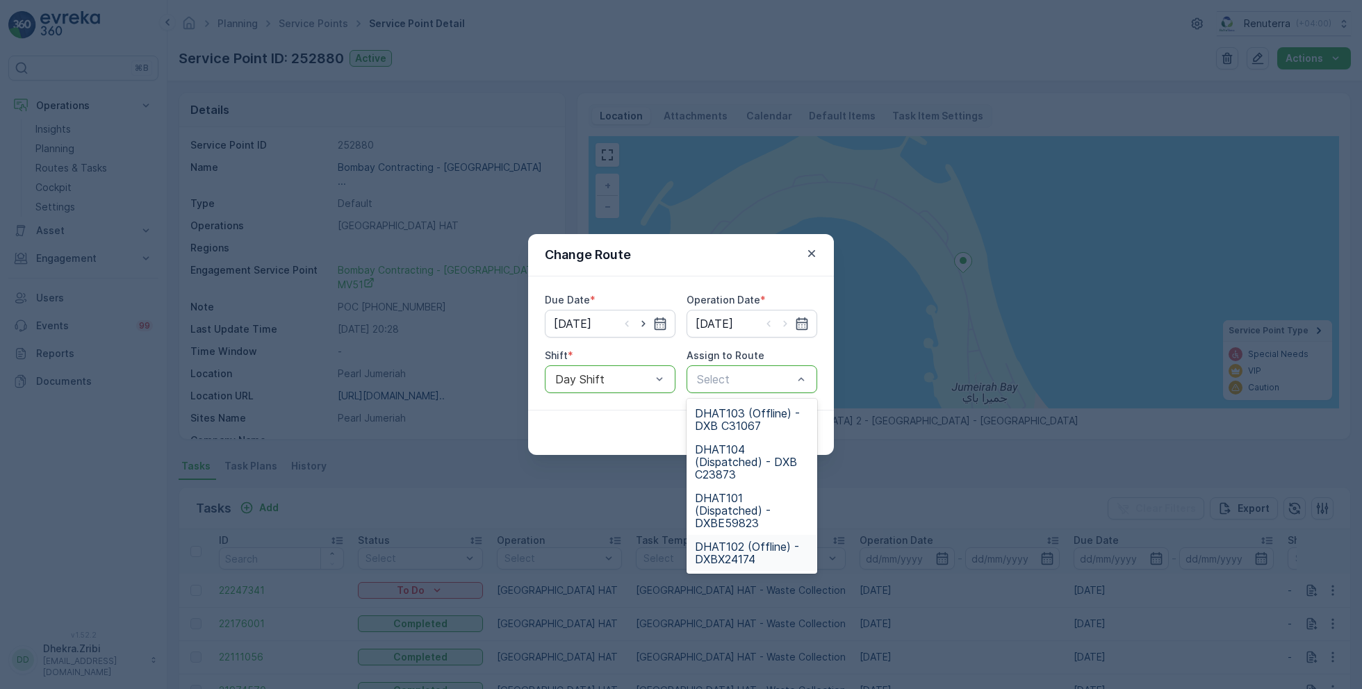
click at [721, 546] on span "DHAT102 (Offline) - DXBX24174" at bounding box center [752, 553] width 114 height 25
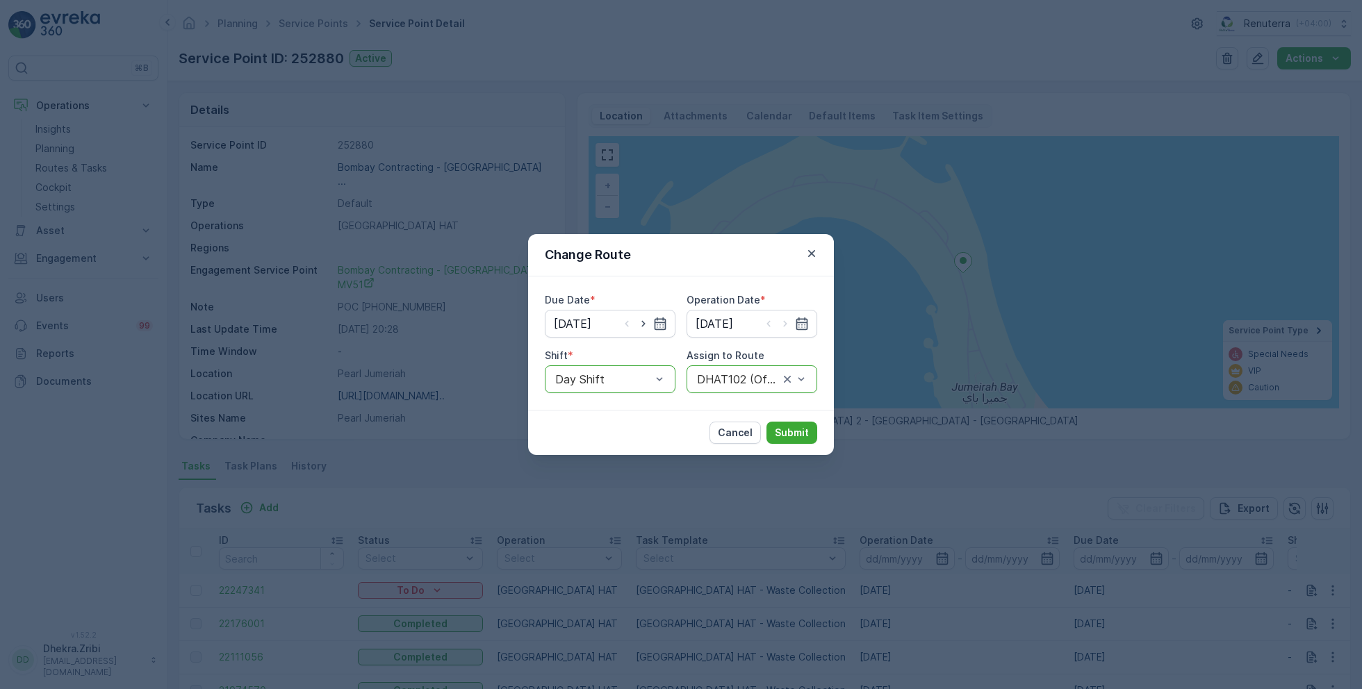
click at [806, 420] on div "Cancel Submit" at bounding box center [681, 432] width 306 height 45
click at [796, 432] on p "Submit" at bounding box center [792, 433] width 34 height 14
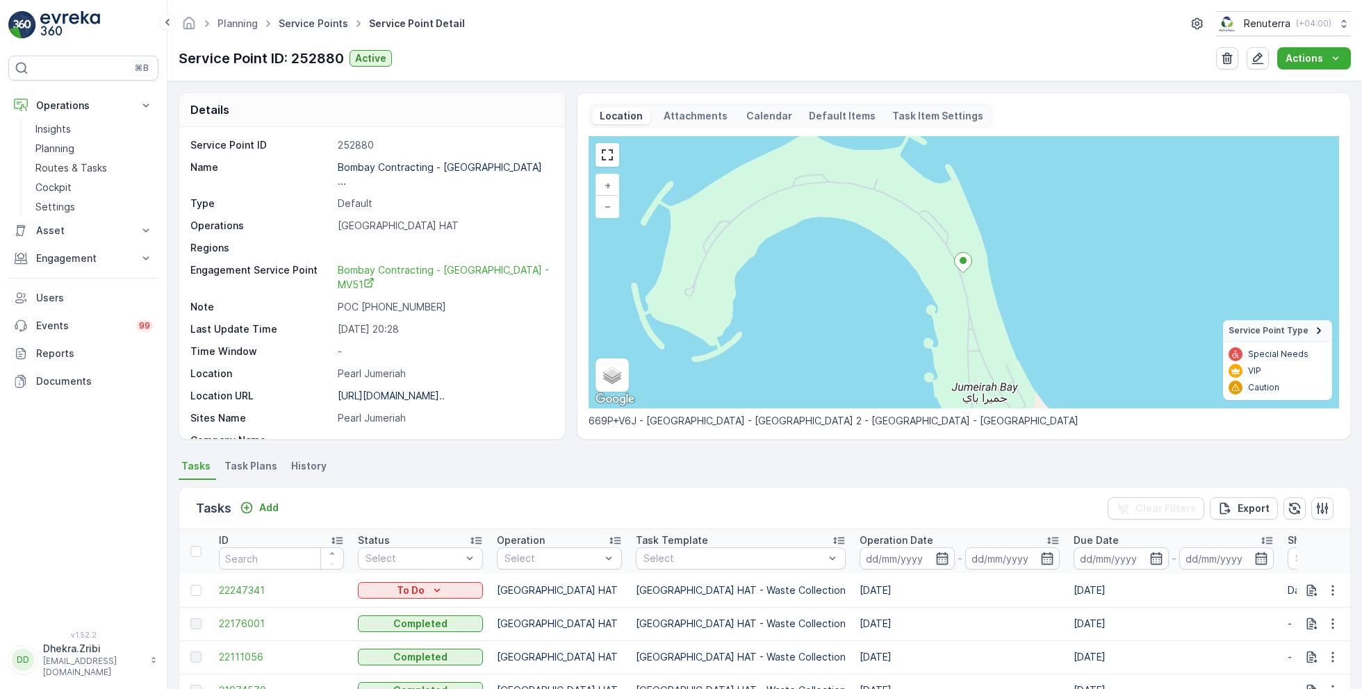
click at [314, 19] on link "Service Points" at bounding box center [313, 23] width 69 height 12
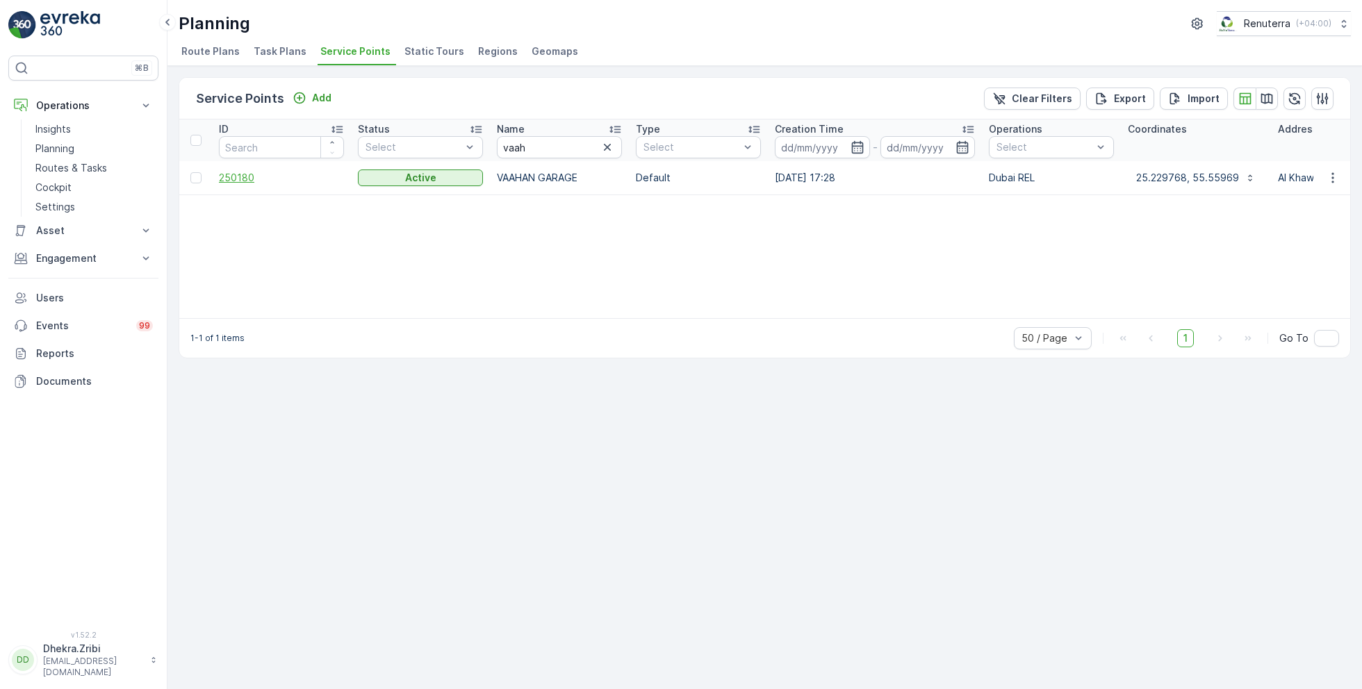
click at [244, 177] on span "250180" at bounding box center [281, 178] width 125 height 14
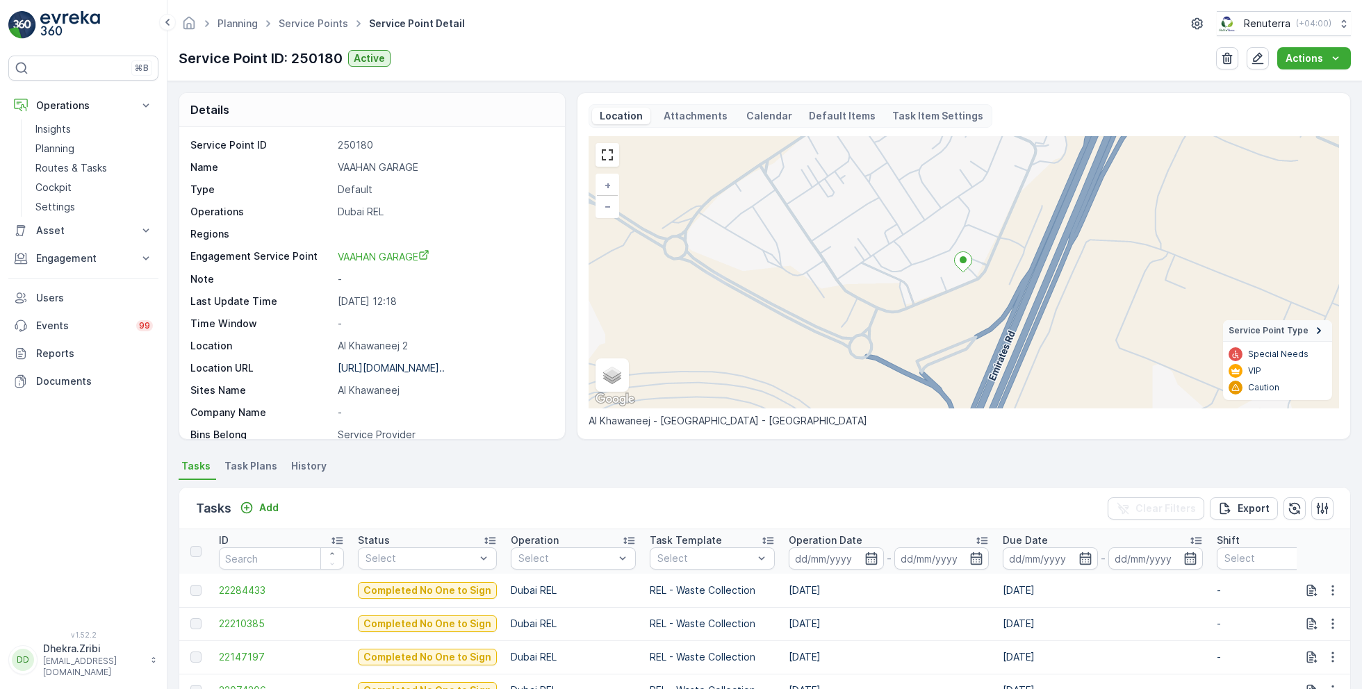
click at [390, 164] on p "VAAHAN GARAGE" at bounding box center [444, 168] width 213 height 14
copy p "VAAHAN GARAGE"
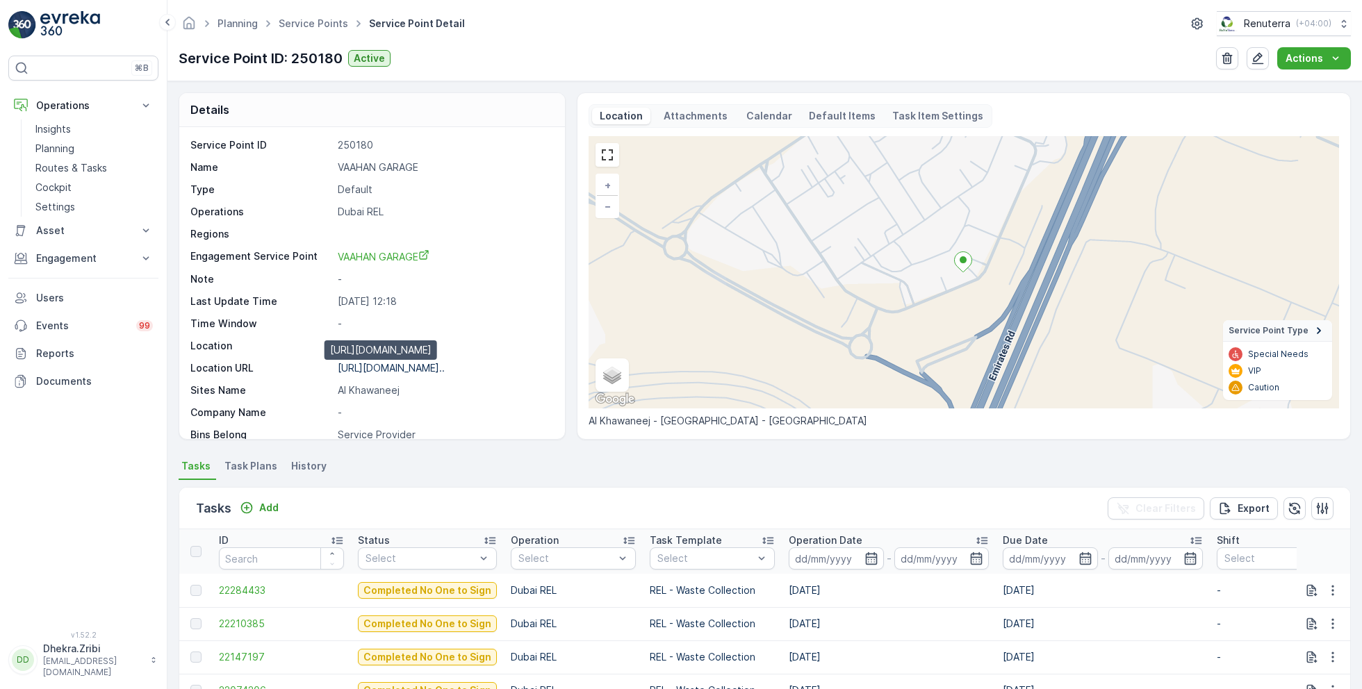
click at [391, 370] on p "[URL][DOMAIN_NAME].." at bounding box center [391, 368] width 107 height 12
click at [313, 26] on link "Service Points" at bounding box center [313, 23] width 69 height 12
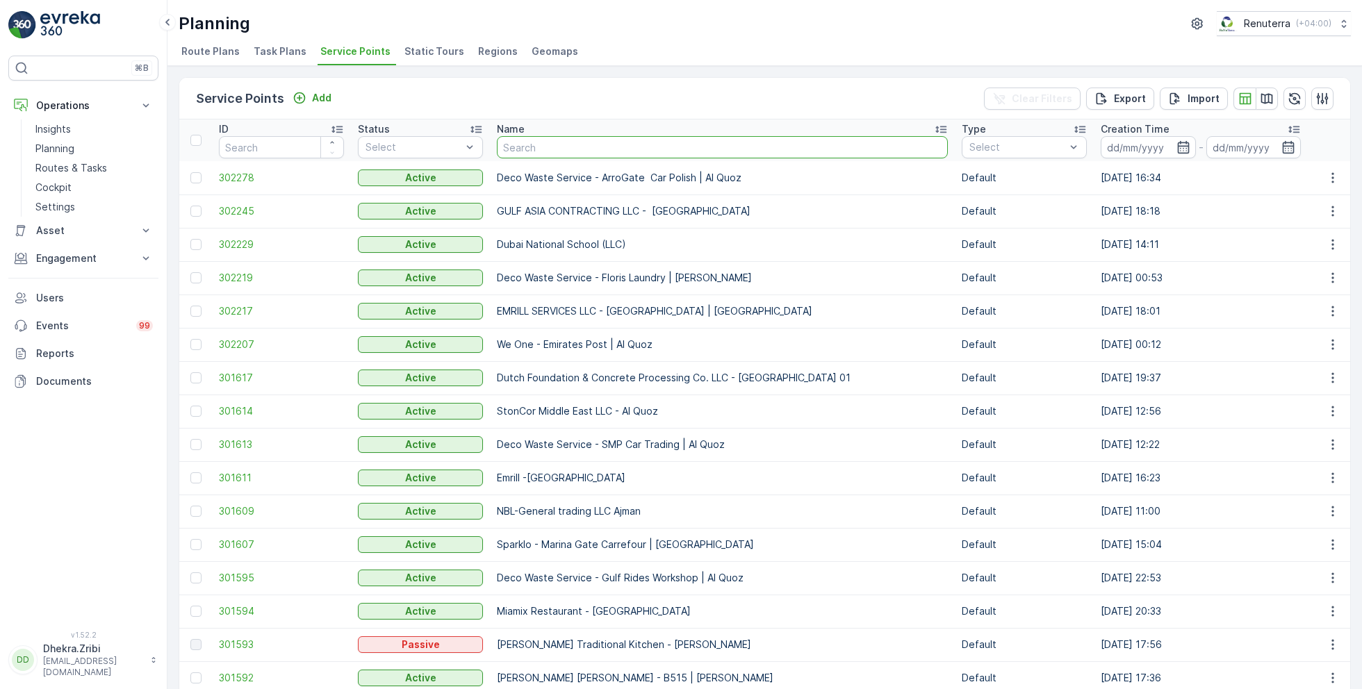
click at [550, 145] on input "text" at bounding box center [722, 147] width 451 height 22
type input "idt"
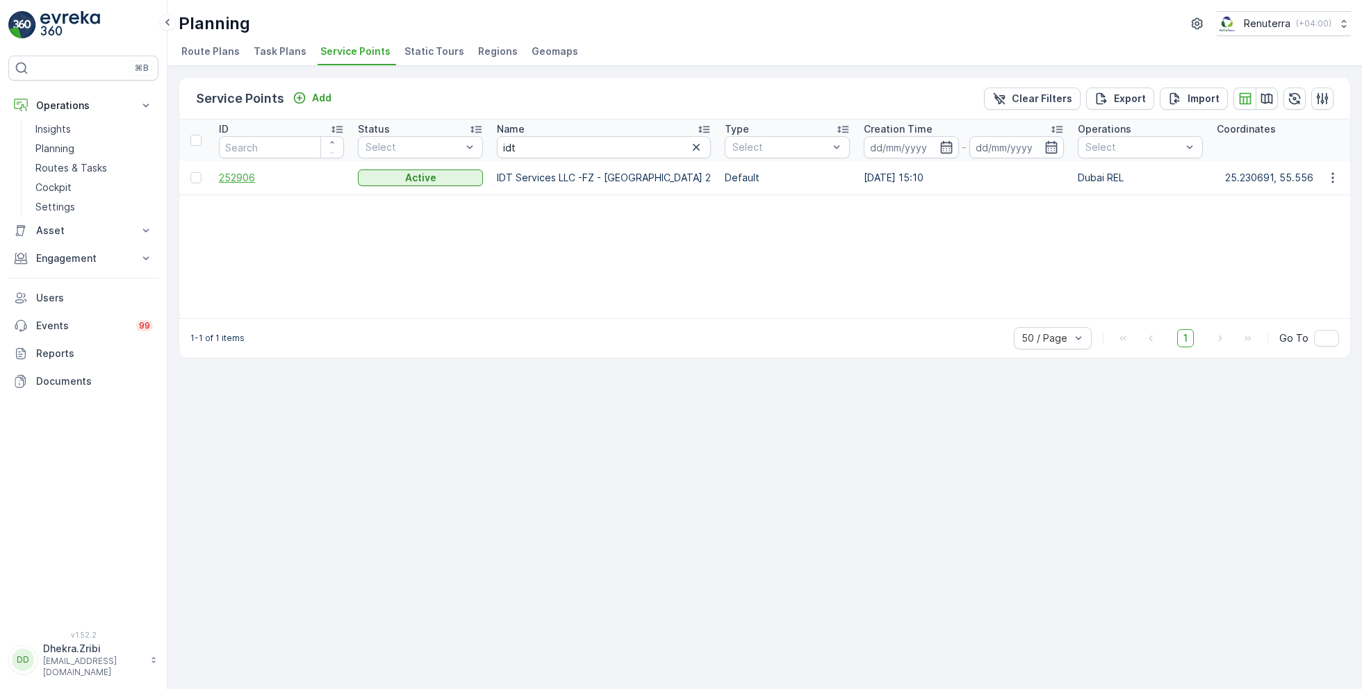
click at [245, 174] on span "252906" at bounding box center [281, 178] width 125 height 14
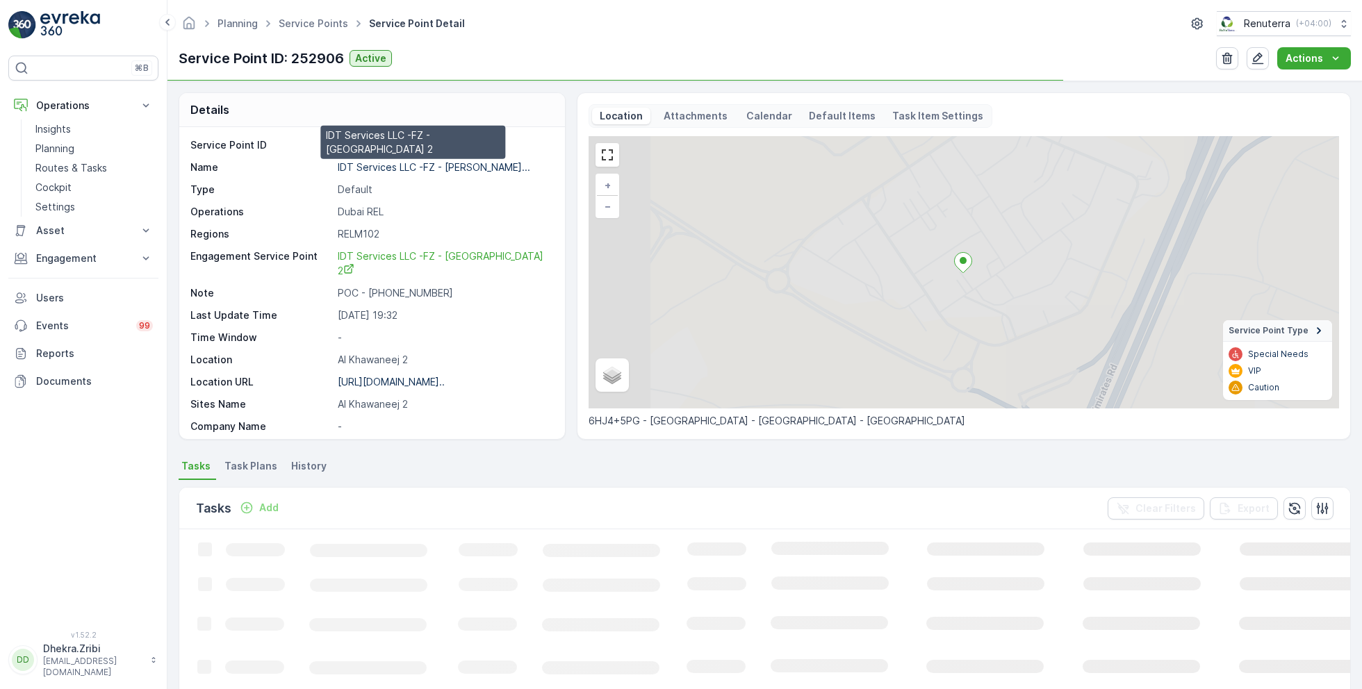
click at [407, 164] on p "IDT Services LLC -FZ - [PERSON_NAME]..." at bounding box center [434, 167] width 193 height 12
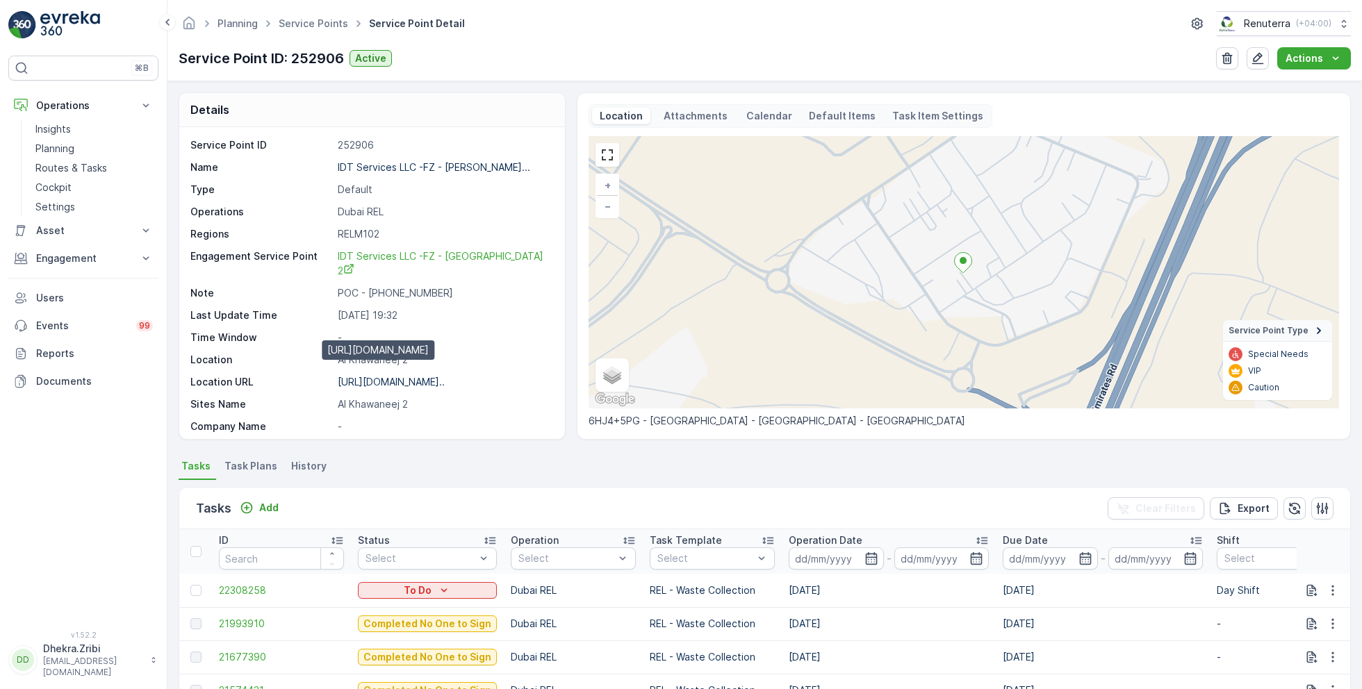
click at [396, 376] on p "[URL][DOMAIN_NAME].." at bounding box center [391, 382] width 107 height 12
click at [311, 28] on span "Service Points" at bounding box center [313, 24] width 75 height 14
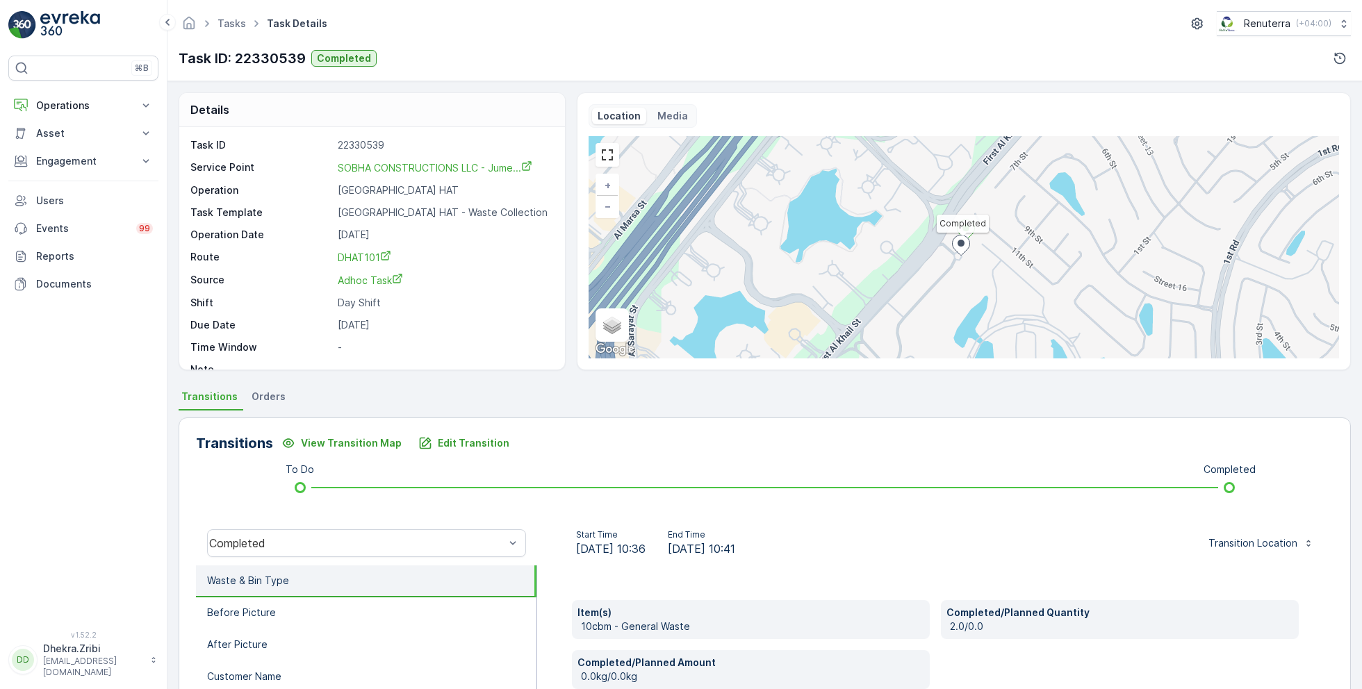
scroll to position [18, 0]
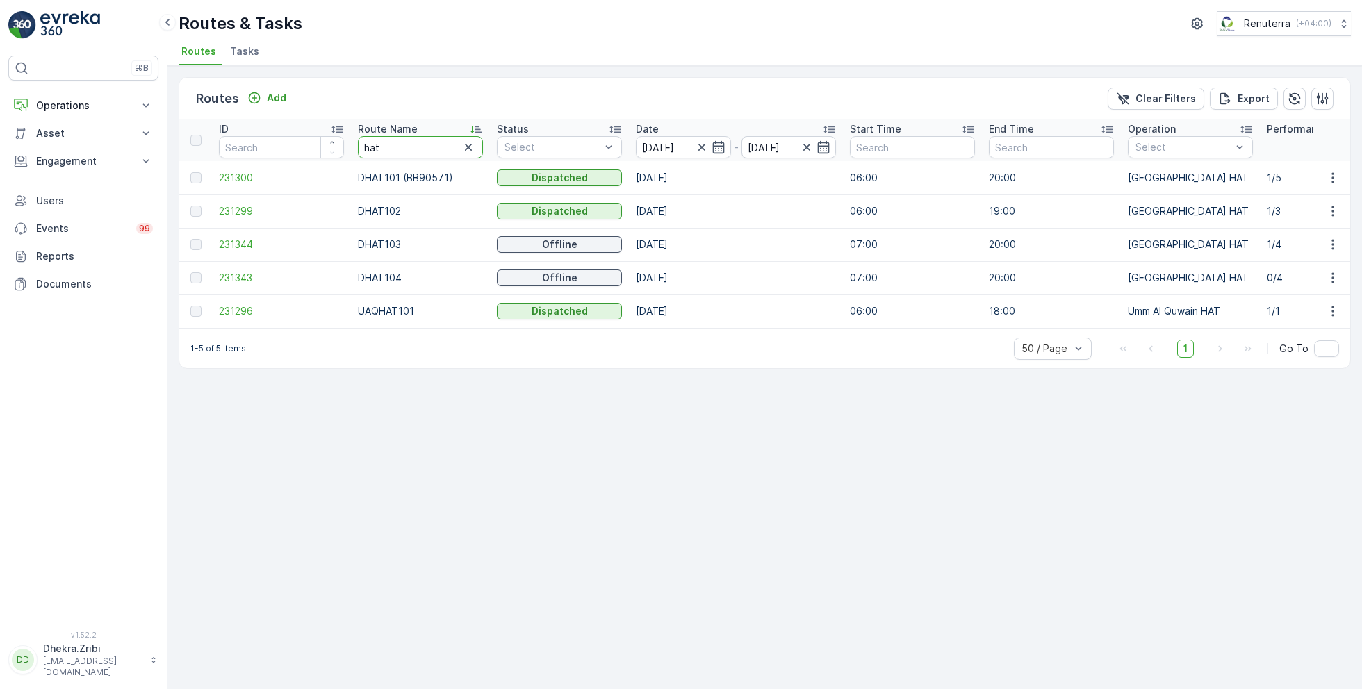
drag, startPoint x: 429, startPoint y: 150, endPoint x: 312, endPoint y: 150, distance: 116.8
type input "roro"
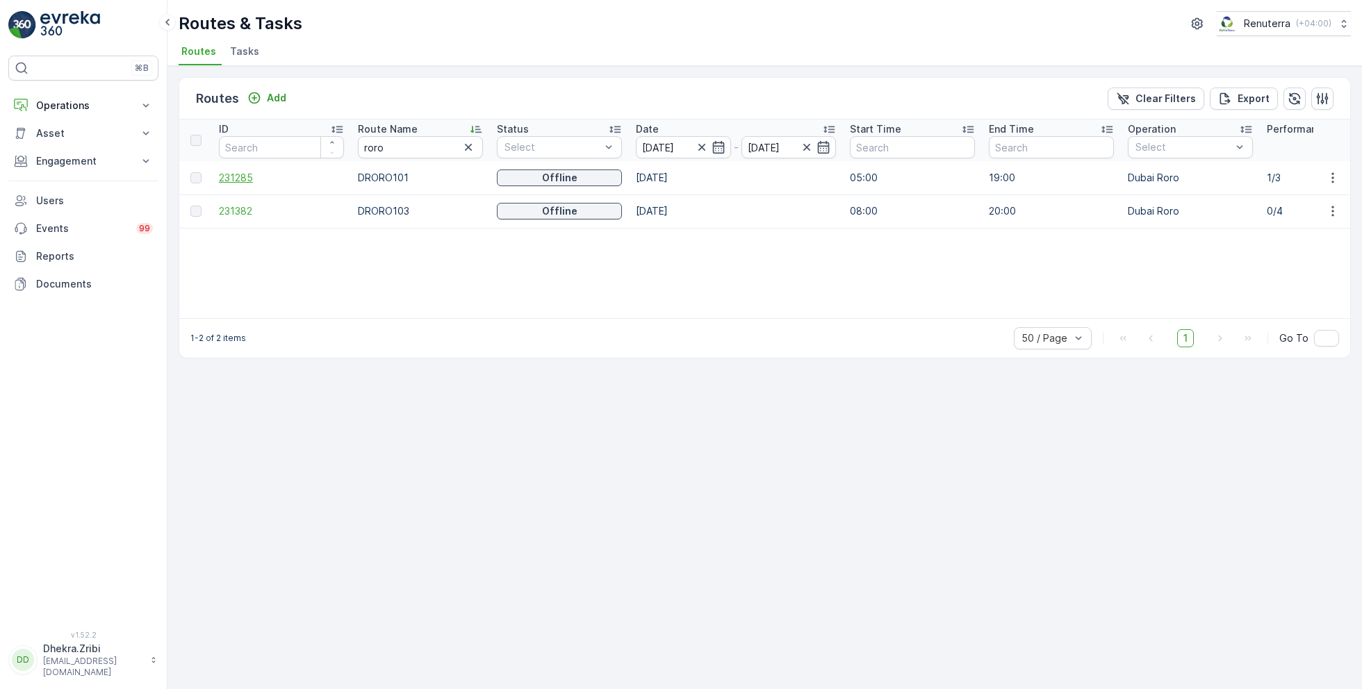
click at [236, 174] on span "231285" at bounding box center [281, 178] width 125 height 14
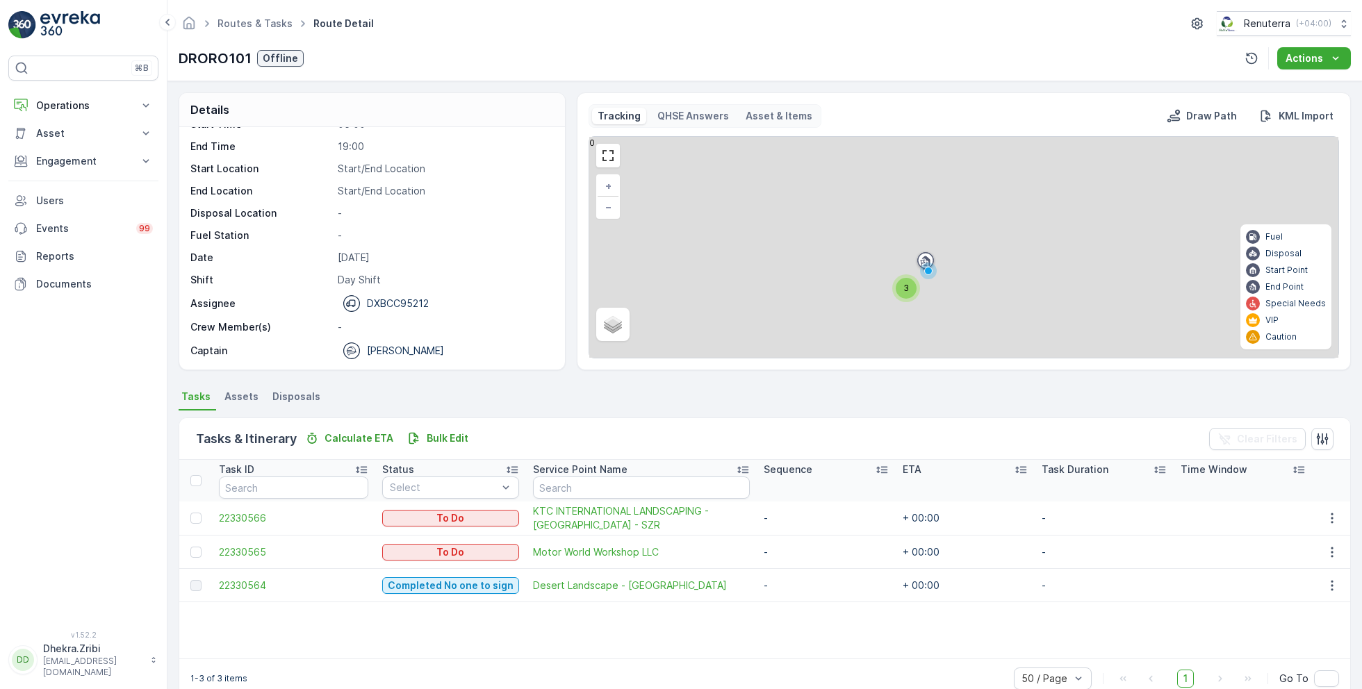
scroll to position [26, 0]
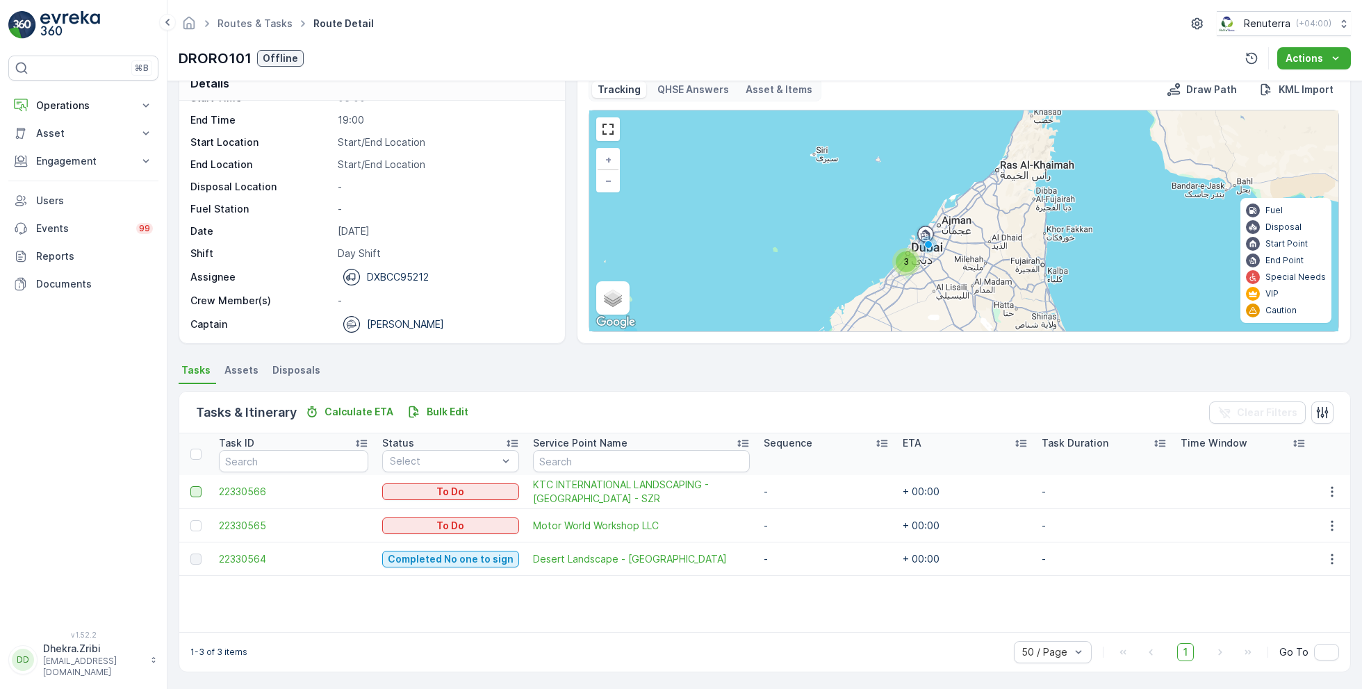
click at [195, 493] on div at bounding box center [195, 491] width 11 height 11
click at [190, 486] on input "checkbox" at bounding box center [190, 486] width 0 height 0
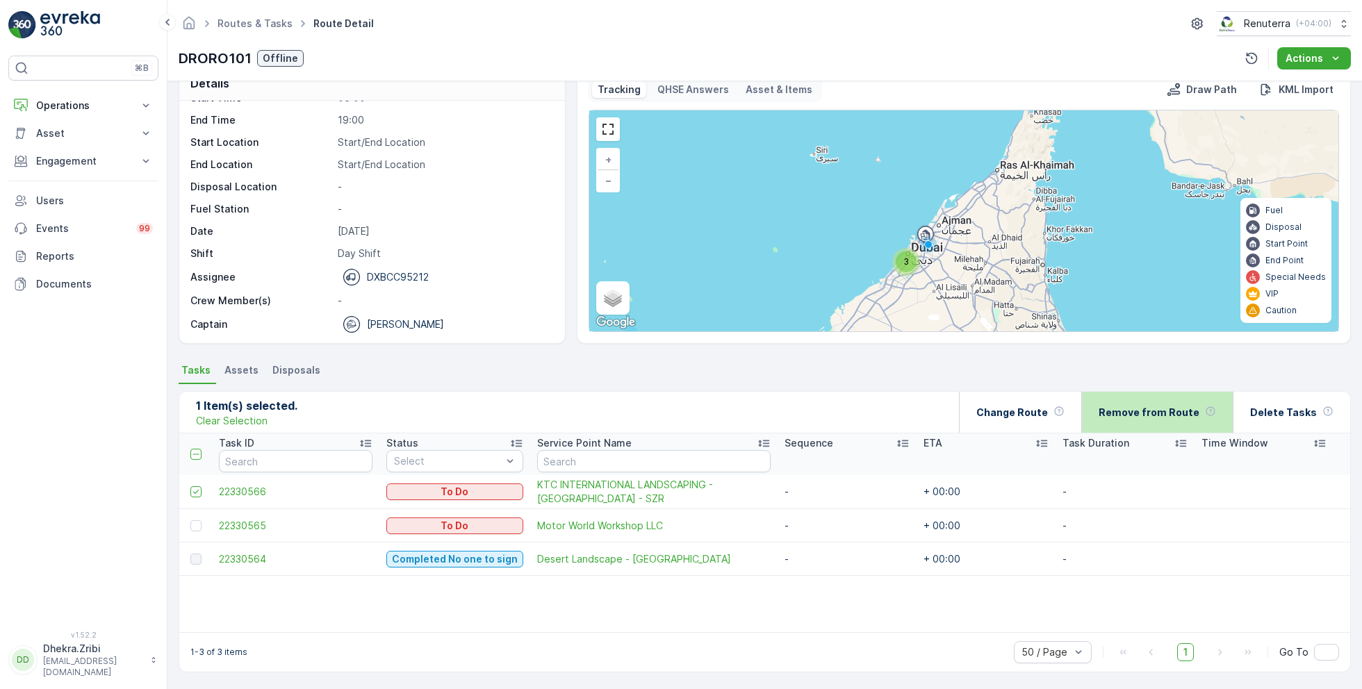
click at [1172, 409] on p "Remove from Route" at bounding box center [1149, 413] width 101 height 14
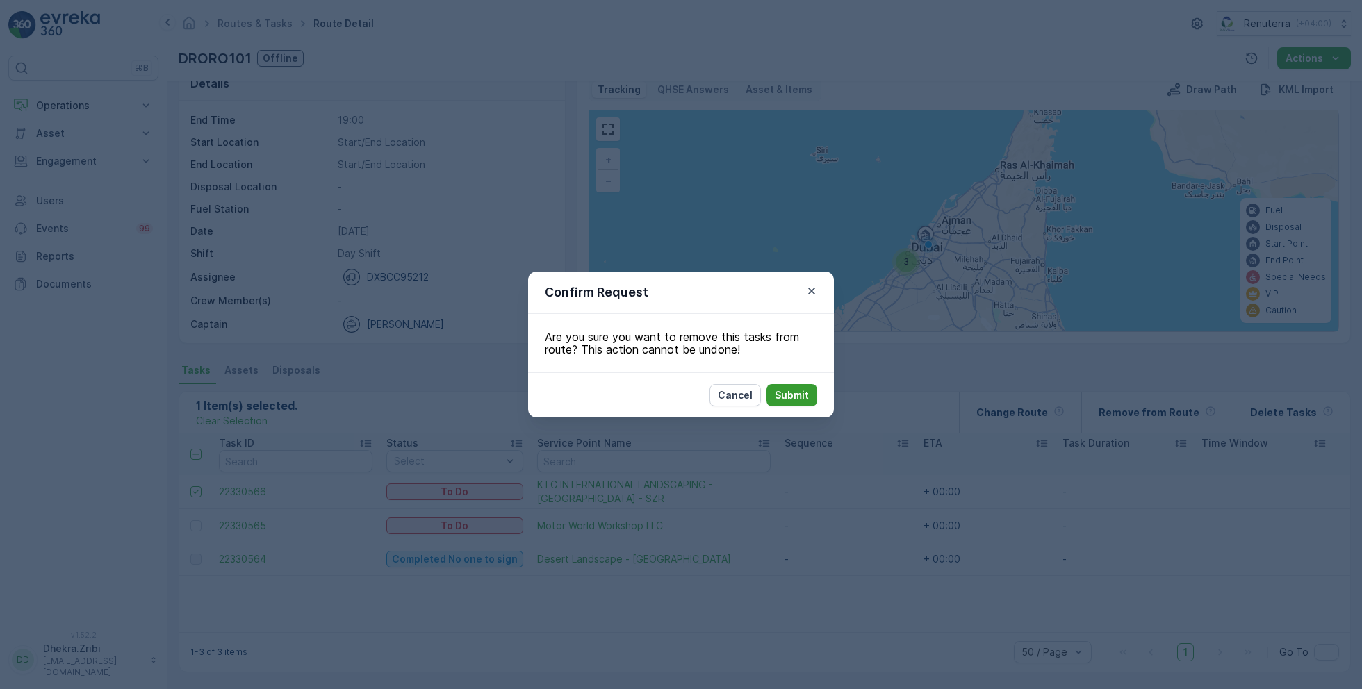
click at [799, 395] on p "Submit" at bounding box center [792, 395] width 34 height 14
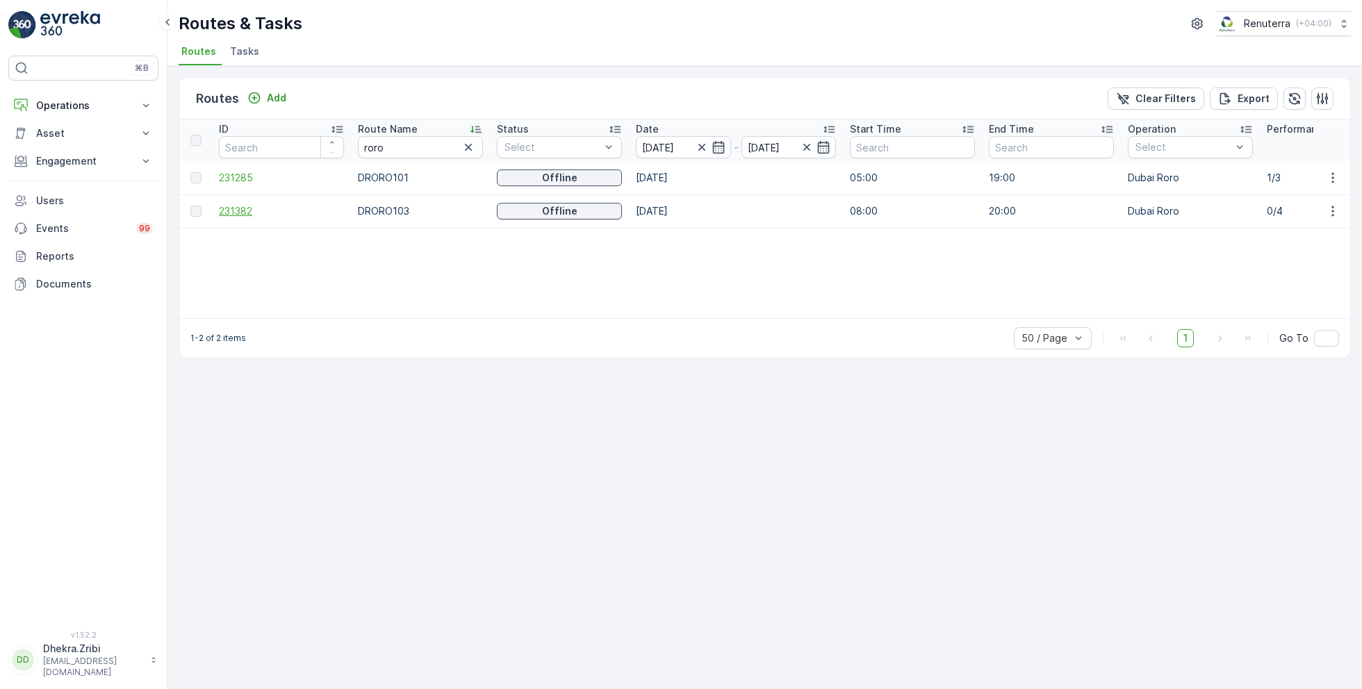
click at [238, 211] on span "231382" at bounding box center [281, 211] width 125 height 14
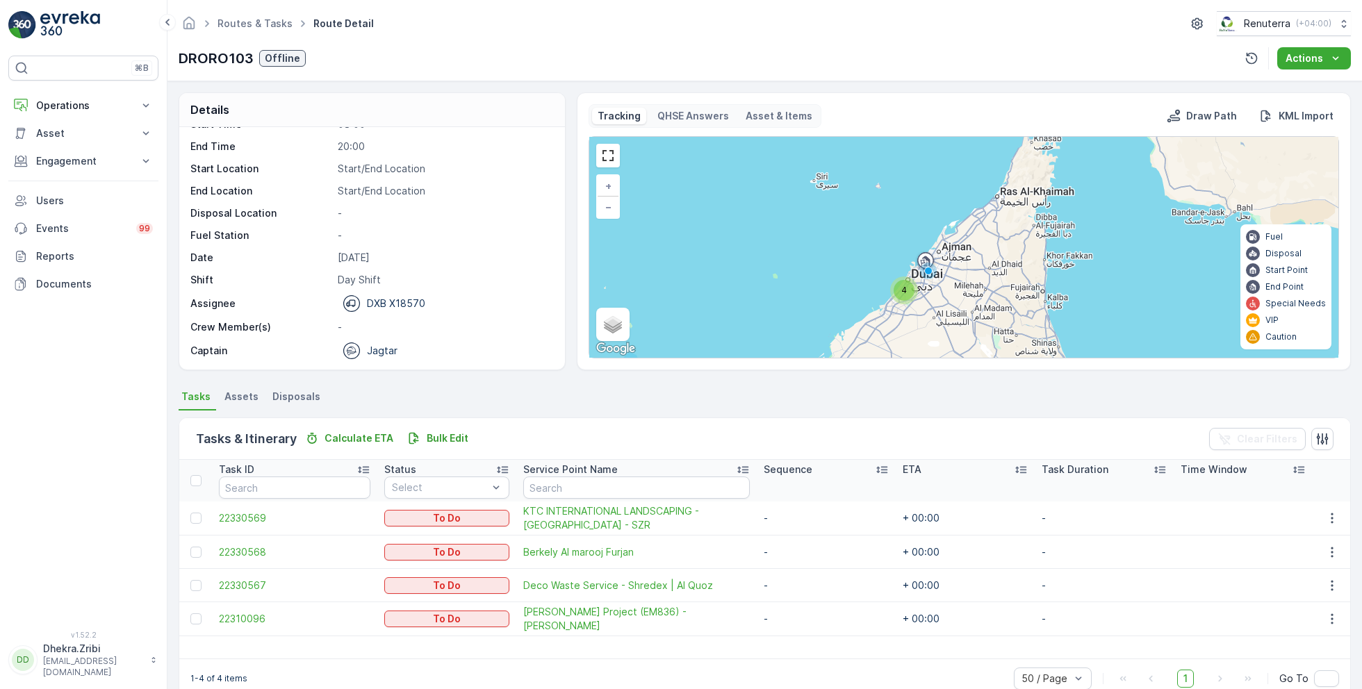
scroll to position [26, 0]
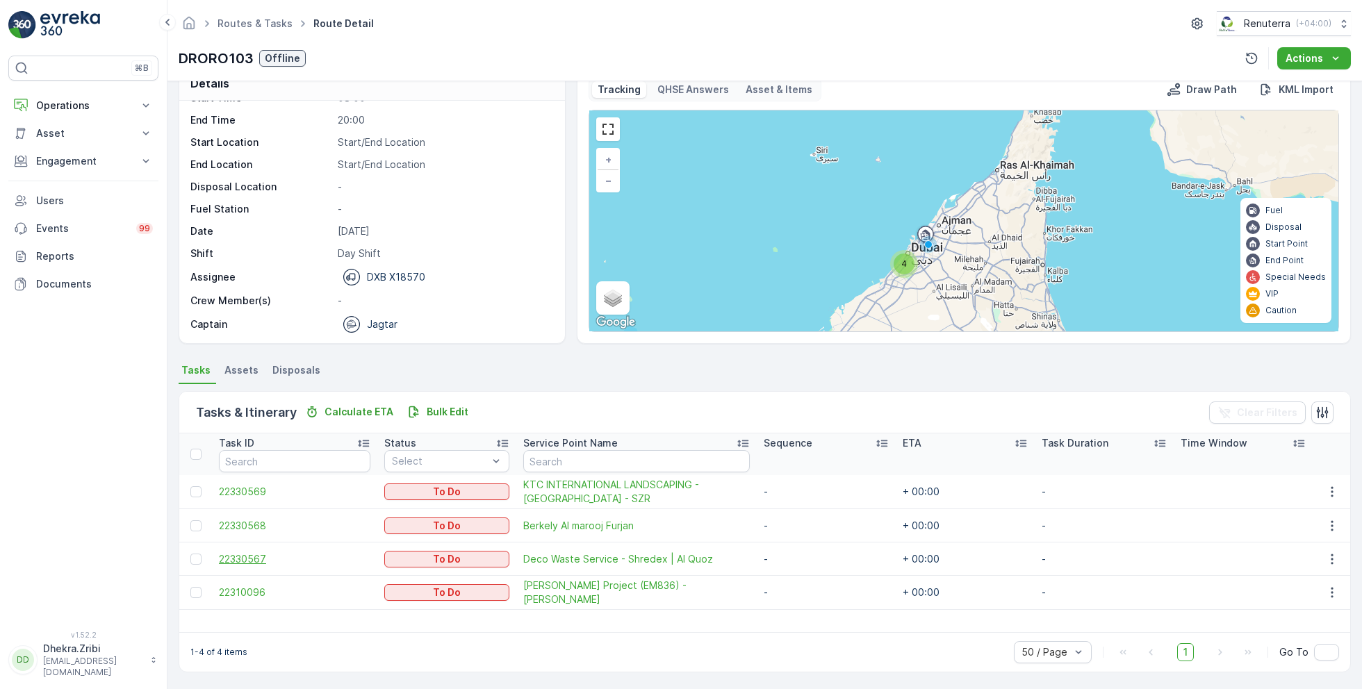
click at [251, 555] on span "22330567" at bounding box center [295, 560] width 152 height 14
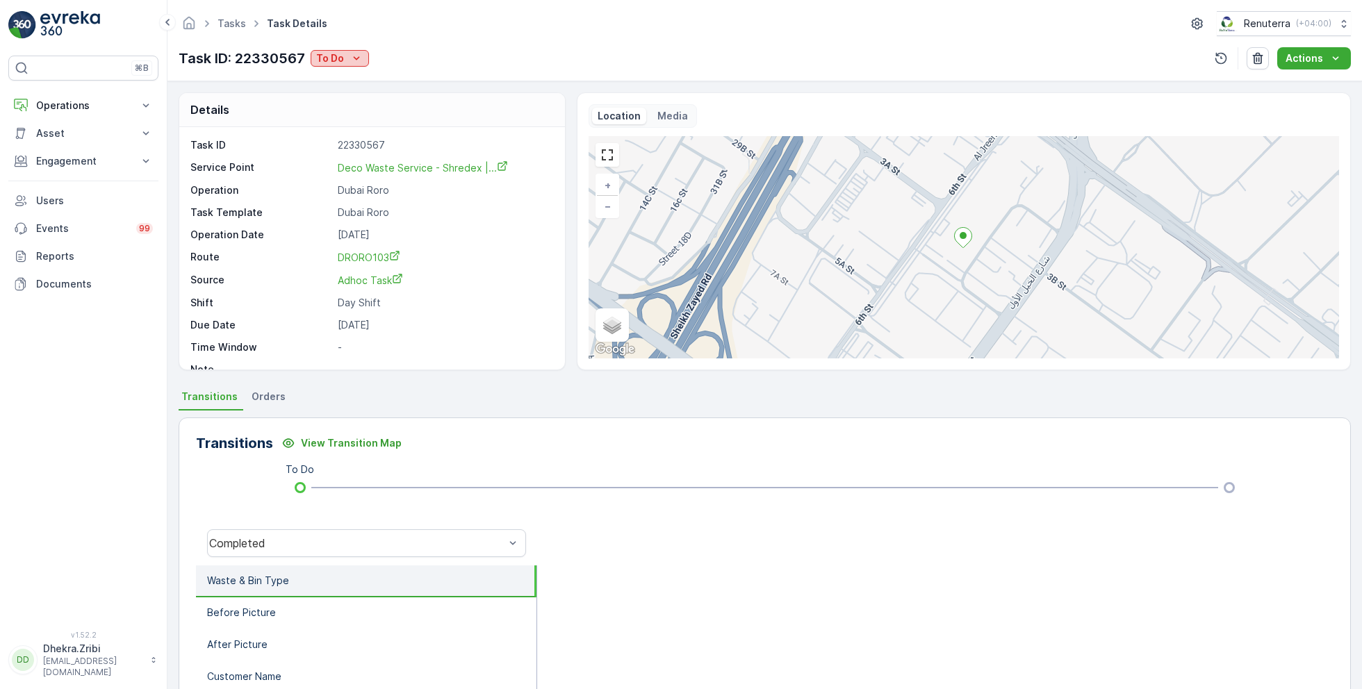
click at [341, 60] on p "To Do" at bounding box center [330, 58] width 28 height 14
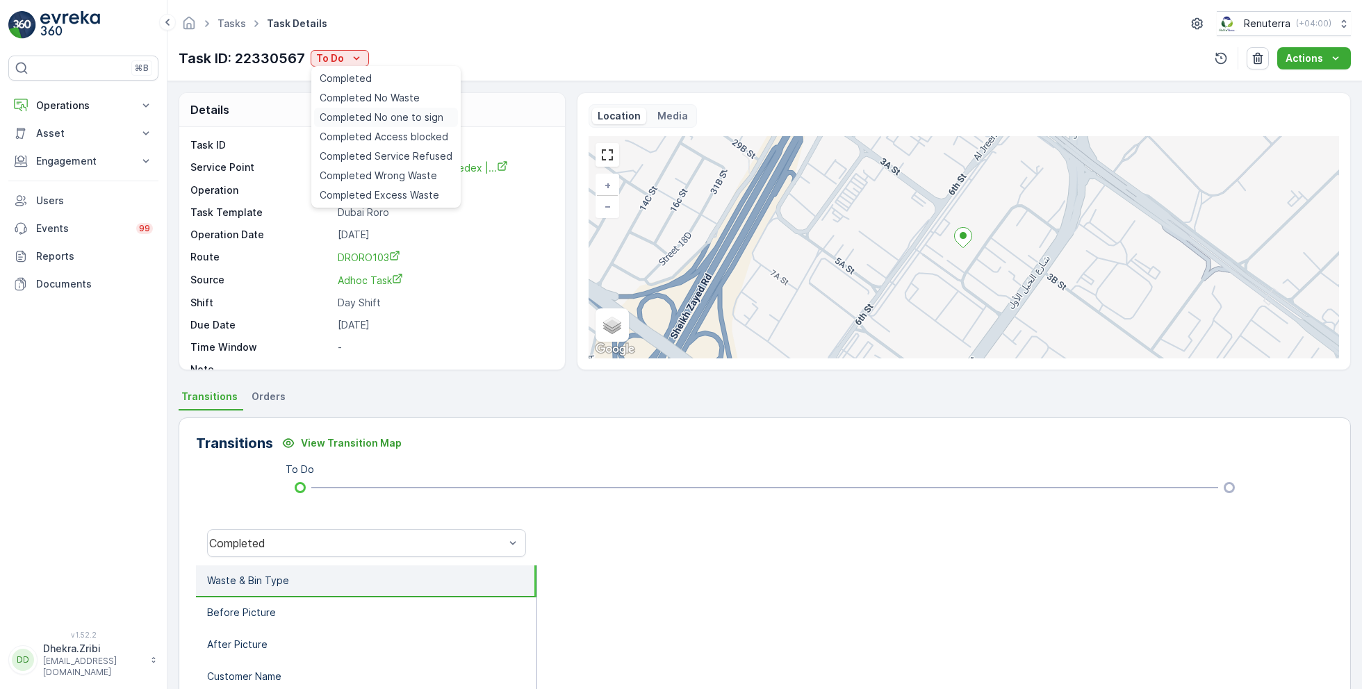
click at [409, 118] on span "Completed No one to sign" at bounding box center [382, 118] width 124 height 14
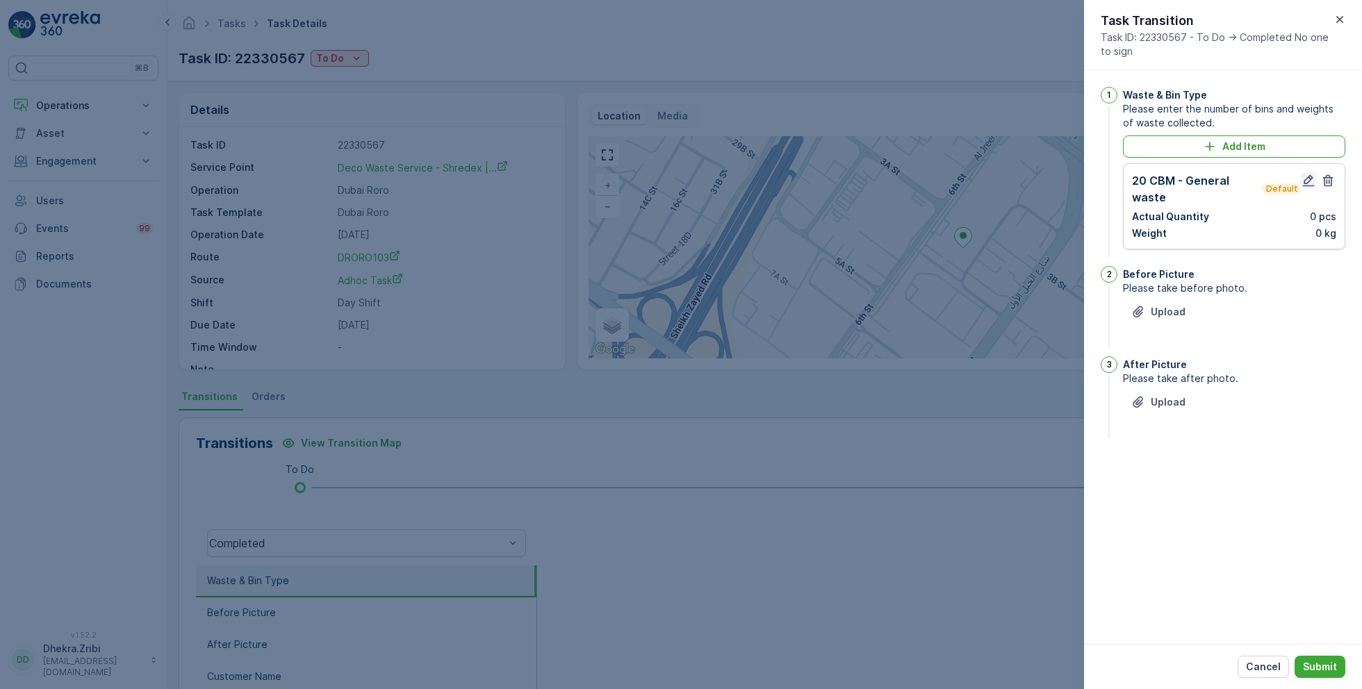
click at [1306, 175] on icon "button" at bounding box center [1309, 181] width 14 height 14
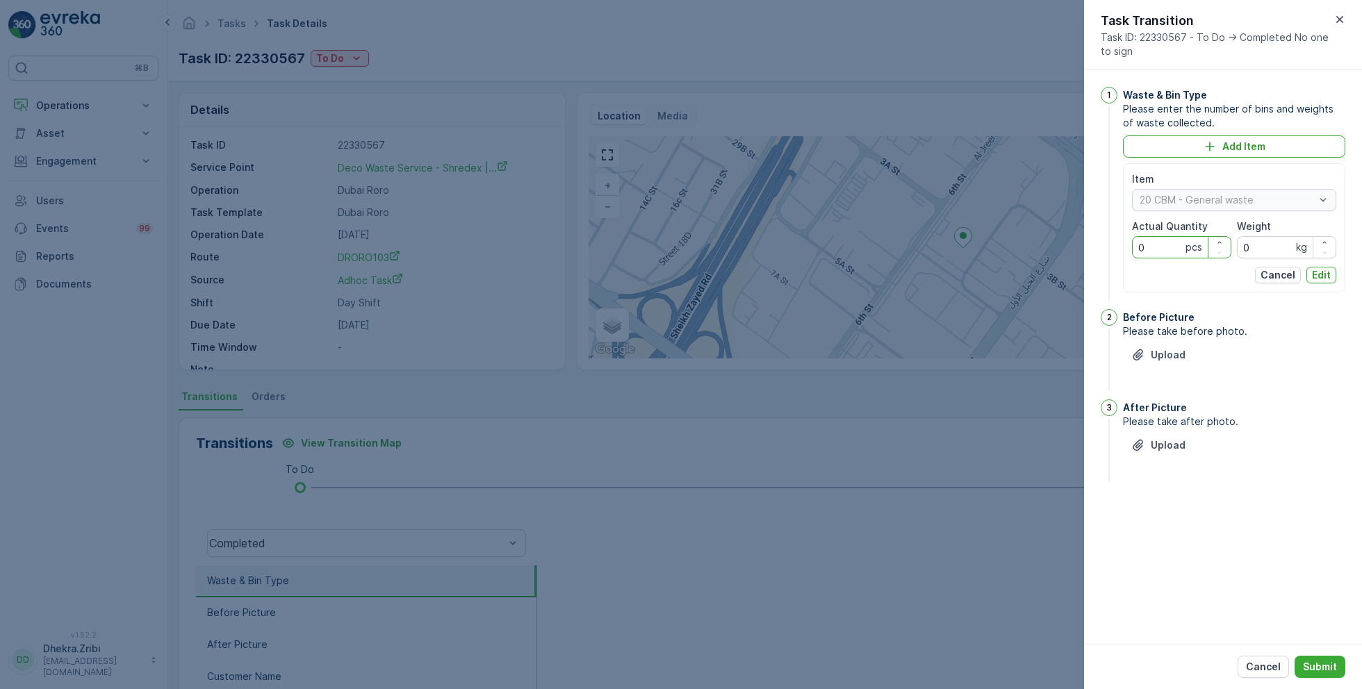
drag, startPoint x: 1165, startPoint y: 251, endPoint x: 1086, endPoint y: 248, distance: 79.3
click at [1086, 248] on div "1 Waste & Bin Type Please enter the number of bins and weights of waste collect…" at bounding box center [1223, 357] width 278 height 574
type Quantity "1"
click at [1316, 274] on p "Edit" at bounding box center [1321, 275] width 19 height 14
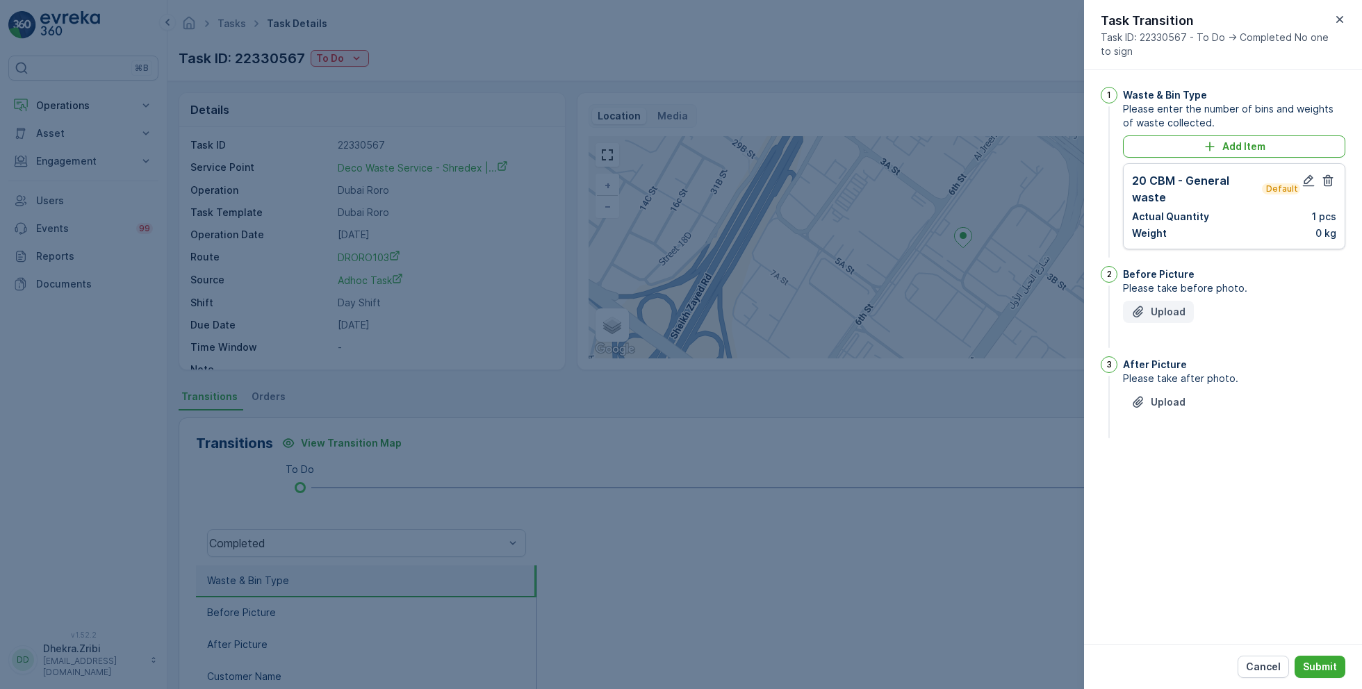
click at [1181, 306] on p "Upload" at bounding box center [1168, 312] width 35 height 14
click at [1165, 479] on p "Upload" at bounding box center [1168, 472] width 35 height 14
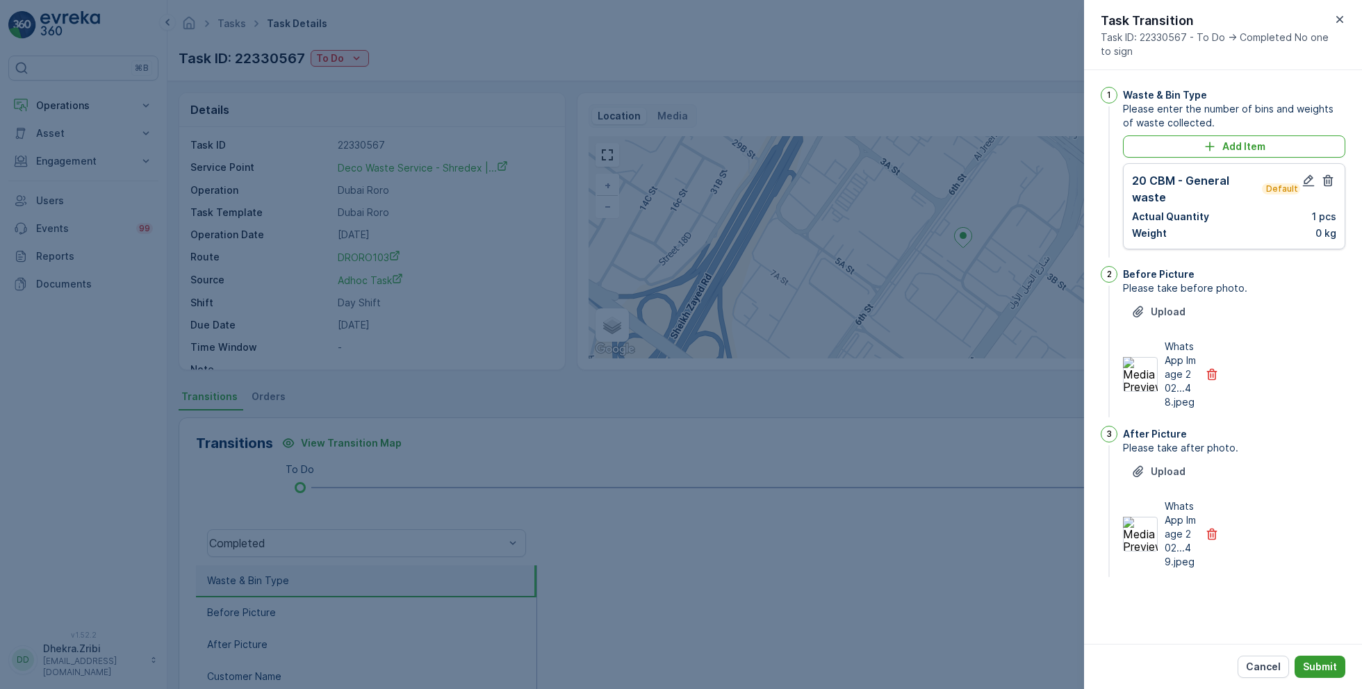
click at [1322, 667] on p "Submit" at bounding box center [1320, 667] width 34 height 14
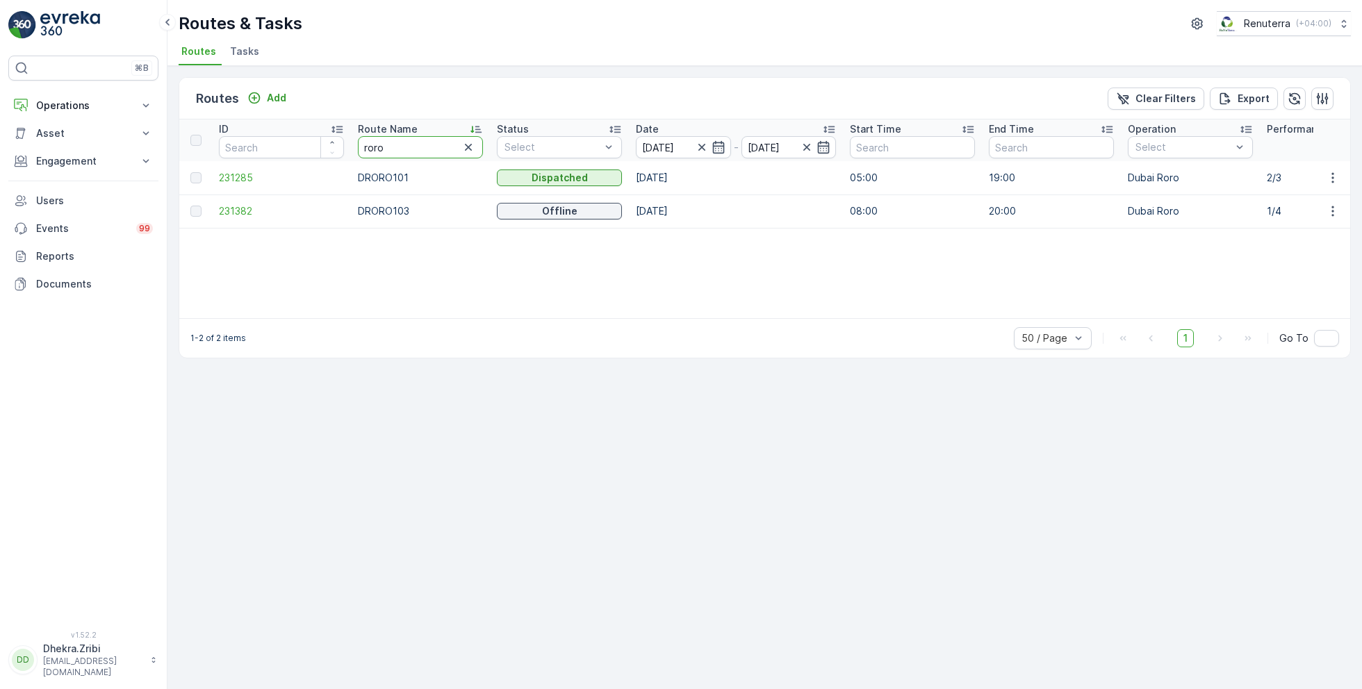
type input "hat"
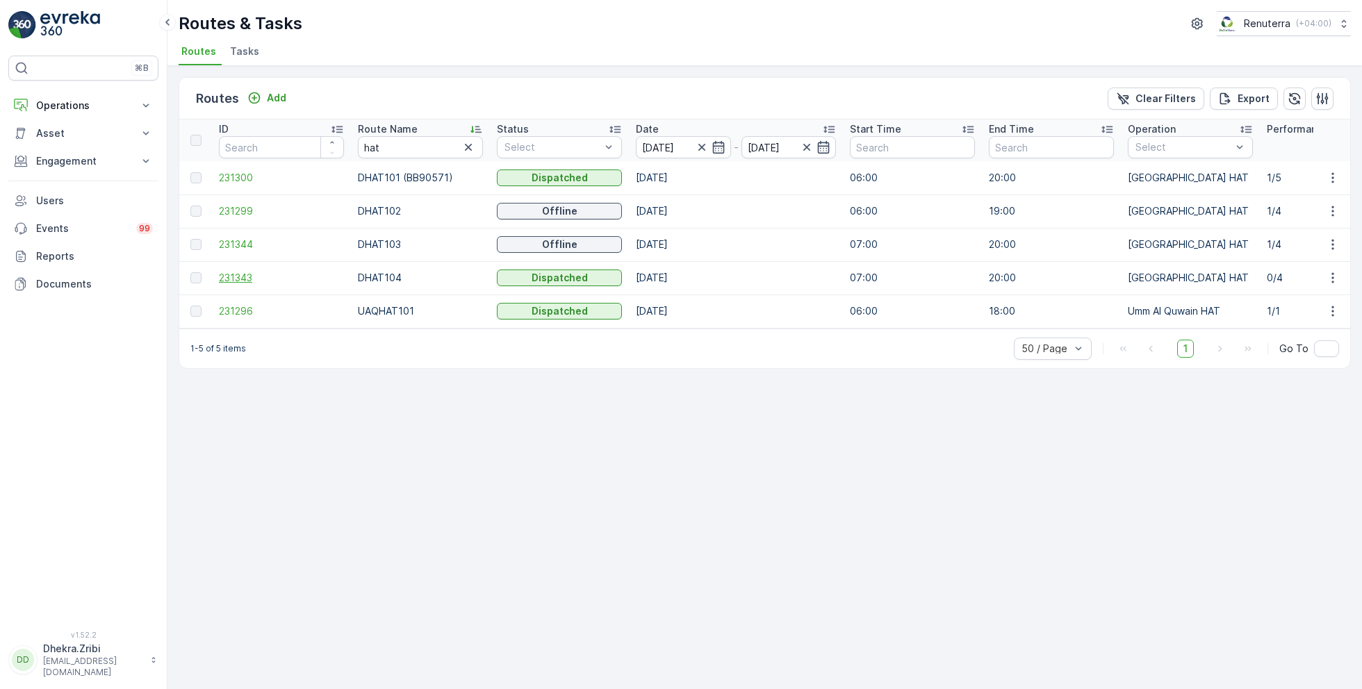
click at [236, 277] on span "231343" at bounding box center [281, 278] width 125 height 14
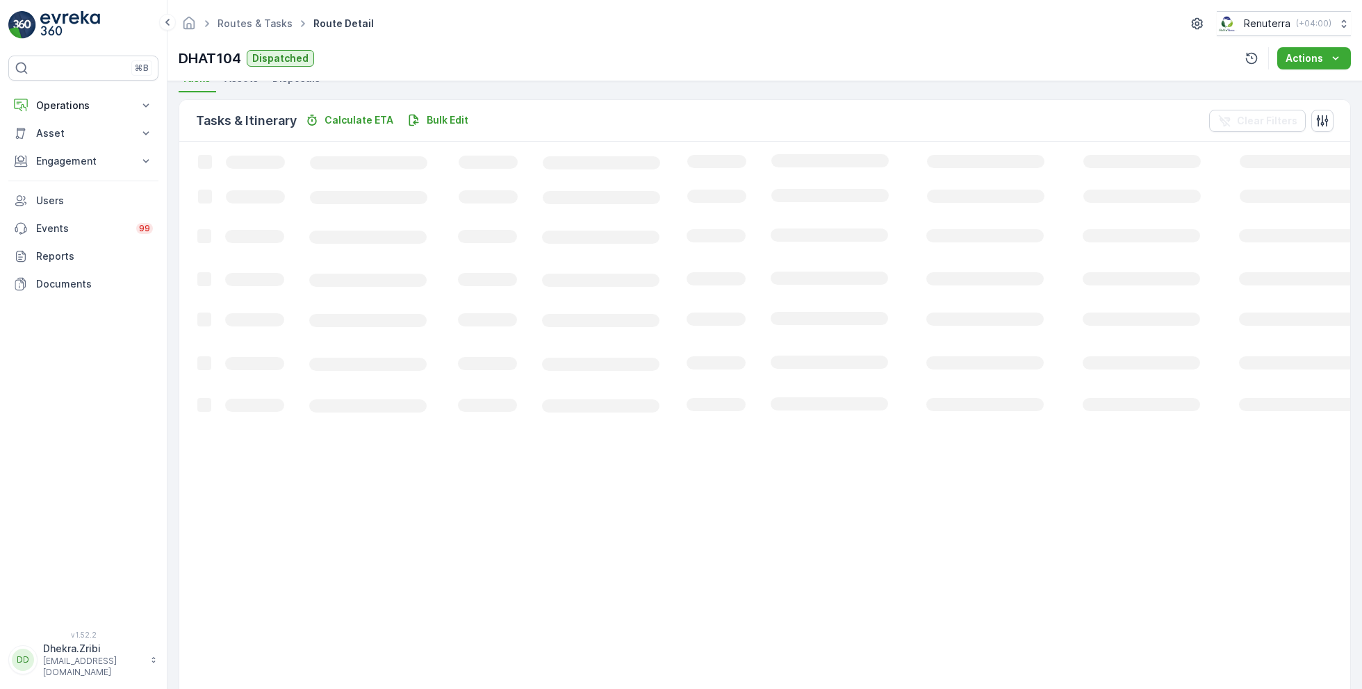
scroll to position [26, 0]
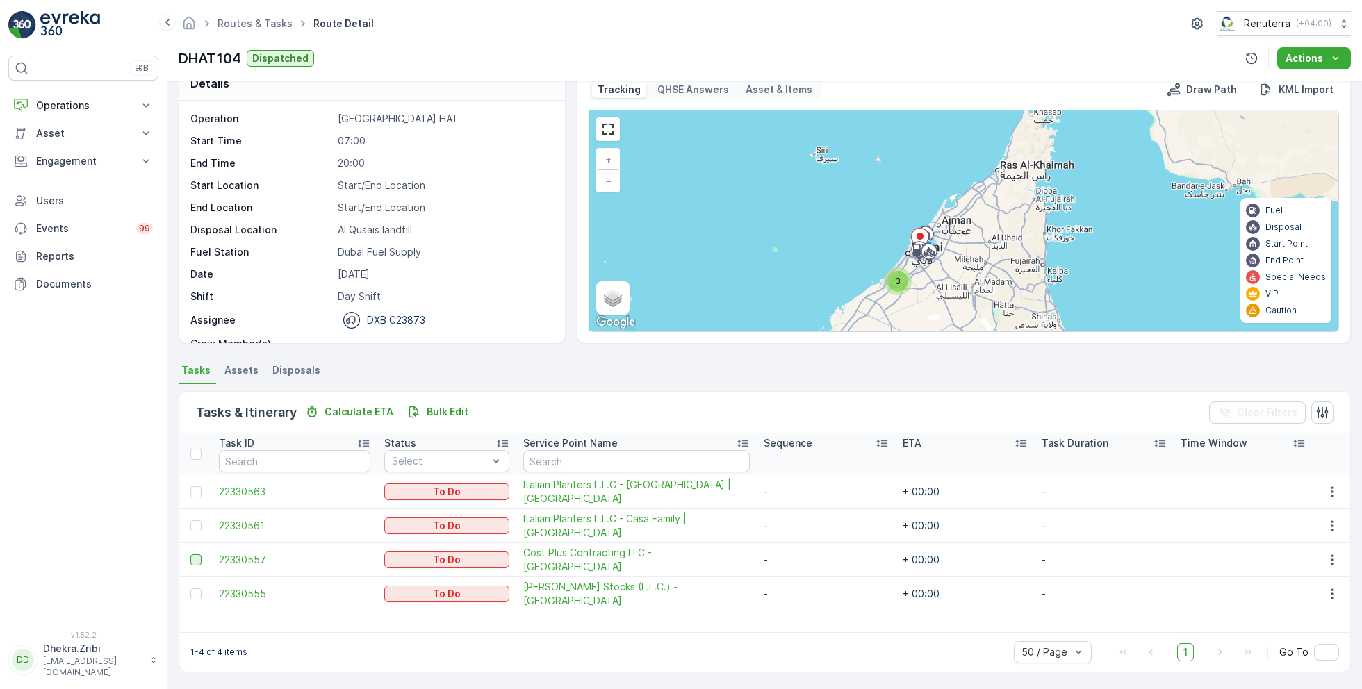
click at [197, 557] on div at bounding box center [195, 560] width 11 height 11
click at [190, 555] on input "checkbox" at bounding box center [190, 555] width 0 height 0
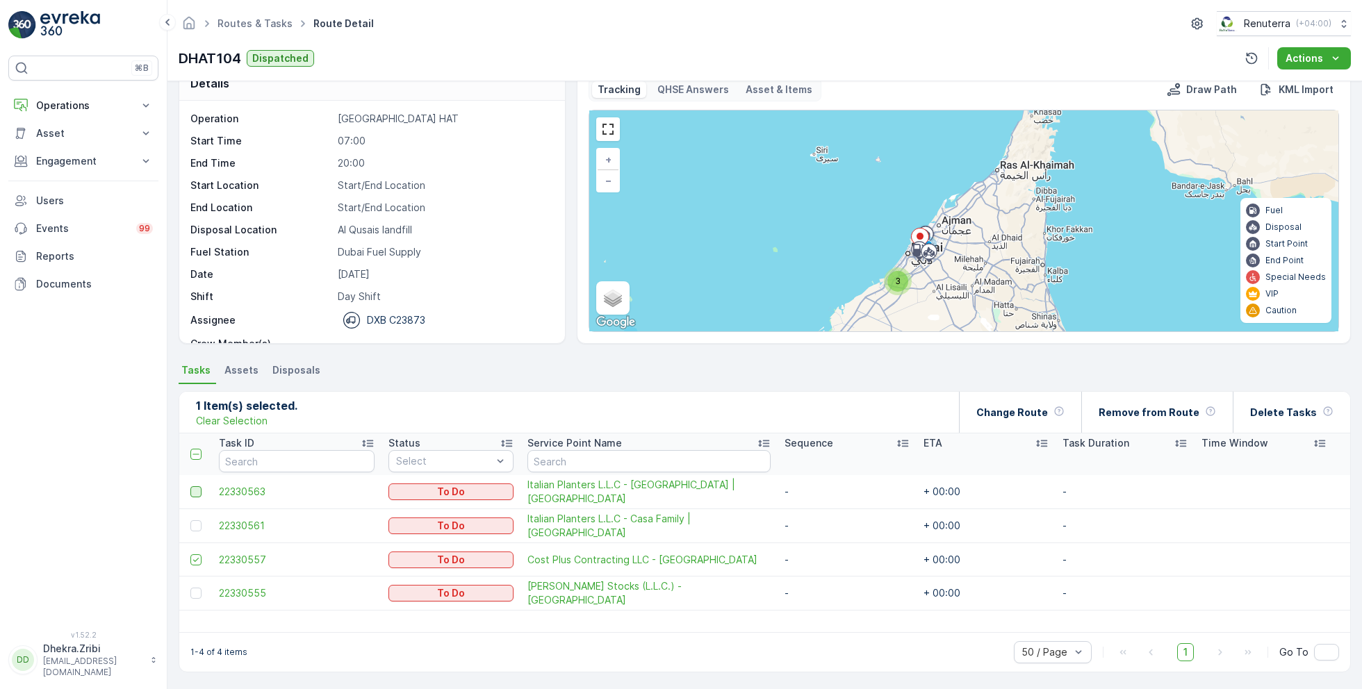
click at [196, 491] on div at bounding box center [195, 491] width 11 height 11
click at [190, 486] on input "checkbox" at bounding box center [190, 486] width 0 height 0
click at [1161, 416] on p "Remove from Route" at bounding box center [1149, 413] width 101 height 14
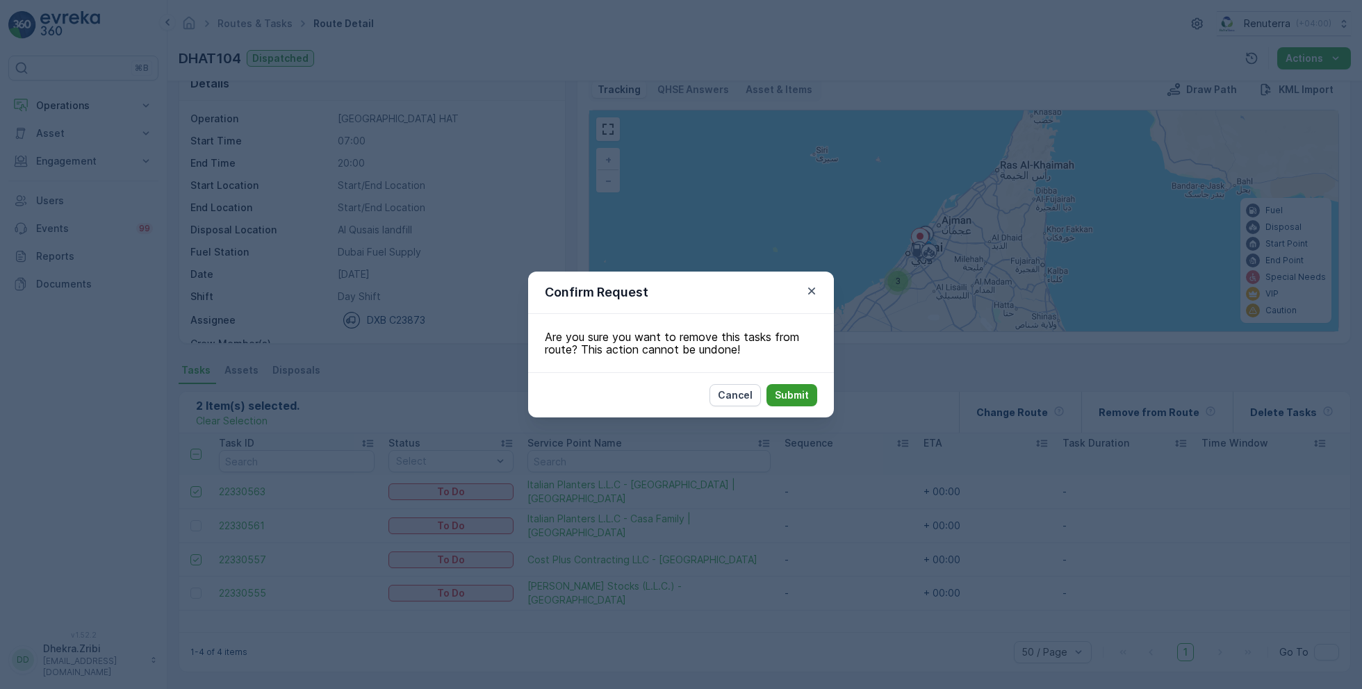
click at [796, 391] on p "Submit" at bounding box center [792, 395] width 34 height 14
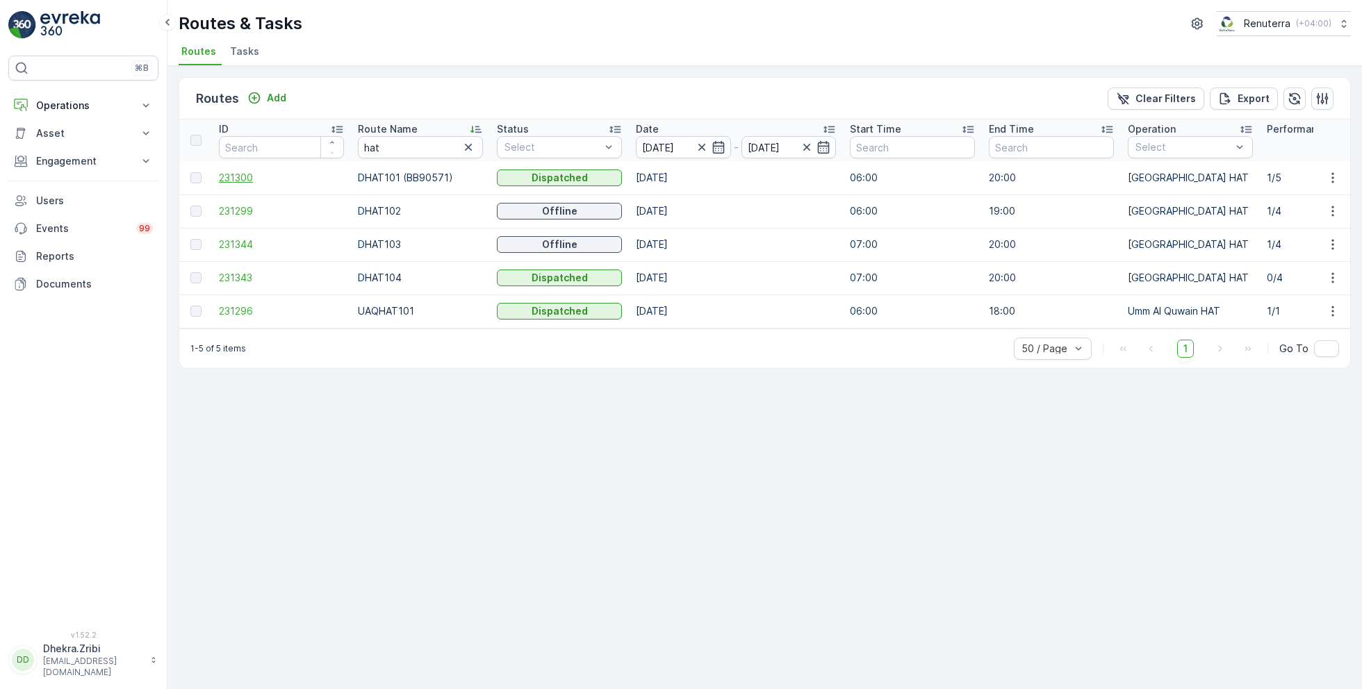
click at [229, 183] on span "231300" at bounding box center [281, 178] width 125 height 14
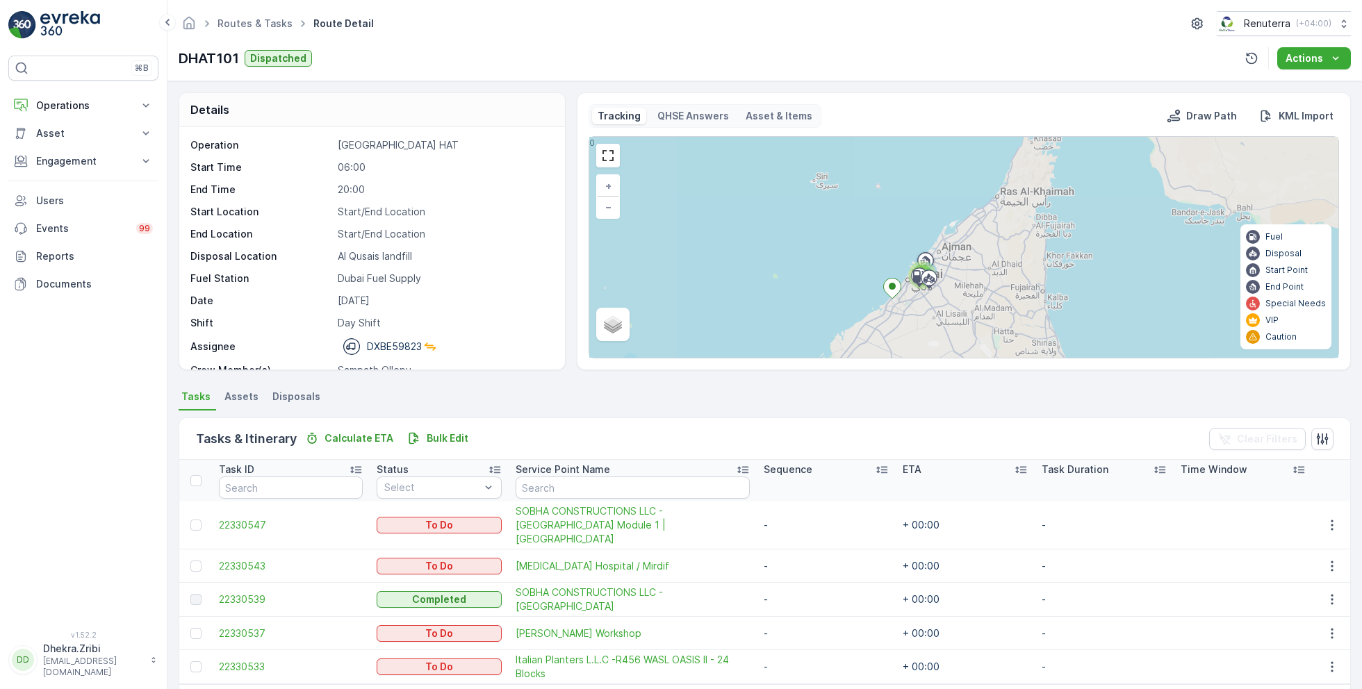
scroll to position [38, 0]
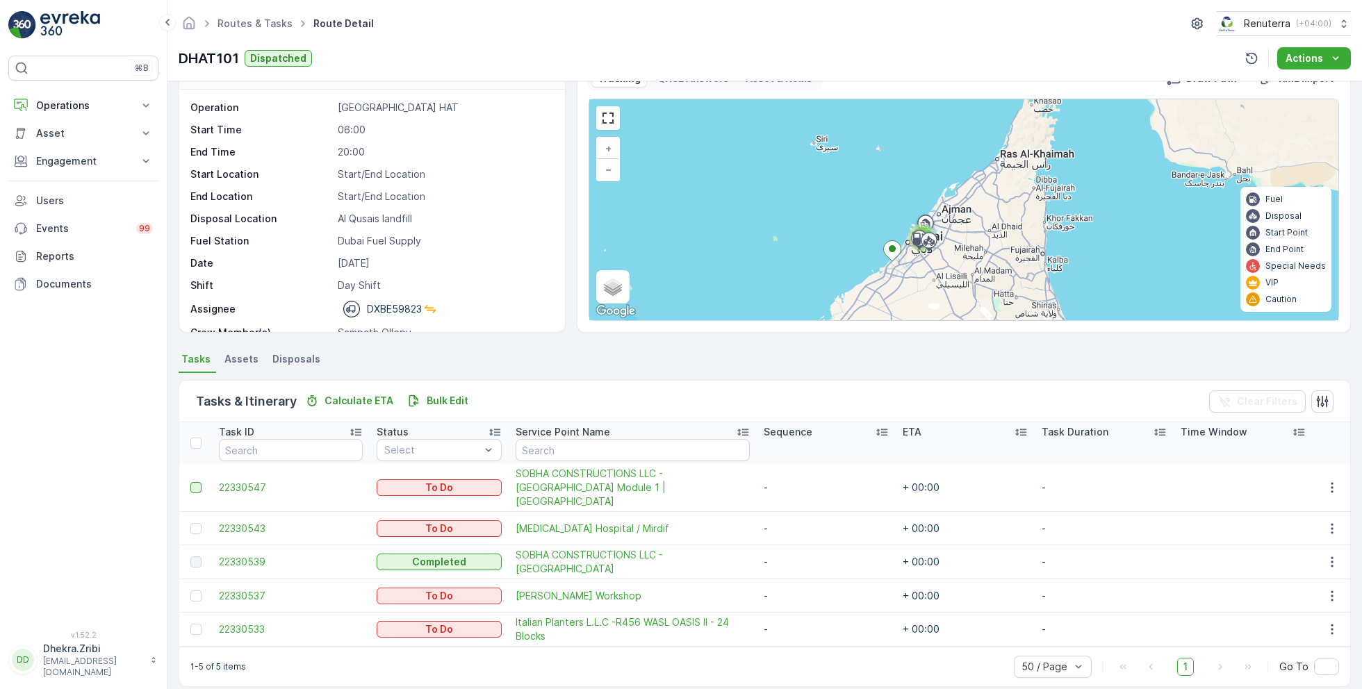
click at [196, 482] on div at bounding box center [195, 487] width 11 height 11
click at [190, 482] on input "checkbox" at bounding box center [190, 482] width 0 height 0
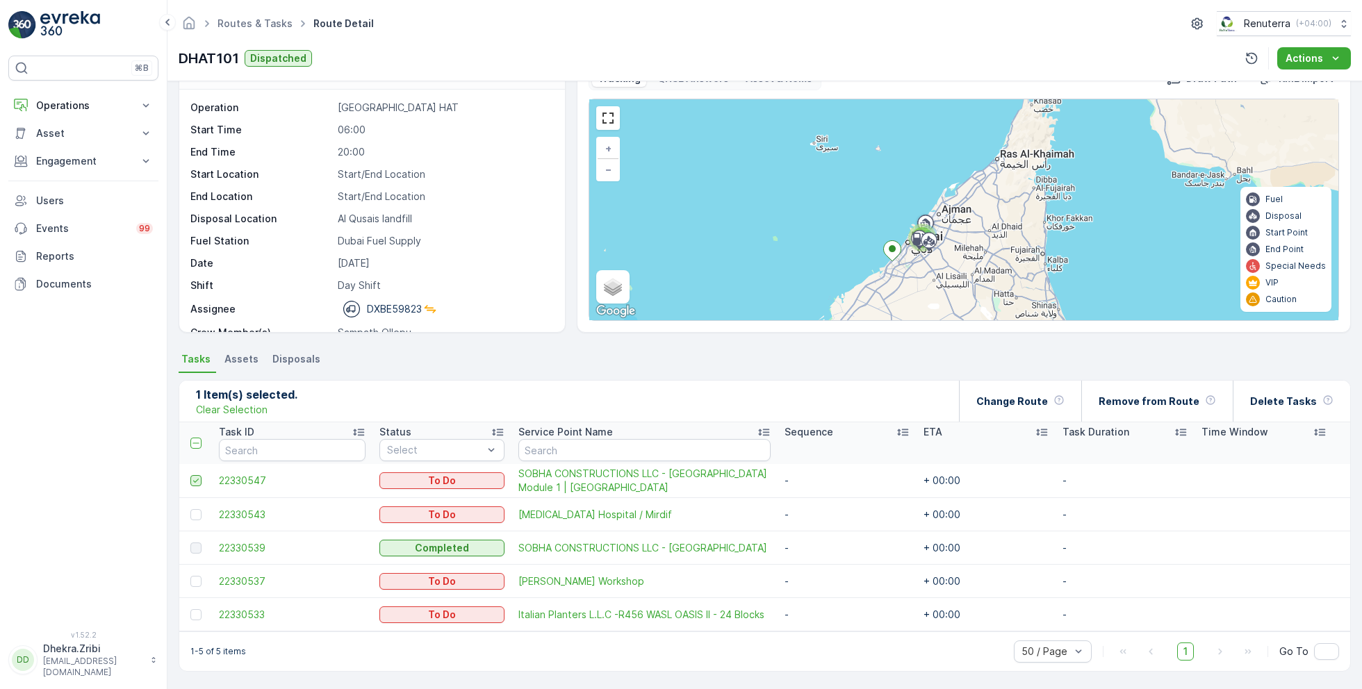
scroll to position [36, 0]
click at [199, 514] on div at bounding box center [195, 516] width 11 height 11
click at [190, 511] on input "checkbox" at bounding box center [190, 511] width 0 height 0
click at [1170, 400] on p "Remove from Route" at bounding box center [1149, 403] width 101 height 14
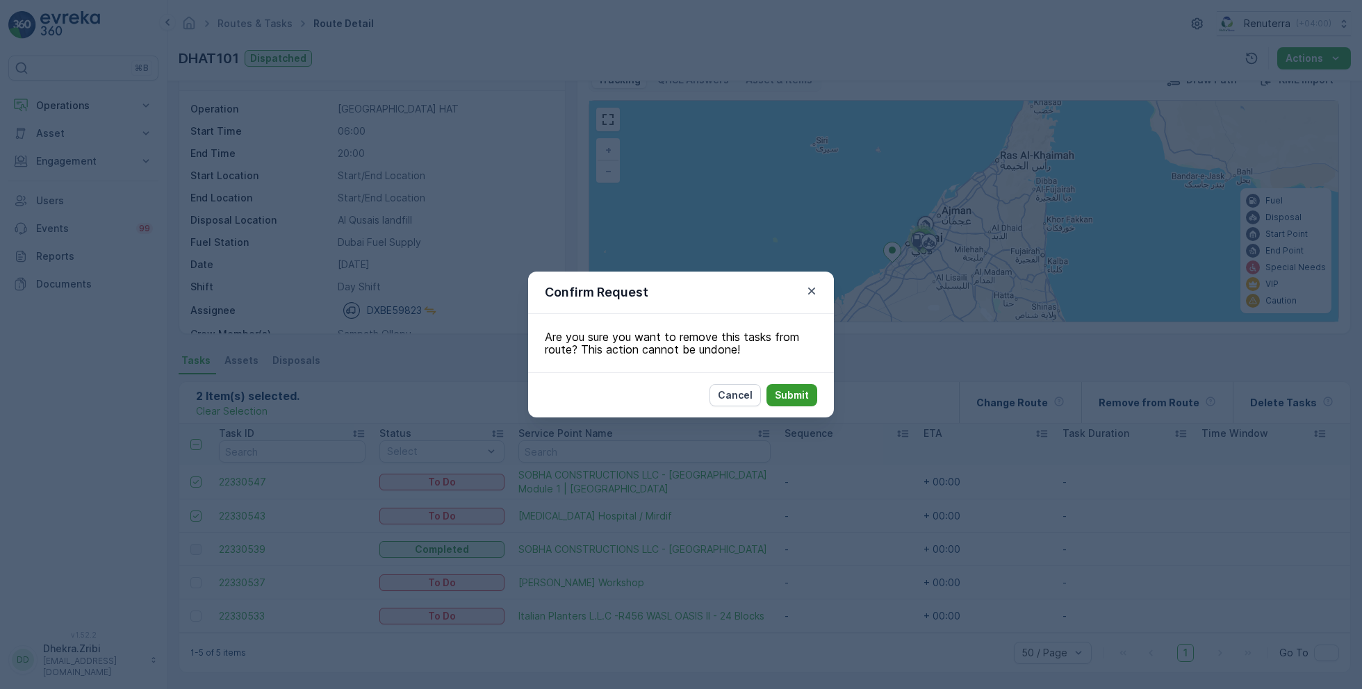
click at [789, 396] on p "Submit" at bounding box center [792, 395] width 34 height 14
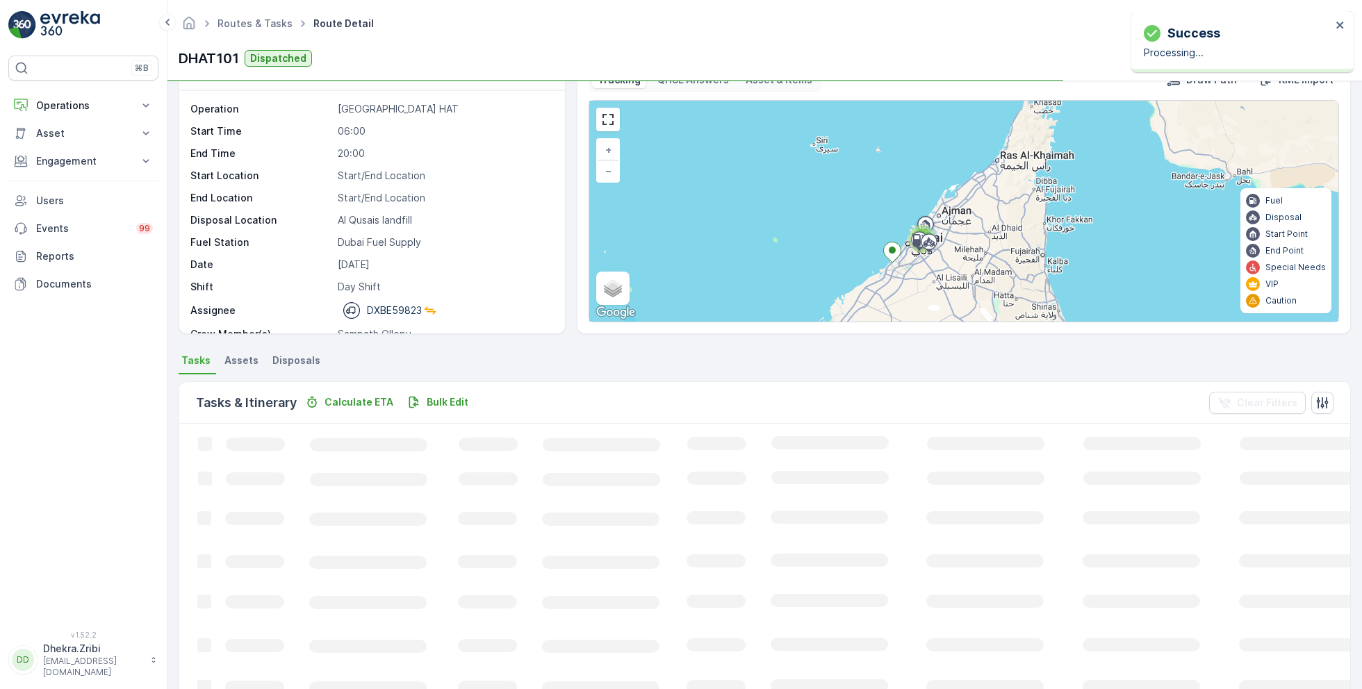
scroll to position [26, 0]
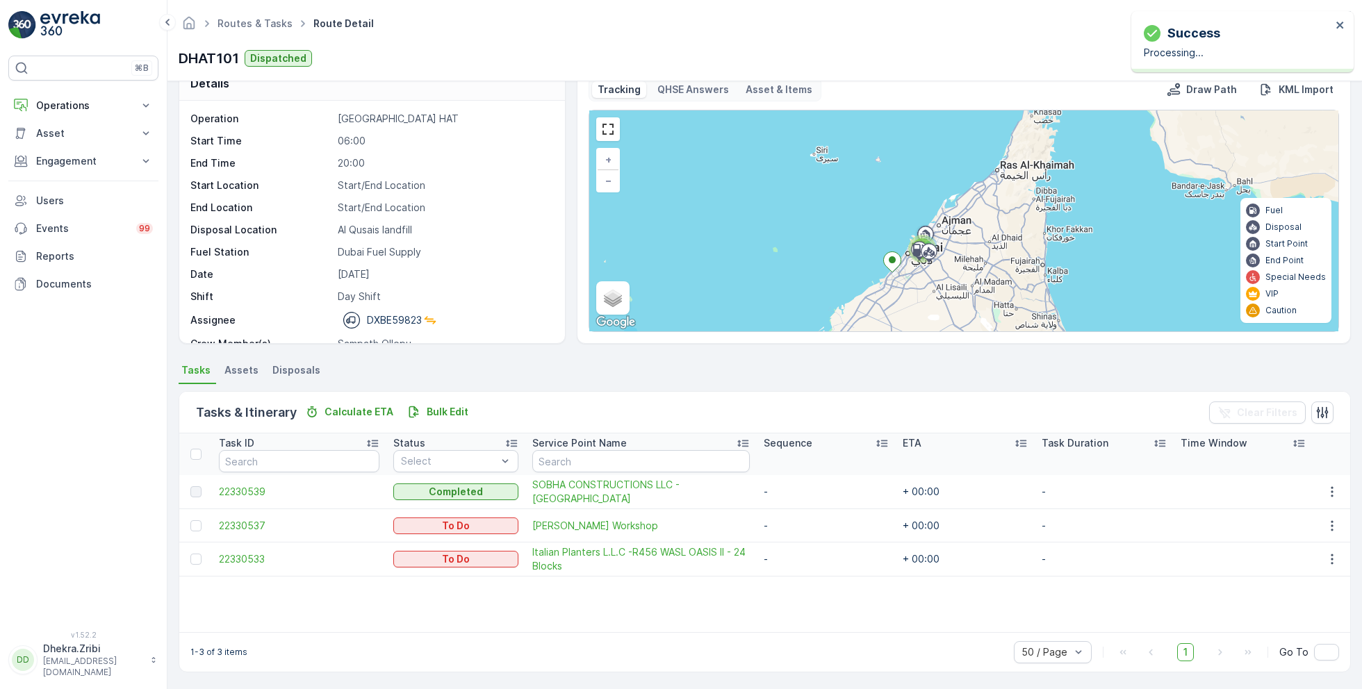
click at [646, 619] on div "Task ID Status Select Service Point Name Sequence ETA Task Duration Time Window…" at bounding box center [764, 533] width 1171 height 199
